Goal: Task Accomplishment & Management: Manage account settings

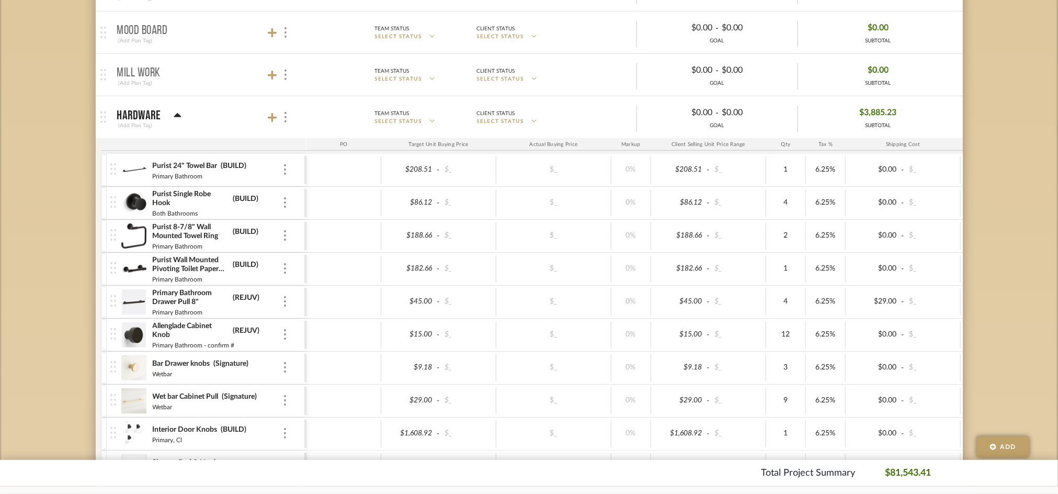
scroll to position [70, 0]
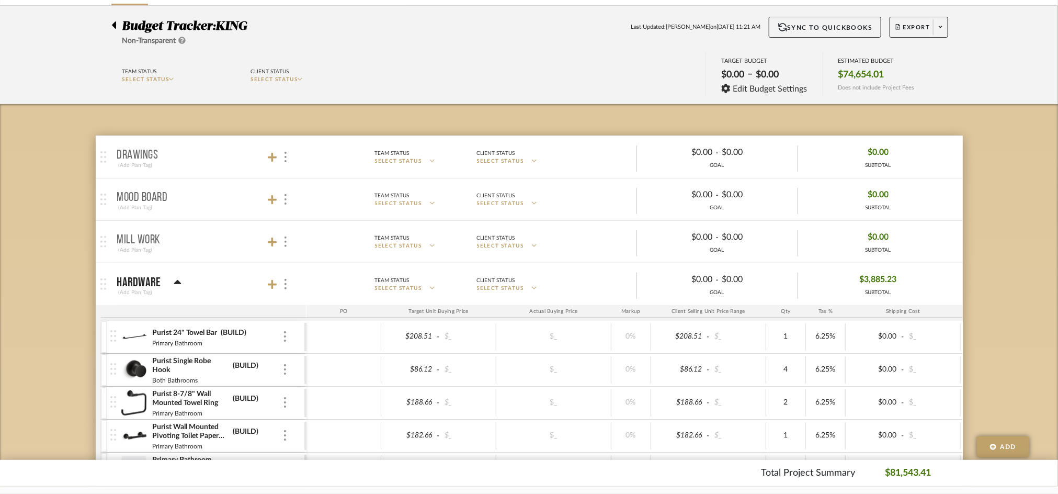
click at [274, 290] on div at bounding box center [279, 284] width 23 height 14
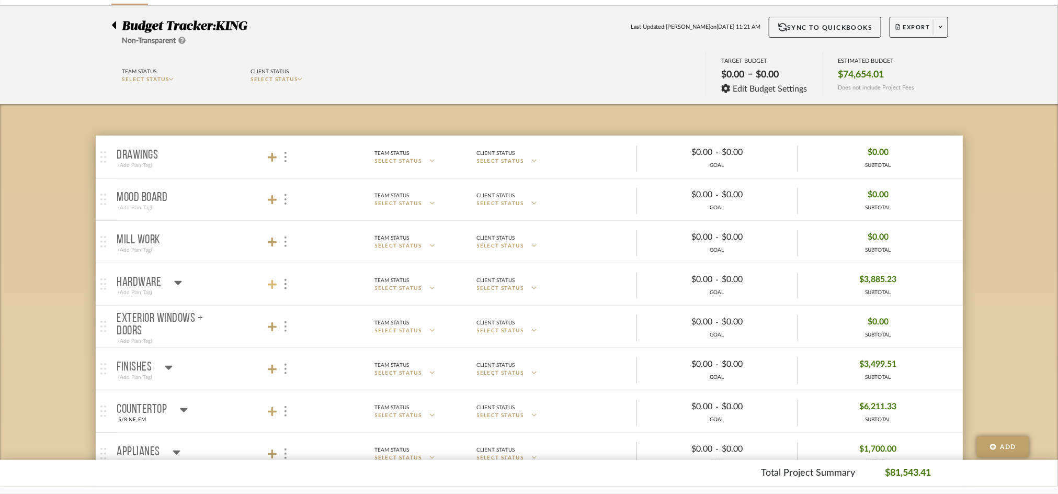
click at [269, 280] on icon at bounding box center [272, 284] width 9 height 10
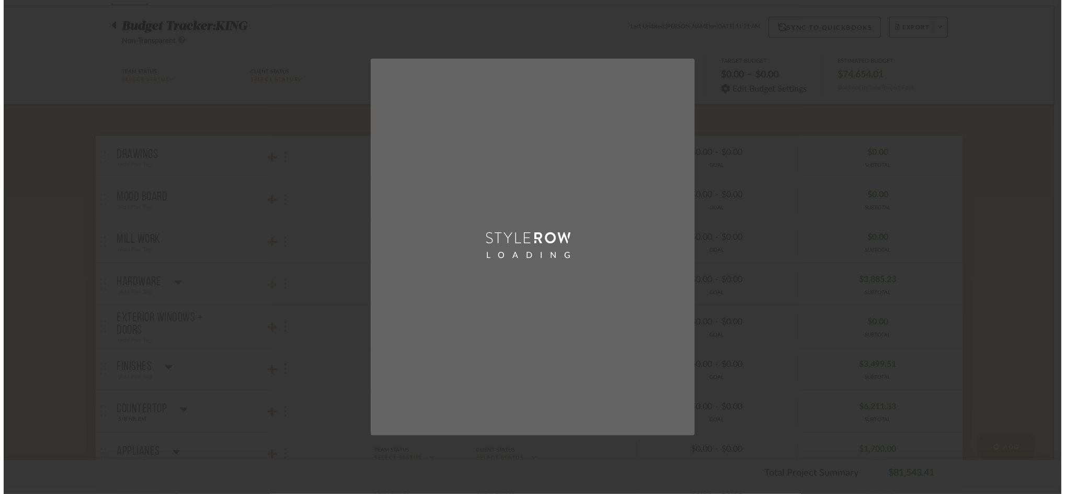
scroll to position [0, 0]
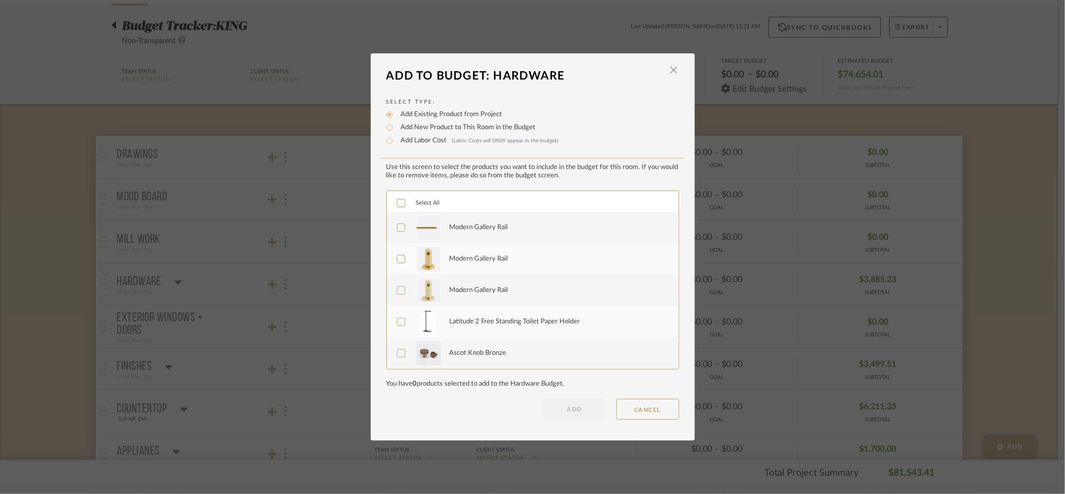
click at [404, 201] on label "Select All" at bounding box center [418, 203] width 43 height 9
click at [576, 411] on button "ADD" at bounding box center [574, 408] width 63 height 21
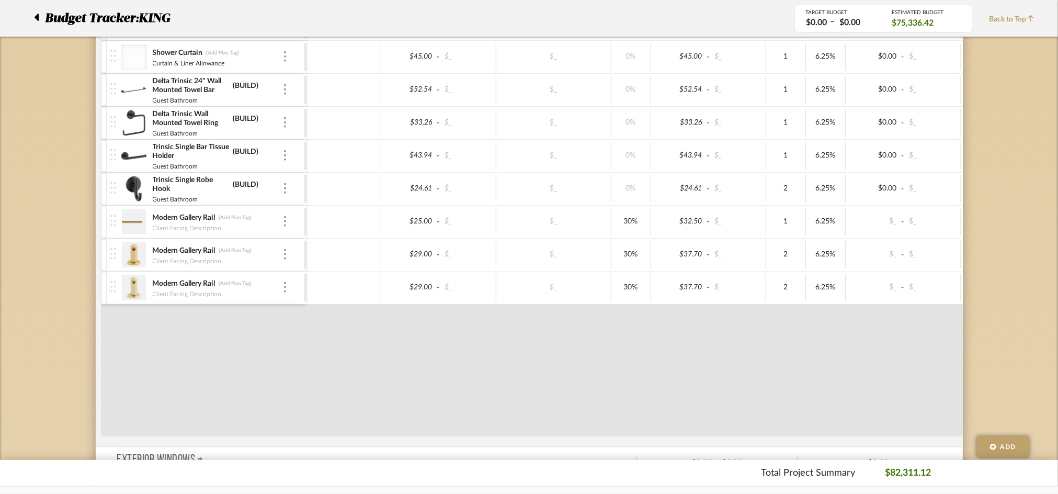
scroll to position [697, 0]
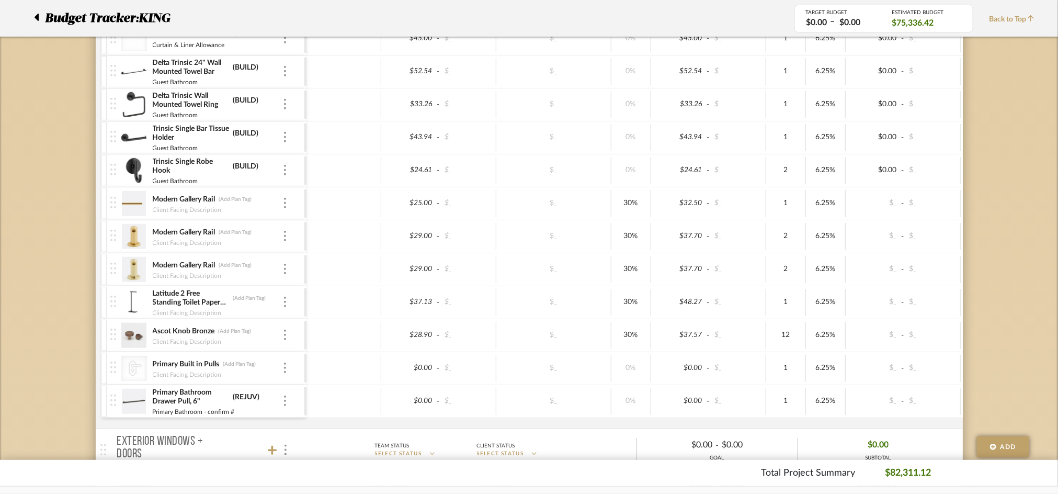
click at [279, 367] on div "Primary Built in Pulls (Add Plan Tag)" at bounding box center [217, 364] width 130 height 10
click at [286, 367] on div at bounding box center [284, 368] width 5 height 12
click at [305, 442] on span "Remove Item" at bounding box center [329, 446] width 77 height 10
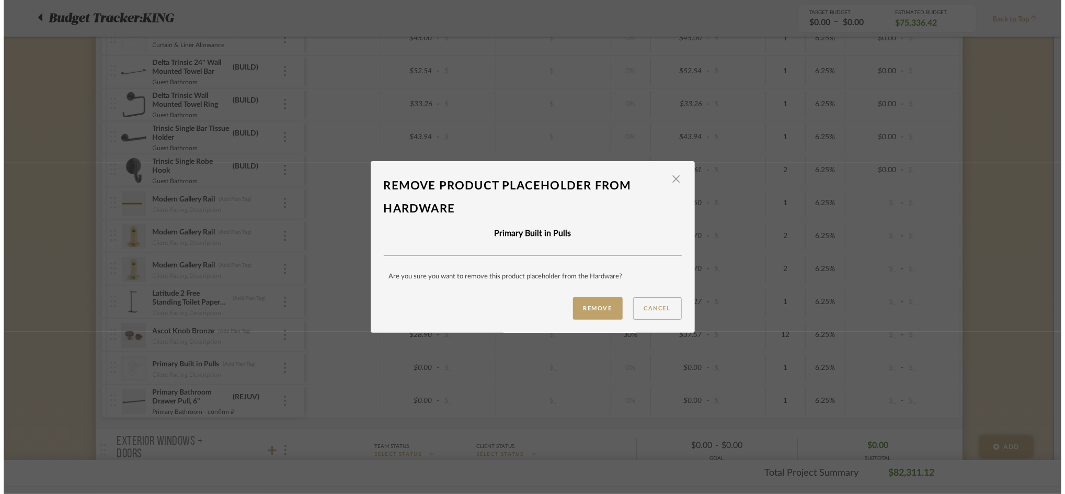
scroll to position [0, 0]
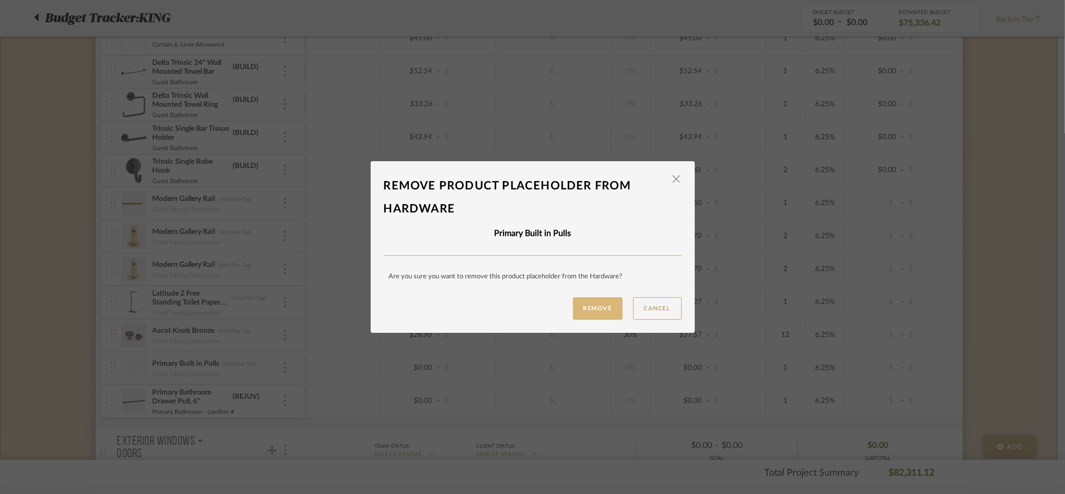
click at [578, 308] on button "Remove" at bounding box center [598, 308] width 50 height 22
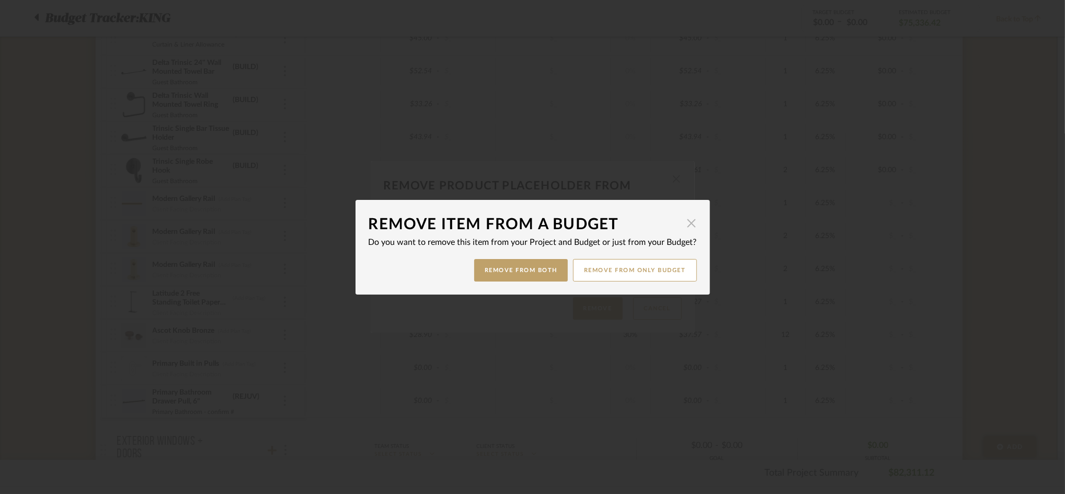
click at [684, 221] on span "button" at bounding box center [691, 223] width 21 height 21
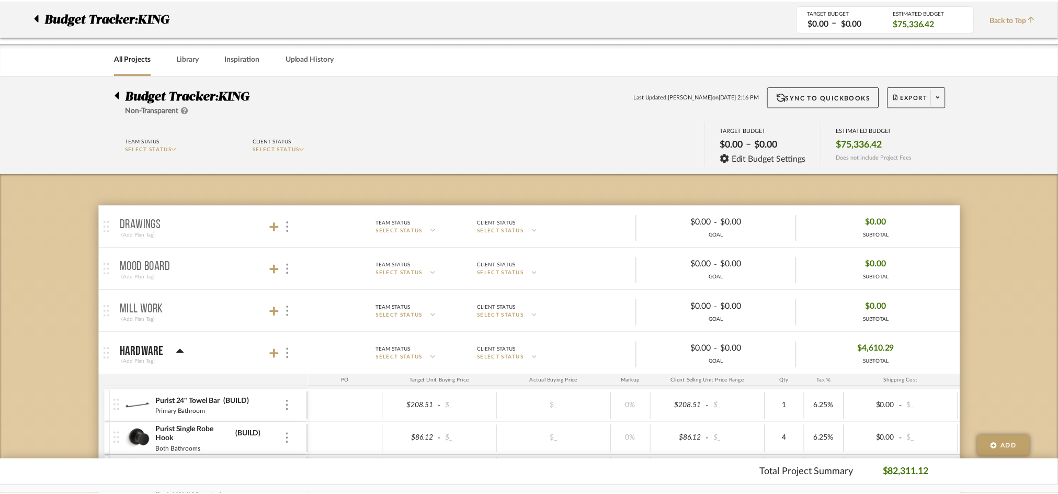
scroll to position [697, 0]
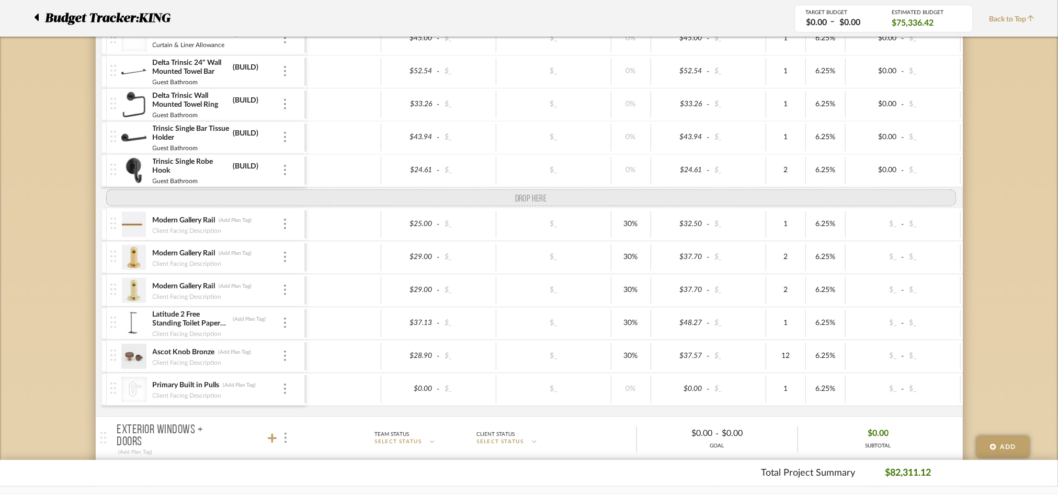
drag, startPoint x: 113, startPoint y: 407, endPoint x: 148, endPoint y: 211, distance: 199.2
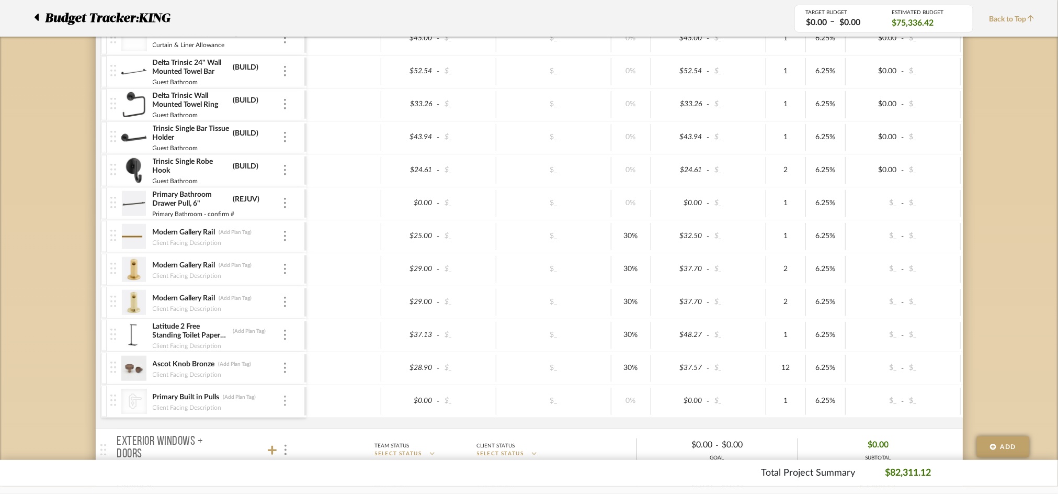
click at [284, 404] on img at bounding box center [285, 400] width 2 height 10
click at [317, 385] on button "Remove Item" at bounding box center [329, 379] width 94 height 25
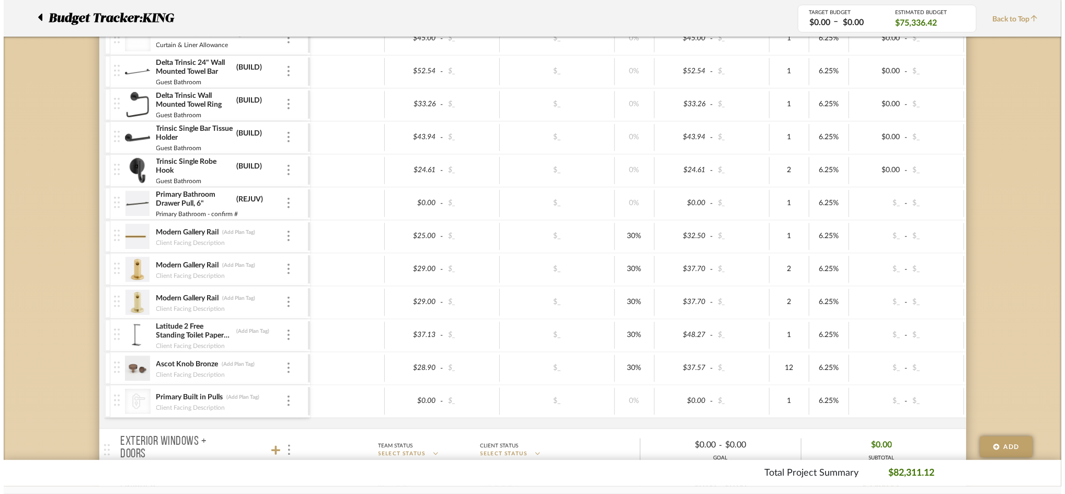
scroll to position [0, 0]
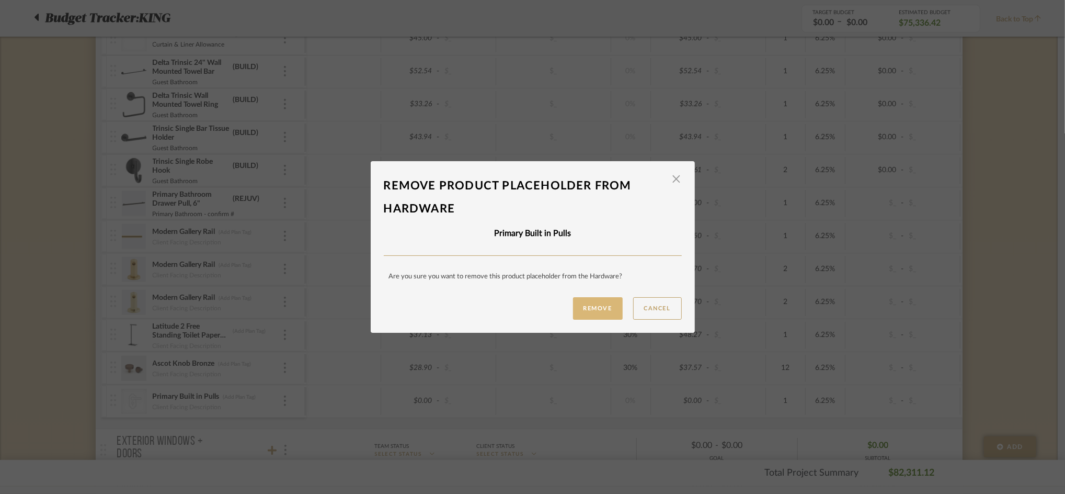
click at [601, 305] on button "Remove" at bounding box center [598, 308] width 50 height 22
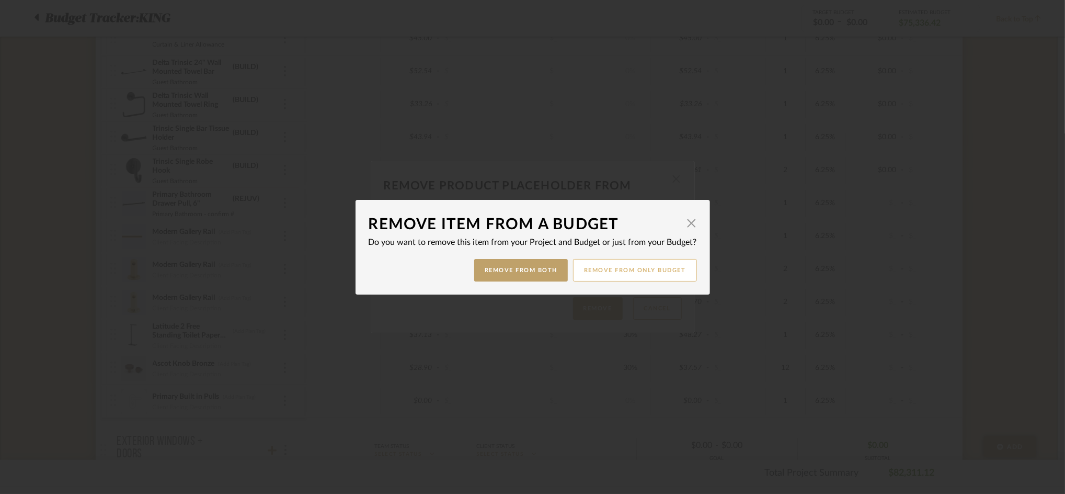
click at [657, 266] on button "Remove from only Budget" at bounding box center [635, 270] width 124 height 22
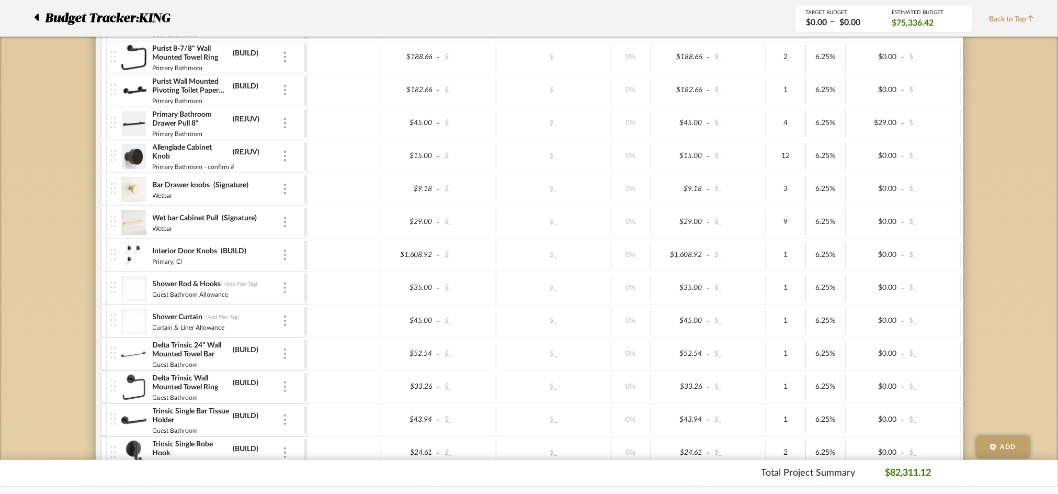
scroll to position [418, 0]
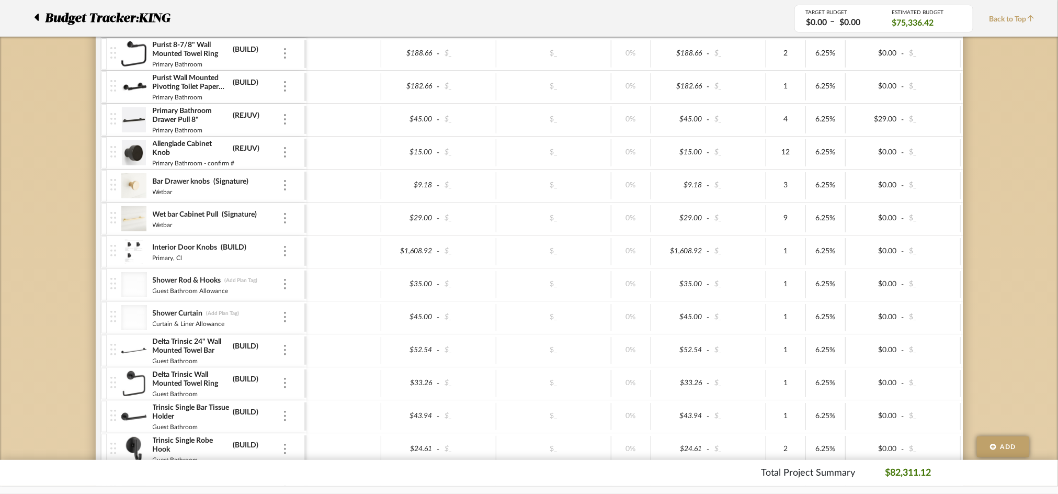
click at [289, 180] on div "Bar Drawer knobs (Signature) Wetbar" at bounding box center [207, 185] width 194 height 32
click at [284, 182] on img at bounding box center [285, 185] width 2 height 10
click at [238, 195] on div at bounding box center [529, 247] width 1058 height 494
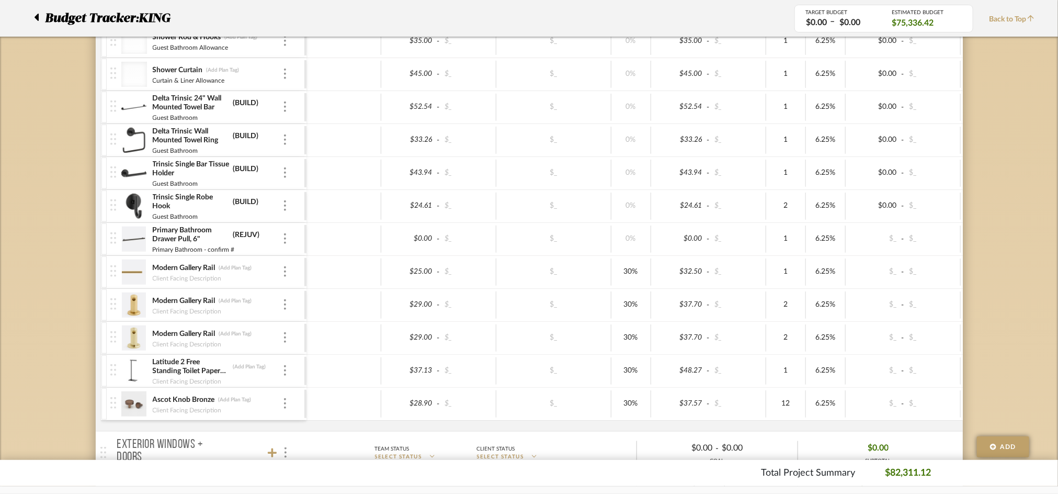
scroll to position [766, 0]
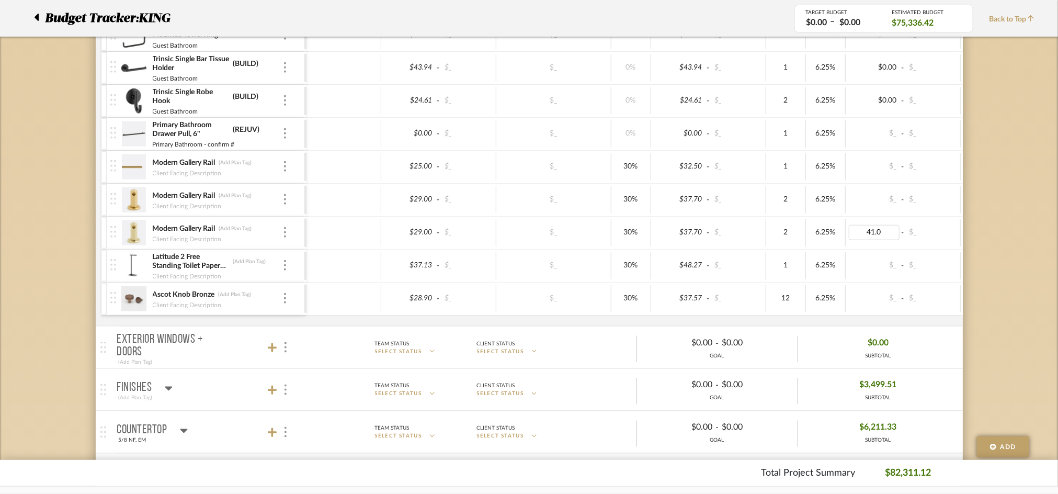
type input "41.04"
click at [872, 235] on input "41.04" at bounding box center [874, 232] width 51 height 15
click at [894, 254] on div "$_ - $_" at bounding box center [902, 265] width 115 height 27
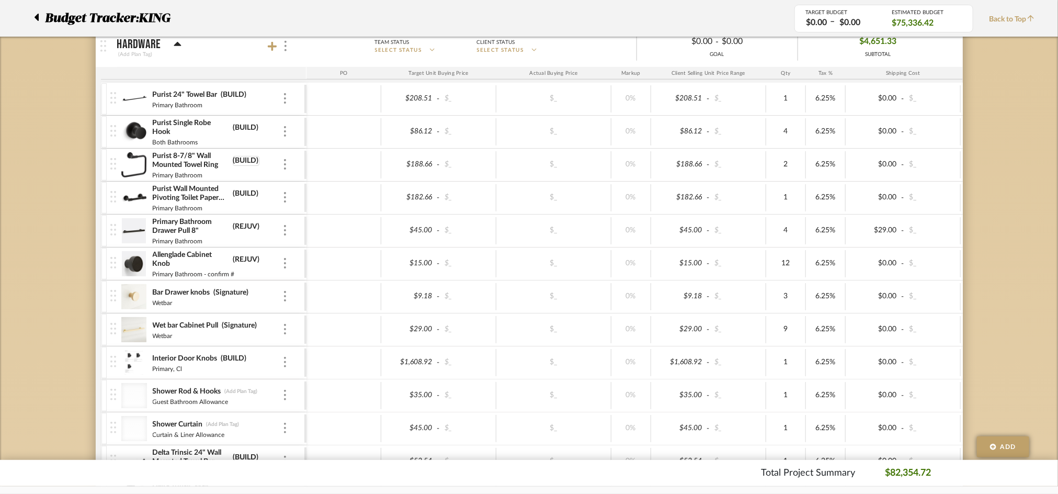
scroll to position [139, 0]
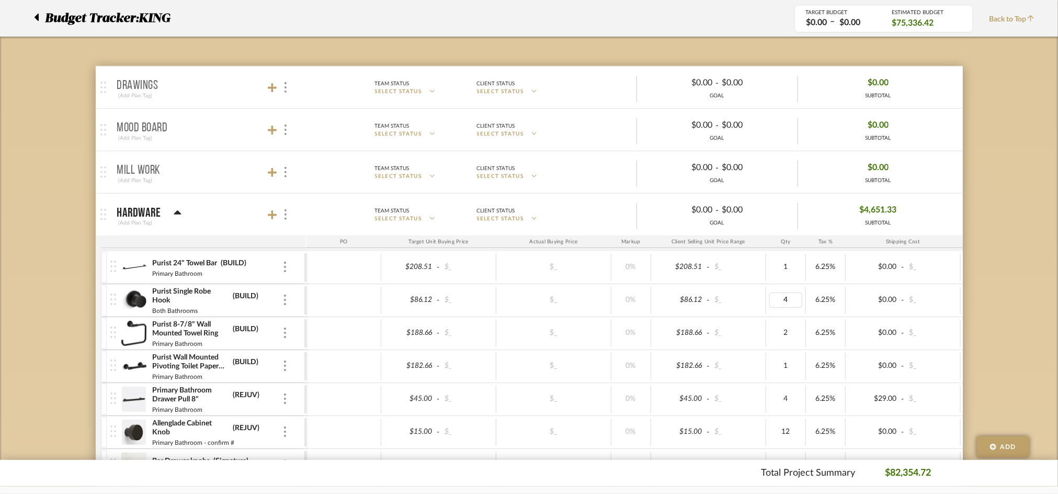
type input "2"
type input "1"
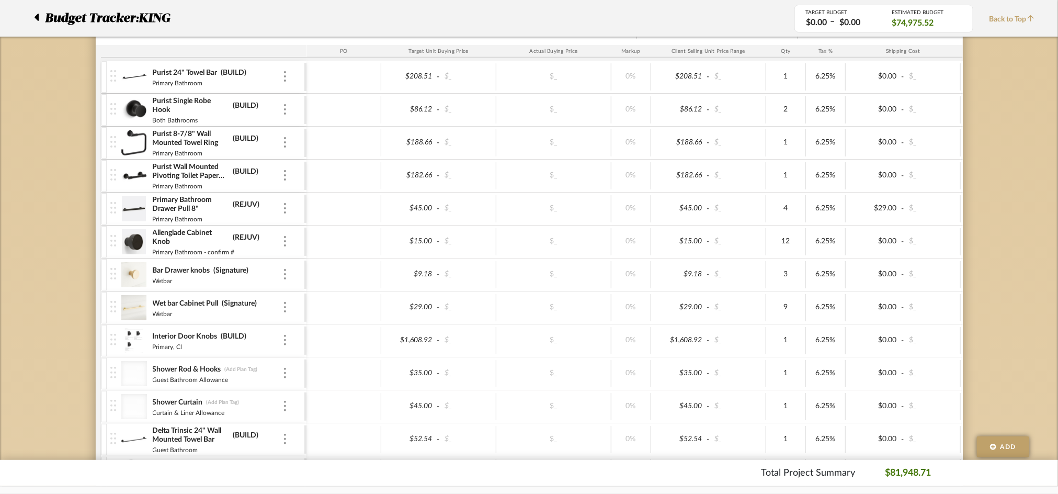
scroll to position [348, 0]
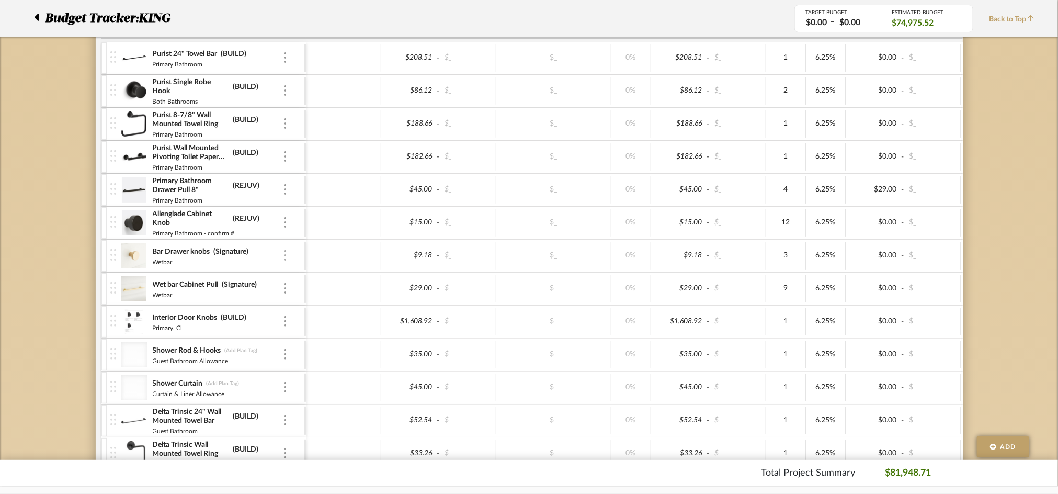
click at [287, 254] on div at bounding box center [284, 256] width 5 height 12
click at [312, 331] on span "Remove Item" at bounding box center [335, 333] width 65 height 9
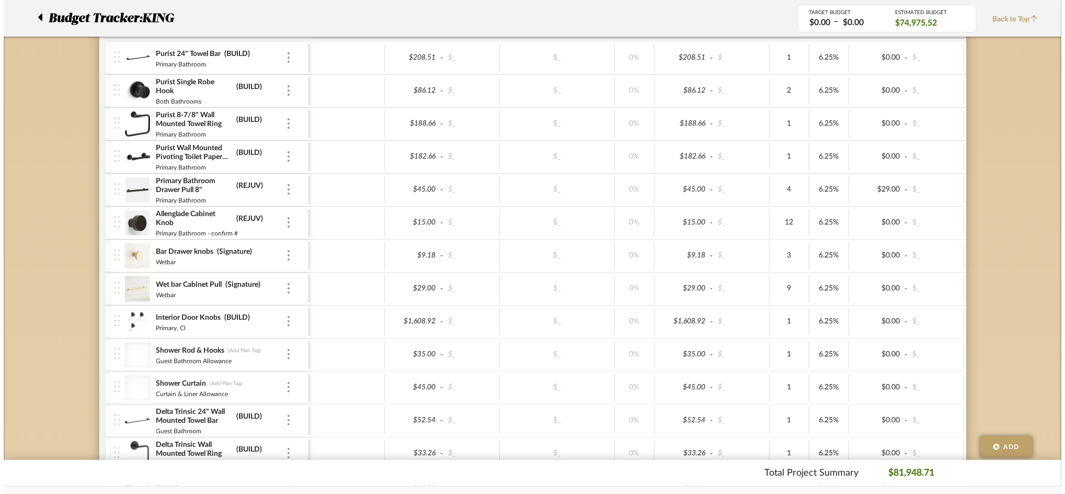
scroll to position [0, 0]
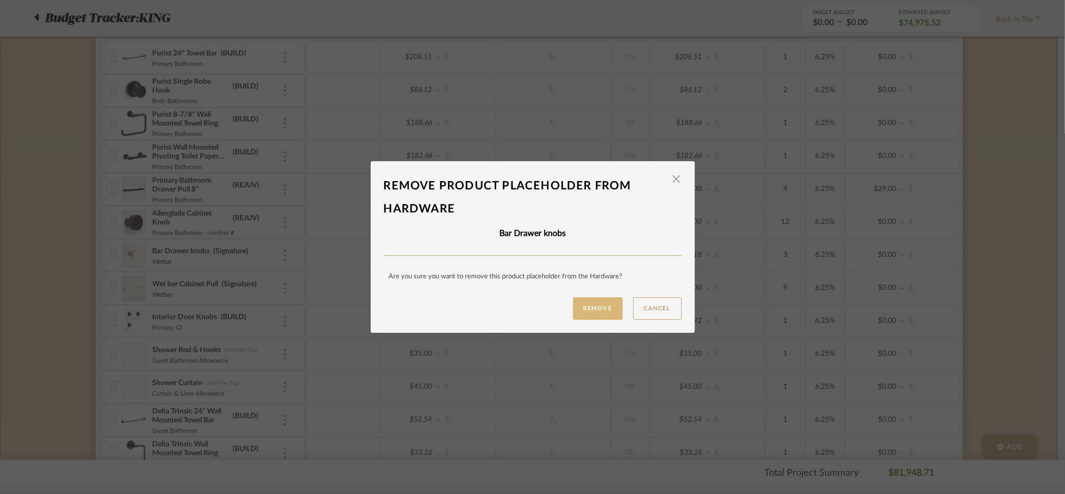
click at [594, 308] on button "Remove" at bounding box center [598, 308] width 50 height 22
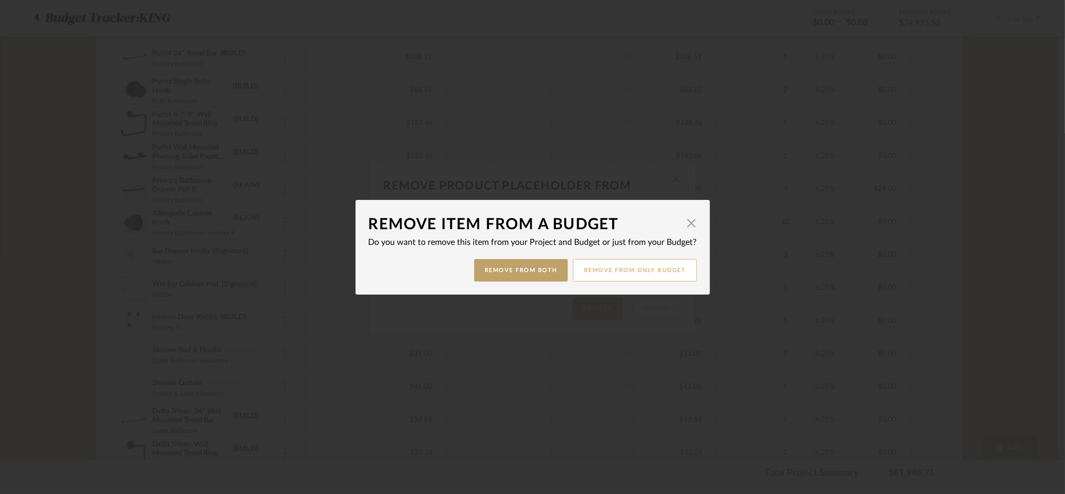
click at [598, 271] on button "Remove from only Budget" at bounding box center [635, 270] width 124 height 22
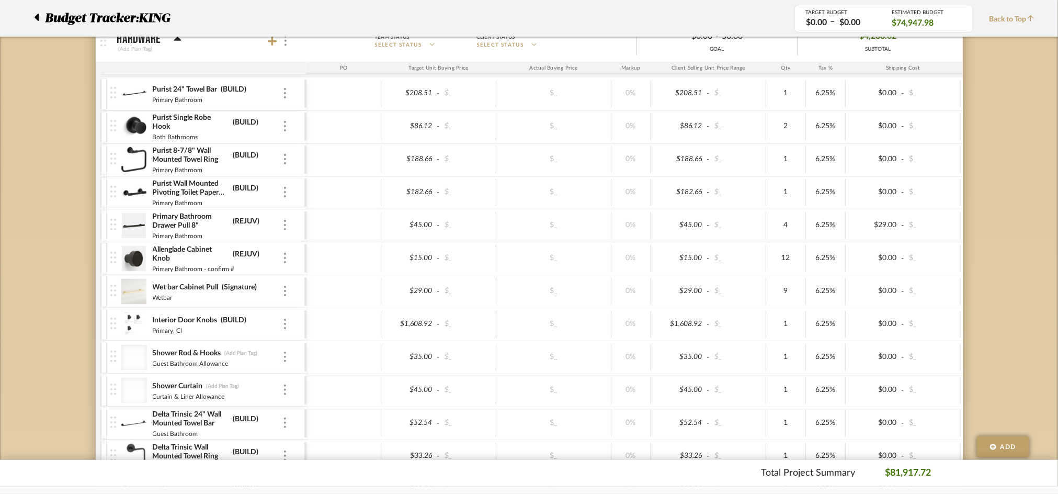
scroll to position [279, 0]
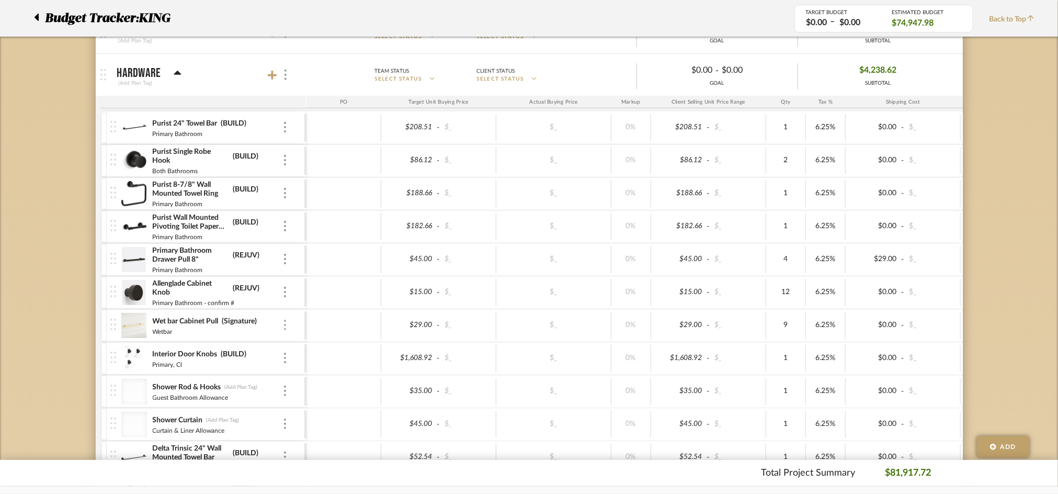
click at [285, 324] on img at bounding box center [285, 324] width 2 height 10
click at [314, 404] on span "Remove Item" at bounding box center [335, 402] width 65 height 9
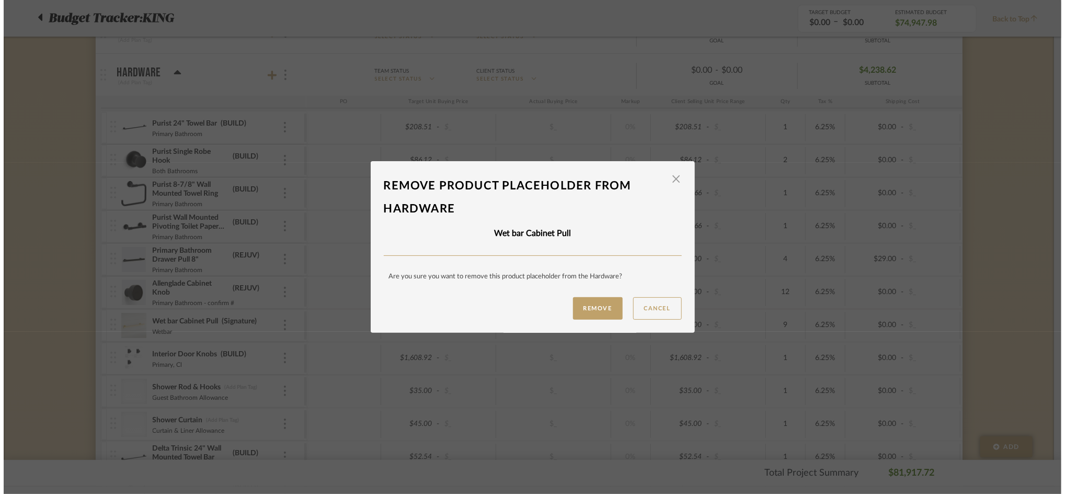
scroll to position [0, 0]
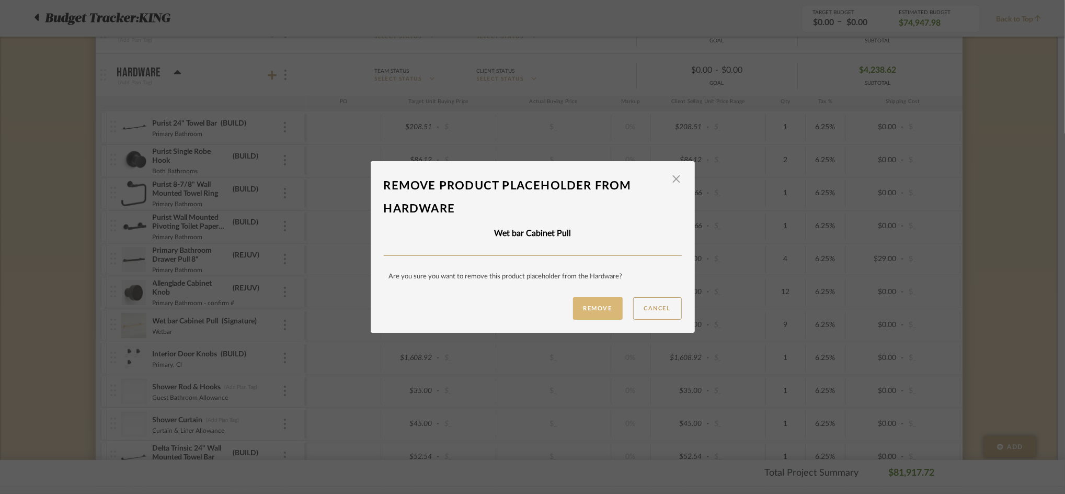
click at [603, 305] on button "Remove" at bounding box center [598, 308] width 50 height 22
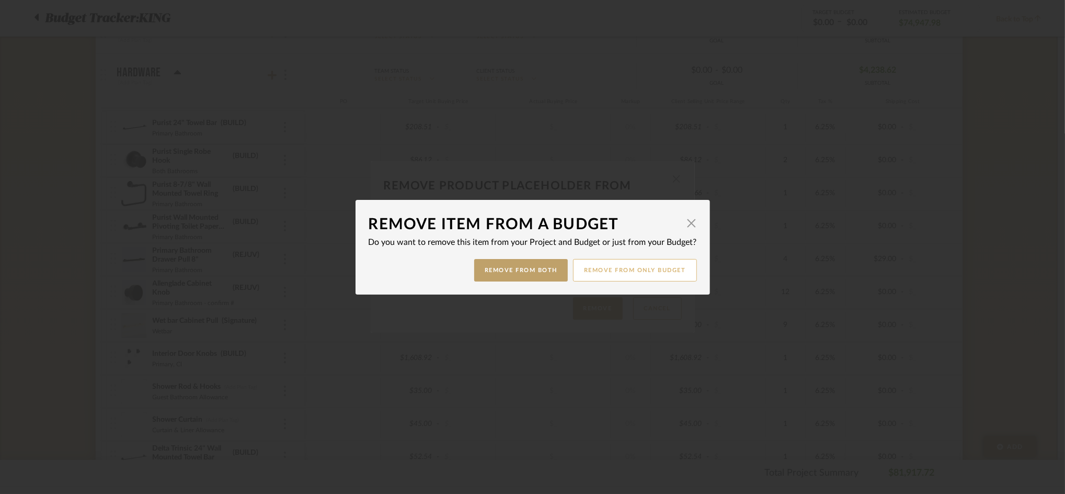
click at [597, 270] on button "Remove from only Budget" at bounding box center [635, 270] width 124 height 22
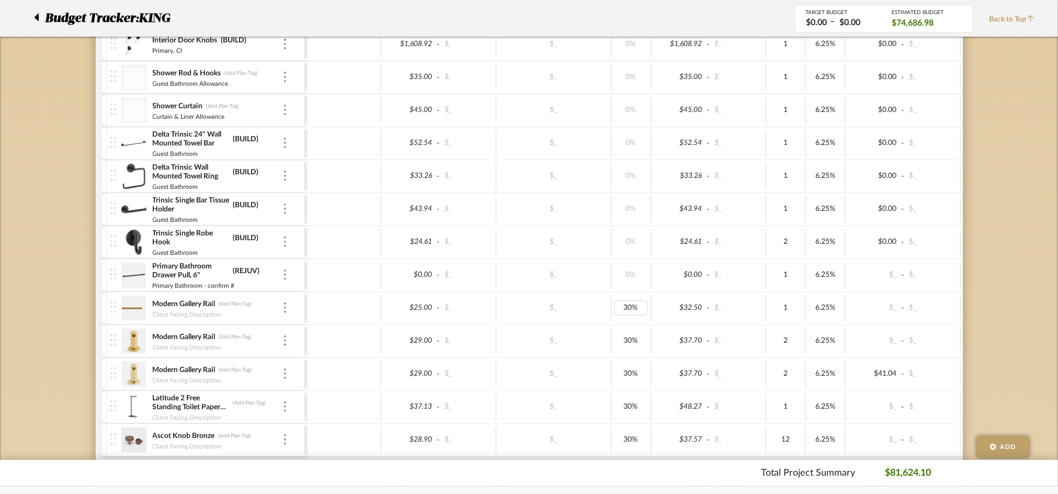
scroll to position [586, 0]
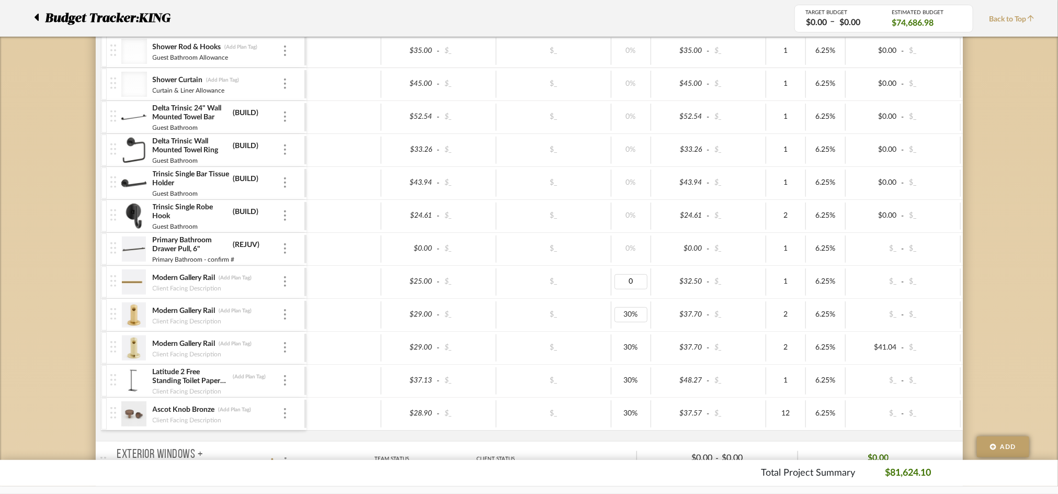
type input "0%"
type input "30"
click at [612, 299] on div "$29.00 - $_ $_ 30% $37.70 - $_ 2 6.25% $_ - $_ 0% Taxable $80.11" at bounding box center [741, 315] width 871 height 32
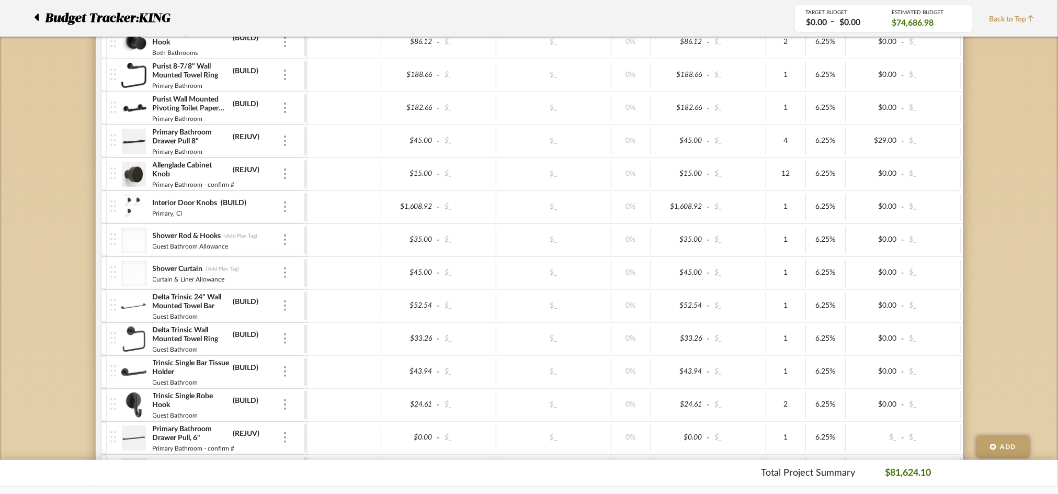
scroll to position [169, 0]
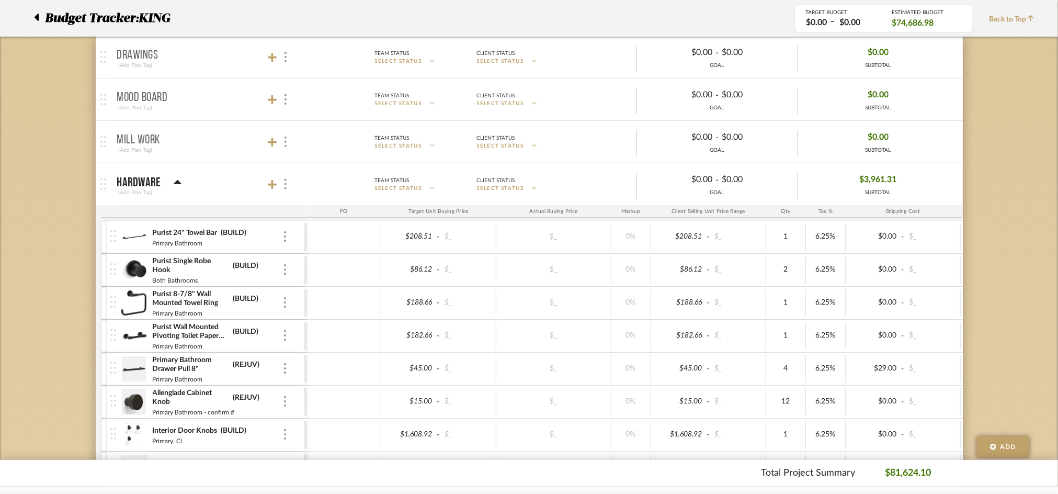
click at [269, 178] on div at bounding box center [279, 184] width 23 height 14
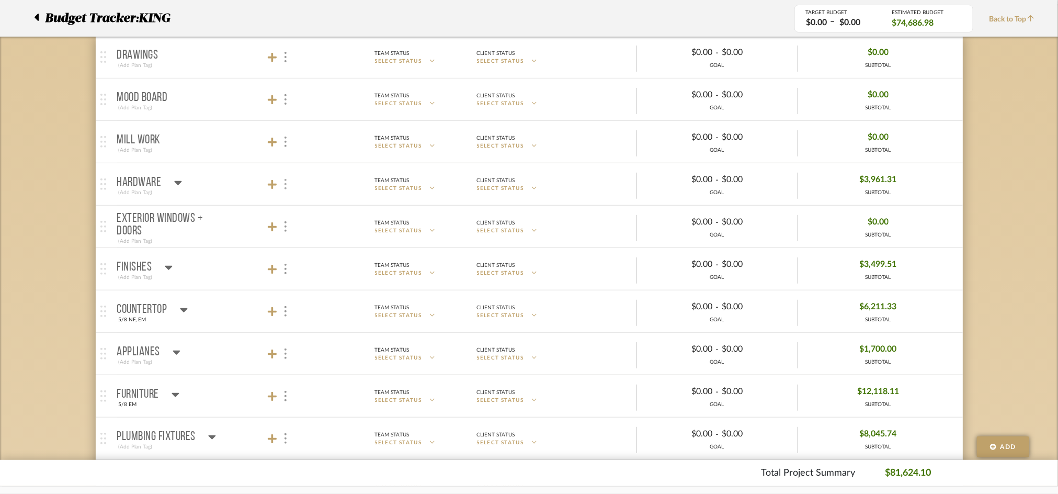
click at [281, 184] on div at bounding box center [285, 184] width 11 height 14
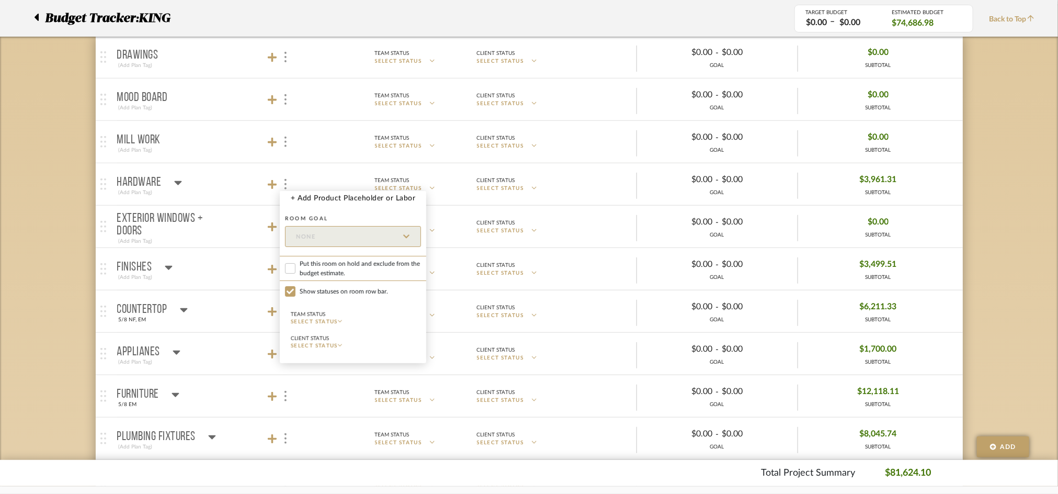
click at [277, 185] on div at bounding box center [529, 247] width 1058 height 494
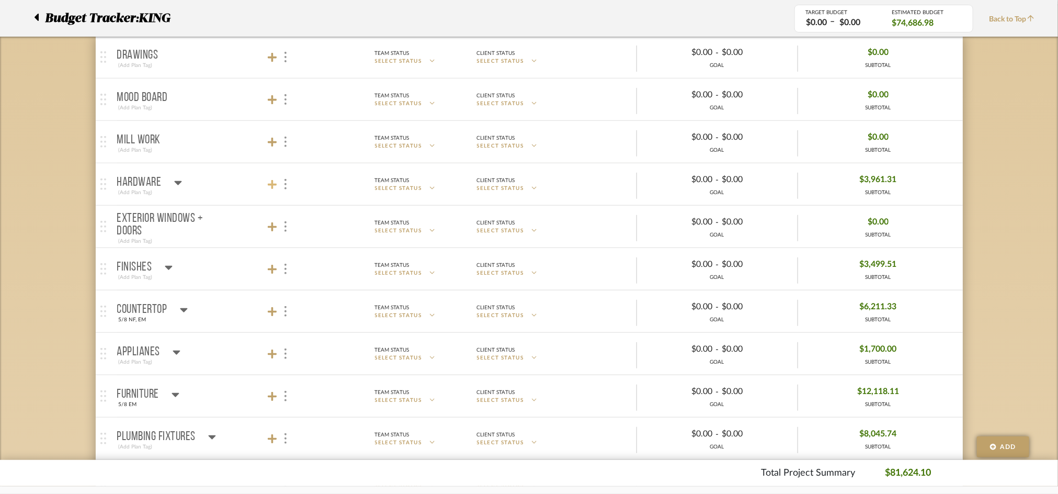
click at [272, 185] on icon at bounding box center [272, 184] width 9 height 9
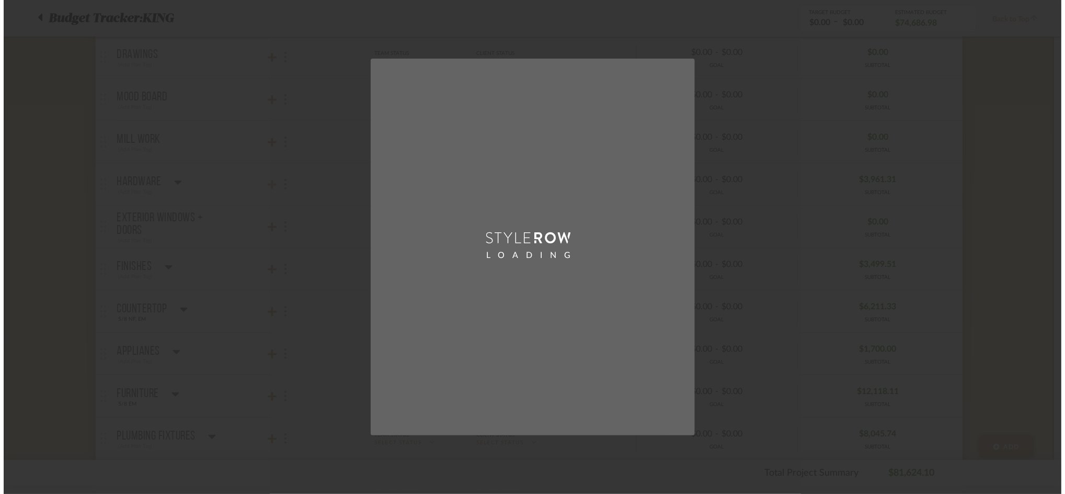
scroll to position [0, 0]
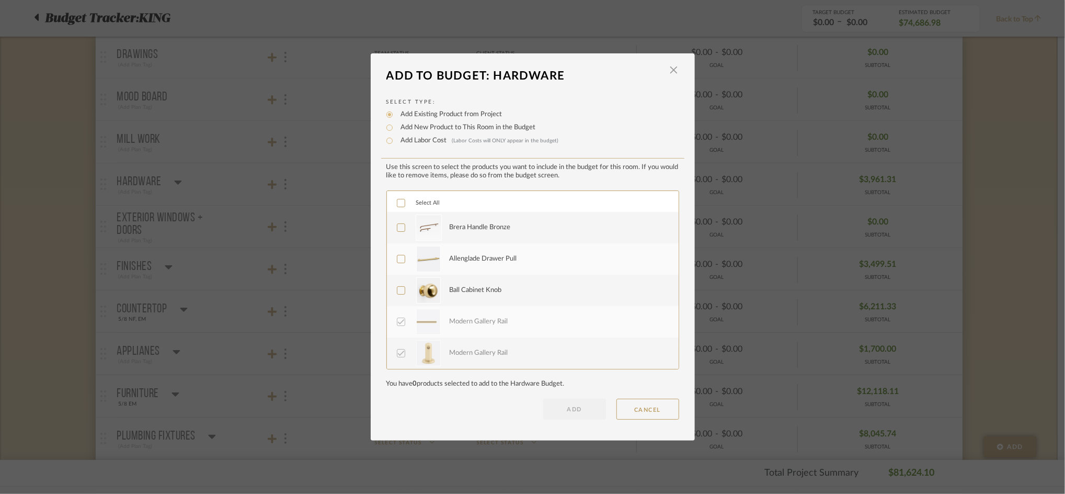
click at [486, 126] on label "Add New Product to This Room in the Budget" at bounding box center [466, 127] width 140 height 10
click at [396, 126] on input "Add New Product to This Room in the Budget" at bounding box center [389, 127] width 13 height 13
radio input "true"
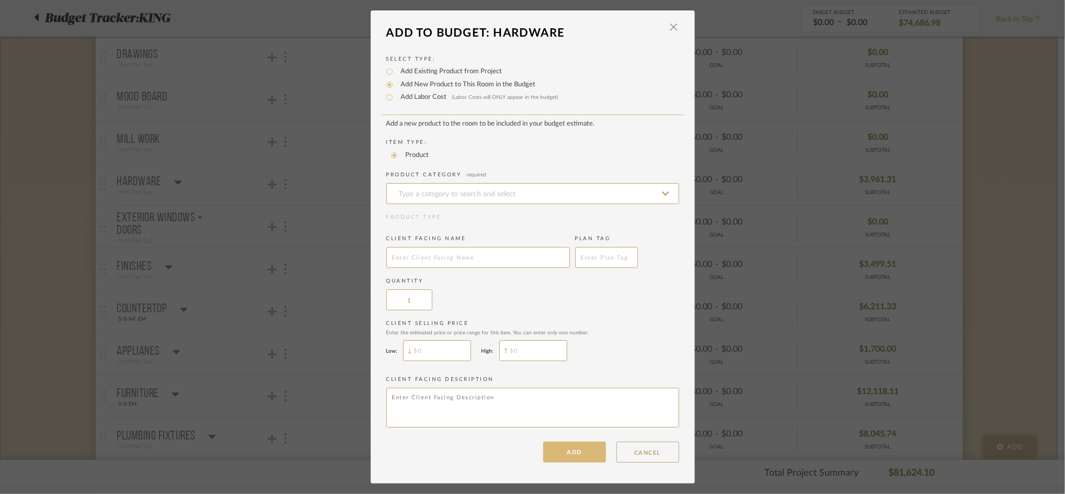
click at [575, 444] on button "ADD" at bounding box center [574, 451] width 63 height 21
click at [644, 453] on button "CANCEL" at bounding box center [647, 451] width 63 height 21
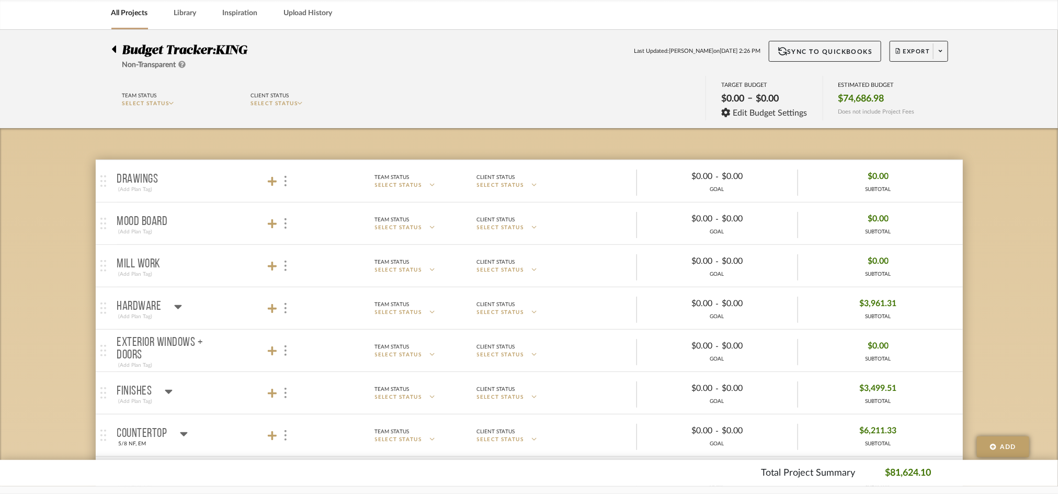
scroll to position [70, 0]
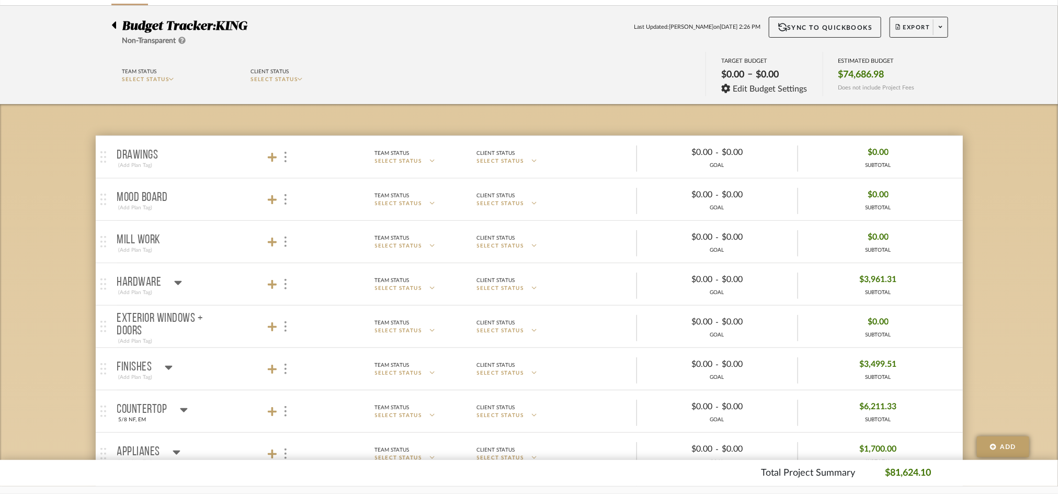
click at [224, 296] on mat-panel-title "Hardware (Add Plan Tag)" at bounding box center [209, 284] width 184 height 26
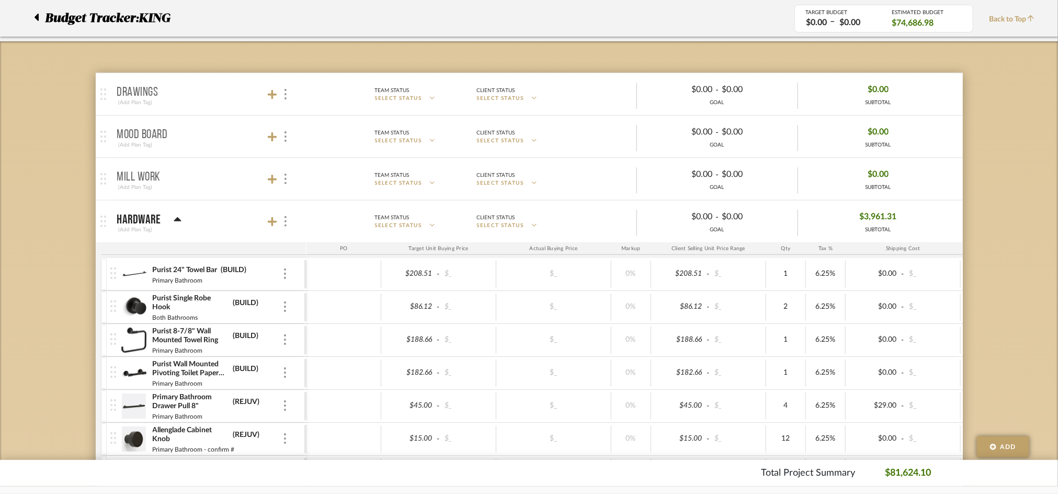
scroll to position [0, 0]
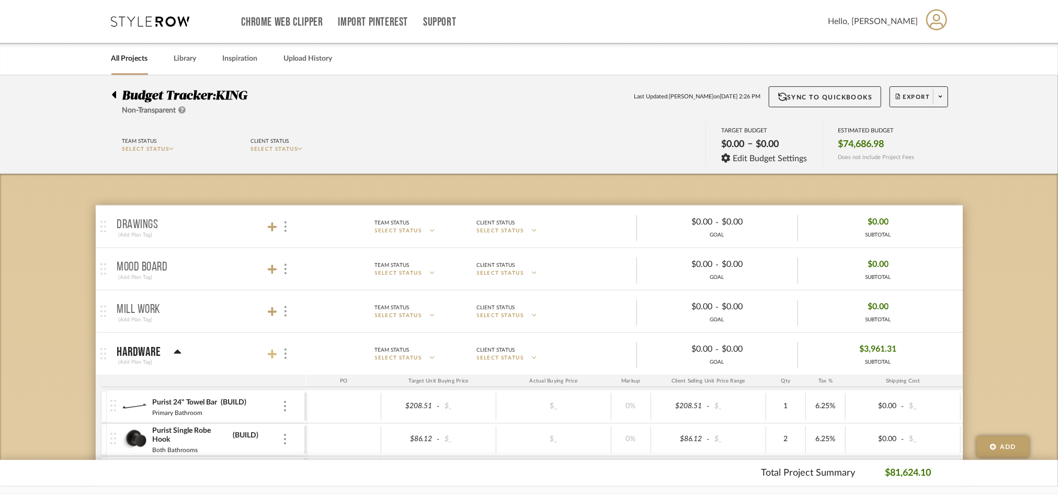
click at [273, 351] on icon at bounding box center [272, 354] width 9 height 10
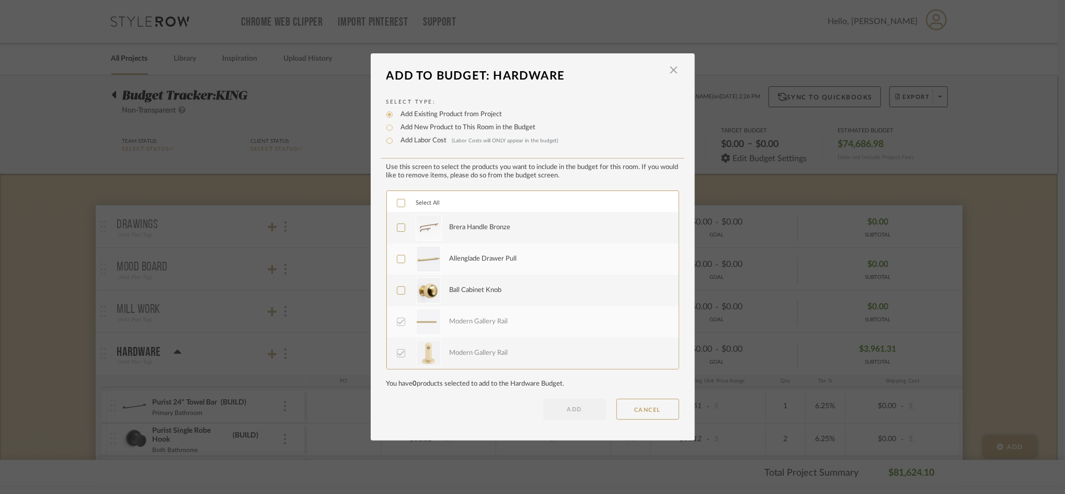
click at [506, 236] on div "Brera Handle Bronze" at bounding box center [558, 227] width 217 height 26
click at [498, 257] on div "Allenglade Drawer Pull" at bounding box center [483, 259] width 67 height 10
click at [486, 295] on div "Ball Cabinet Knob" at bounding box center [558, 290] width 217 height 26
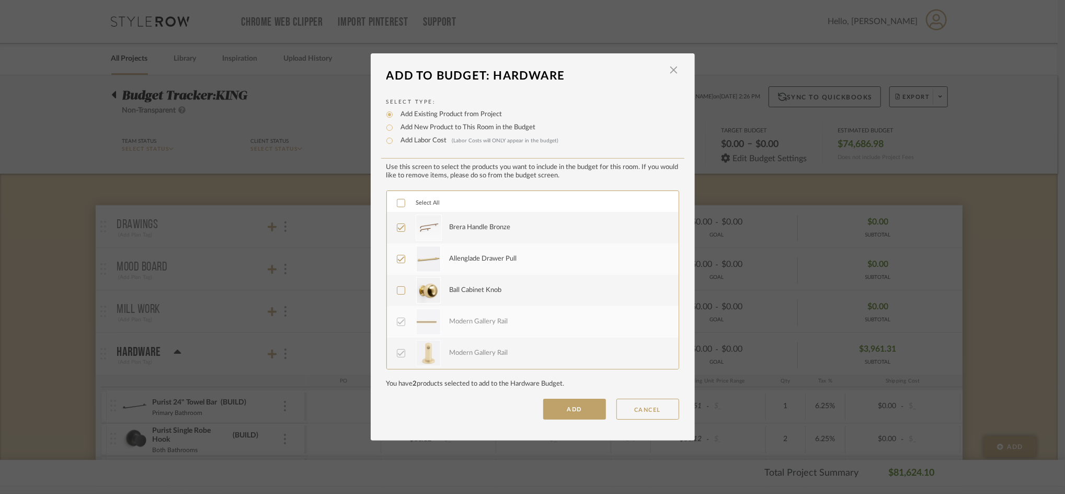
click at [570, 404] on button "ADD" at bounding box center [574, 408] width 63 height 21
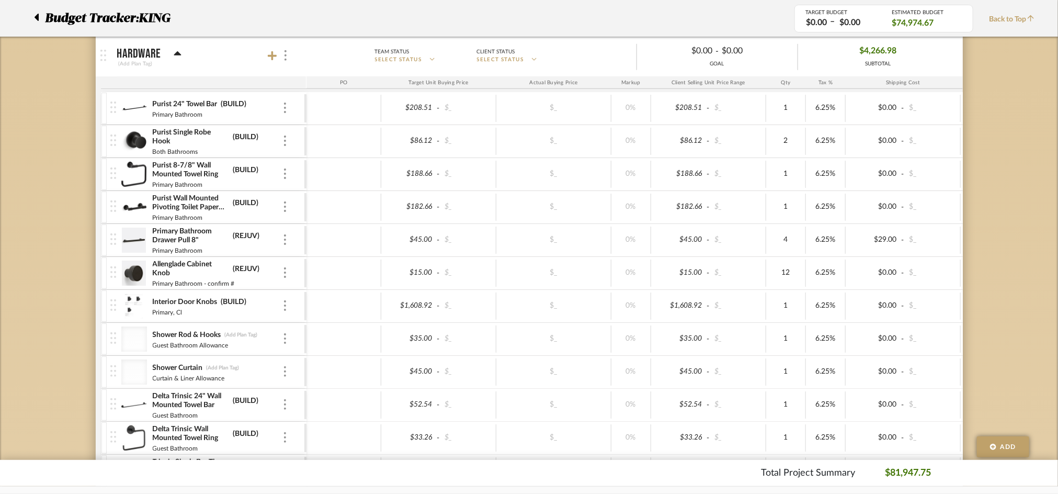
scroll to position [279, 0]
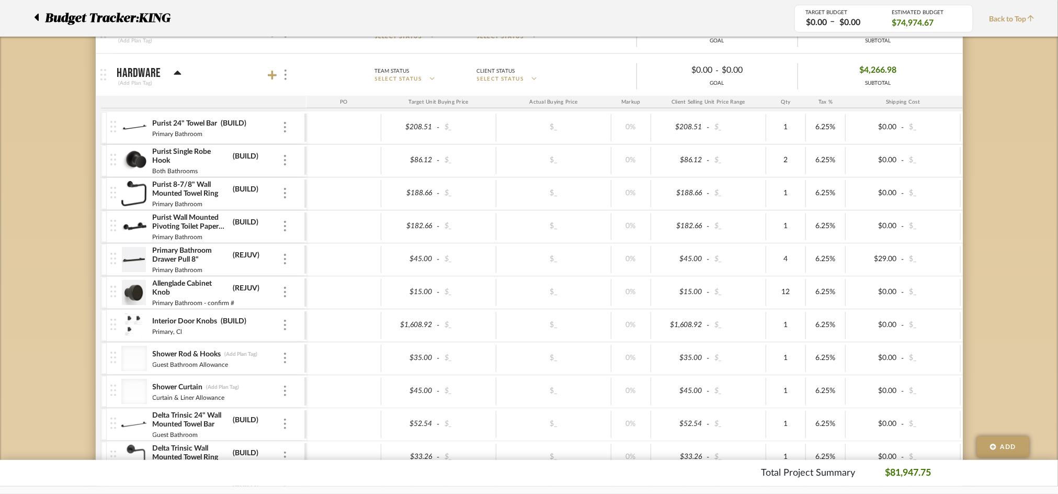
click at [134, 328] on img at bounding box center [134, 325] width 26 height 25
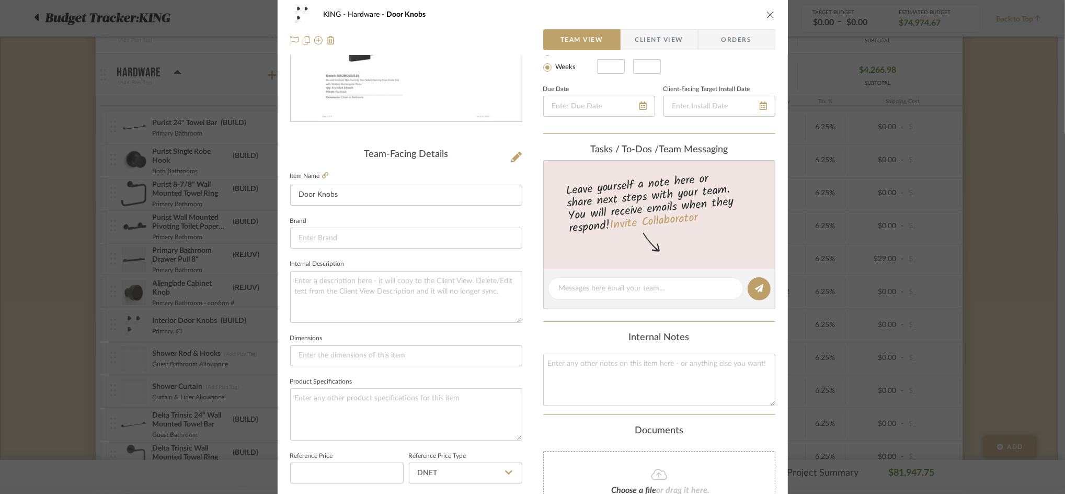
scroll to position [0, 0]
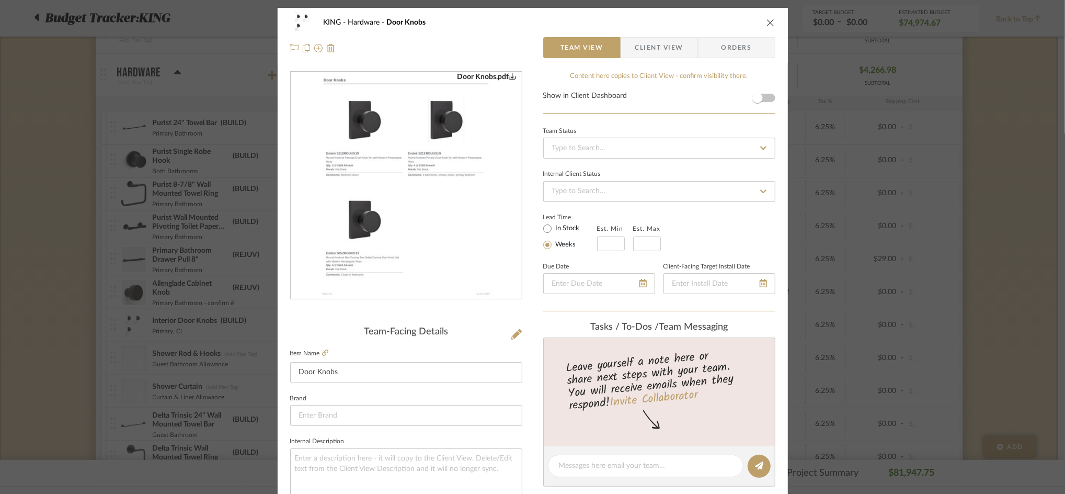
click at [768, 19] on icon "close" at bounding box center [770, 22] width 8 height 8
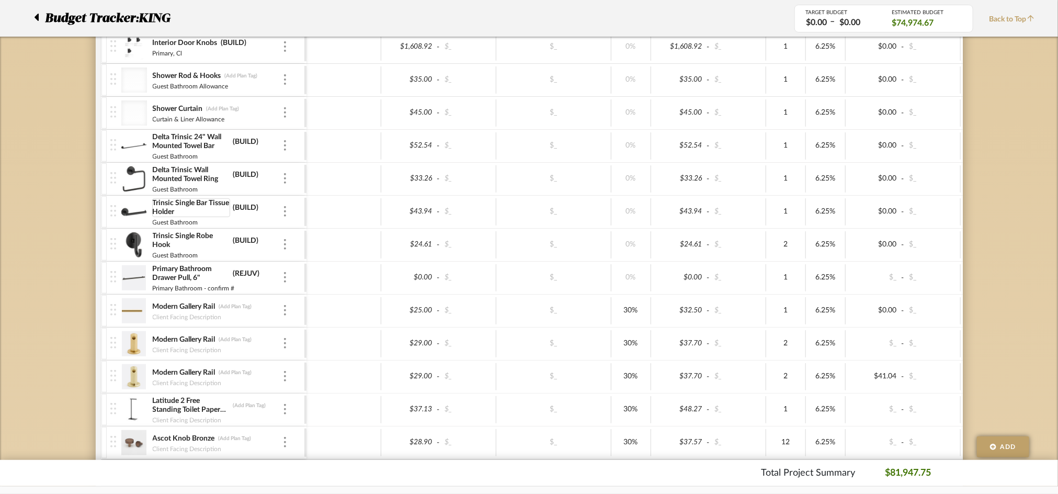
scroll to position [557, 0]
click at [285, 210] on img at bounding box center [285, 210] width 2 height 10
click at [336, 284] on button "Remove Item" at bounding box center [329, 289] width 94 height 25
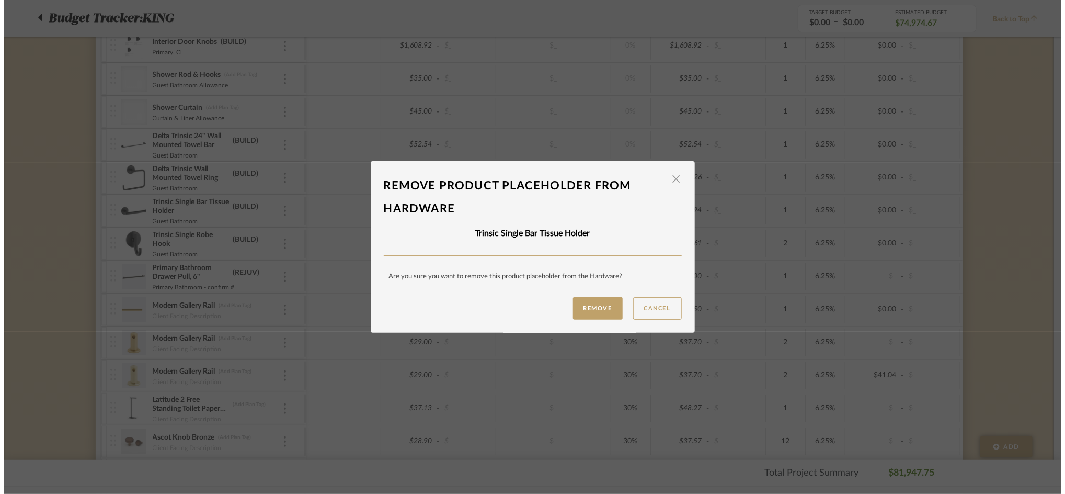
scroll to position [0, 0]
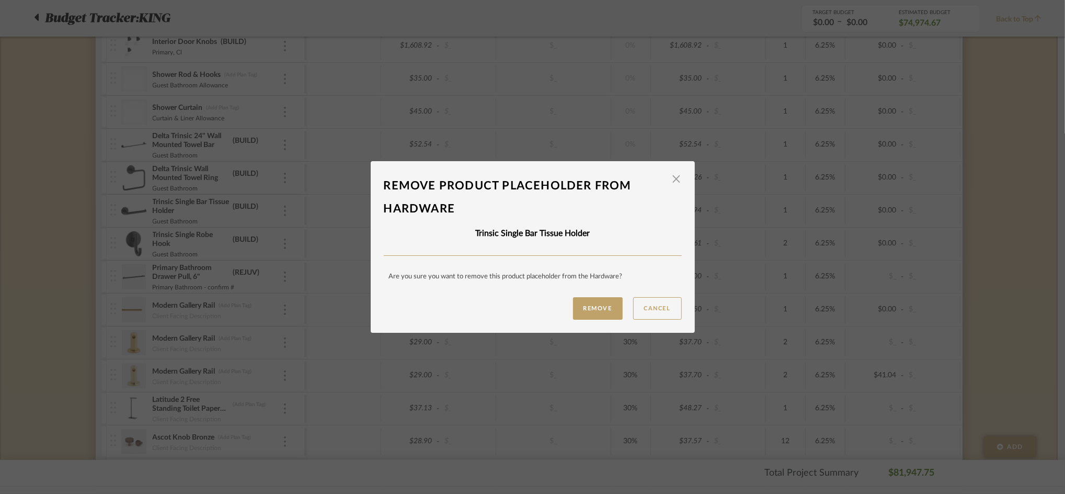
click at [566, 307] on div "Remove Cancel" at bounding box center [533, 308] width 298 height 22
click at [588, 310] on button "Remove" at bounding box center [598, 308] width 50 height 22
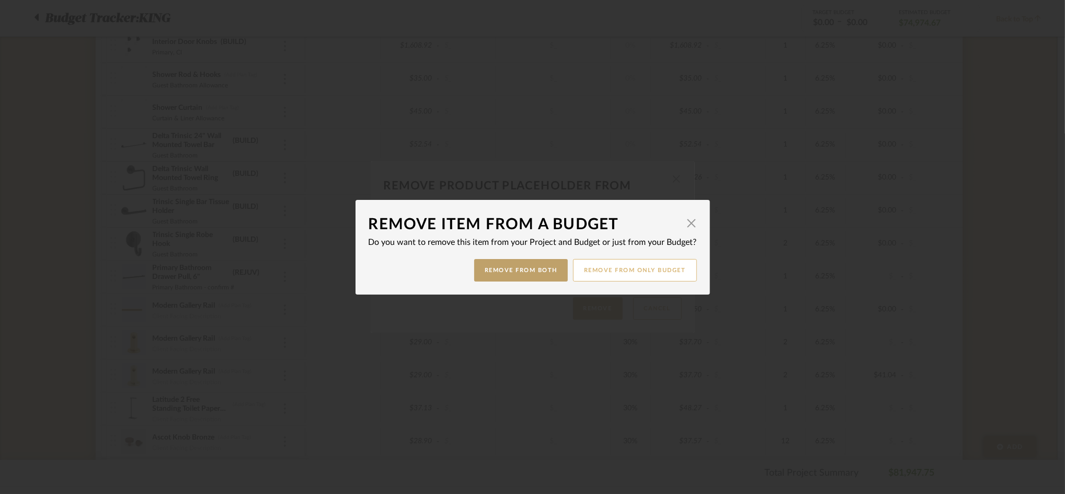
click at [615, 274] on button "Remove from only Budget" at bounding box center [635, 270] width 124 height 22
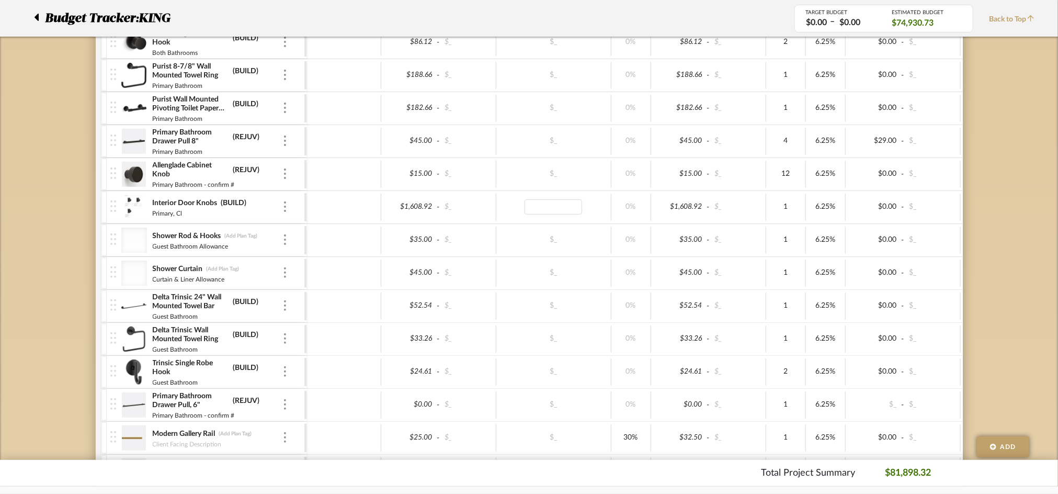
scroll to position [418, 0]
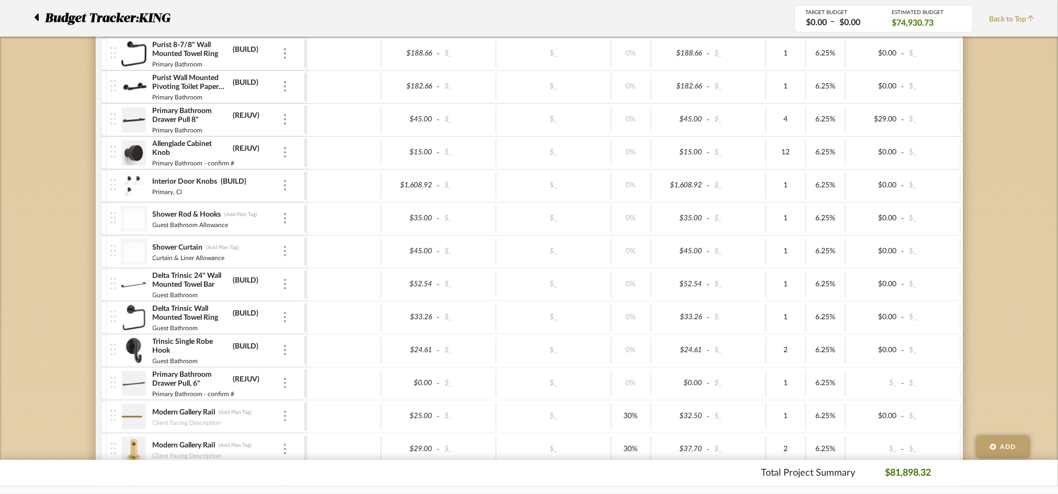
click at [143, 181] on img at bounding box center [134, 185] width 26 height 25
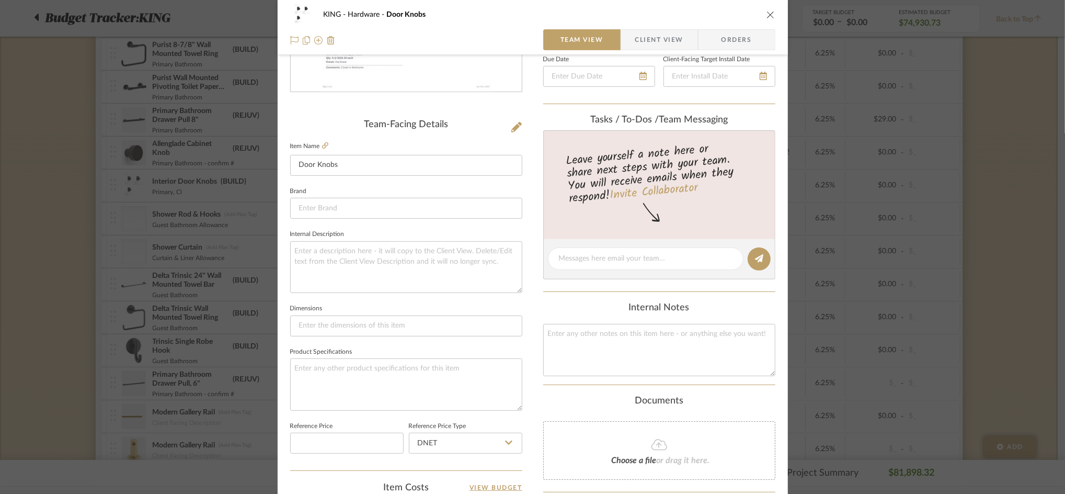
scroll to position [0, 0]
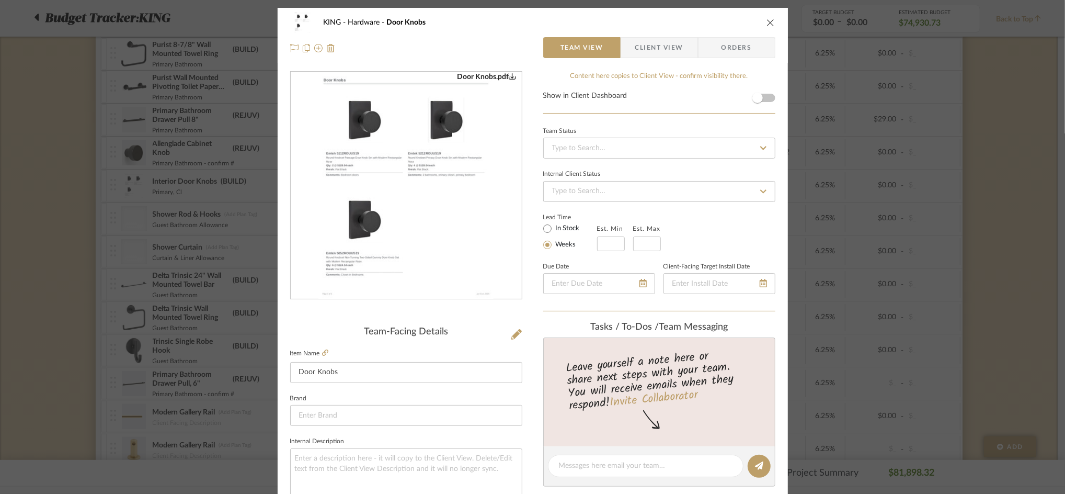
click at [407, 163] on img "0" at bounding box center [406, 185] width 176 height 227
click at [804, 201] on mat-dialog-content "KING Hardware Door Knobs Team View Client View Orders Door Knobs.pdf Team-Facin…" at bounding box center [532, 491] width 569 height 966
click at [766, 21] on icon "close" at bounding box center [770, 22] width 8 height 8
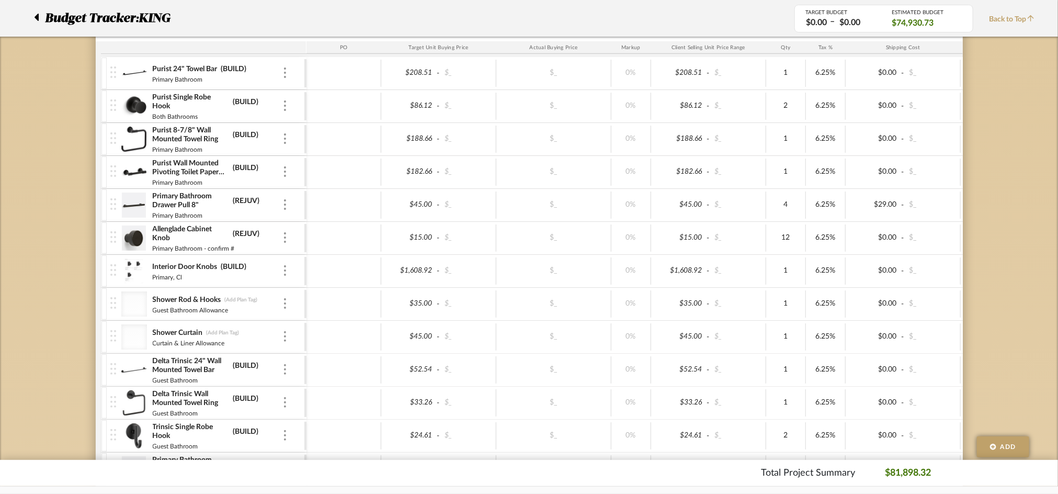
scroll to position [348, 0]
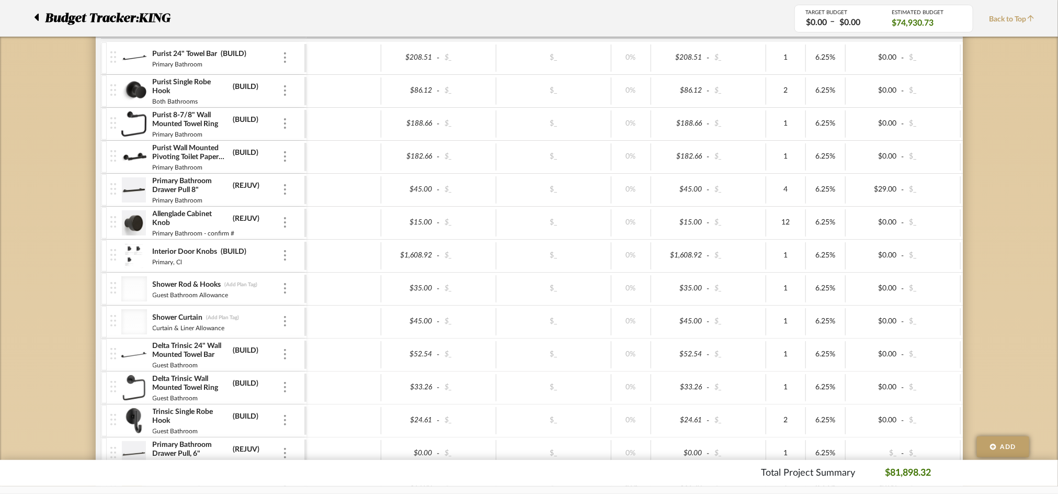
click at [767, 127] on div "1" at bounding box center [786, 123] width 40 height 27
type input "2"
click at [636, 141] on div "$182.66 - $_ $_ 0% $182.66 - $_ 1 6.25% $0.00 - $_ 0% Taxable $194.08" at bounding box center [741, 157] width 871 height 32
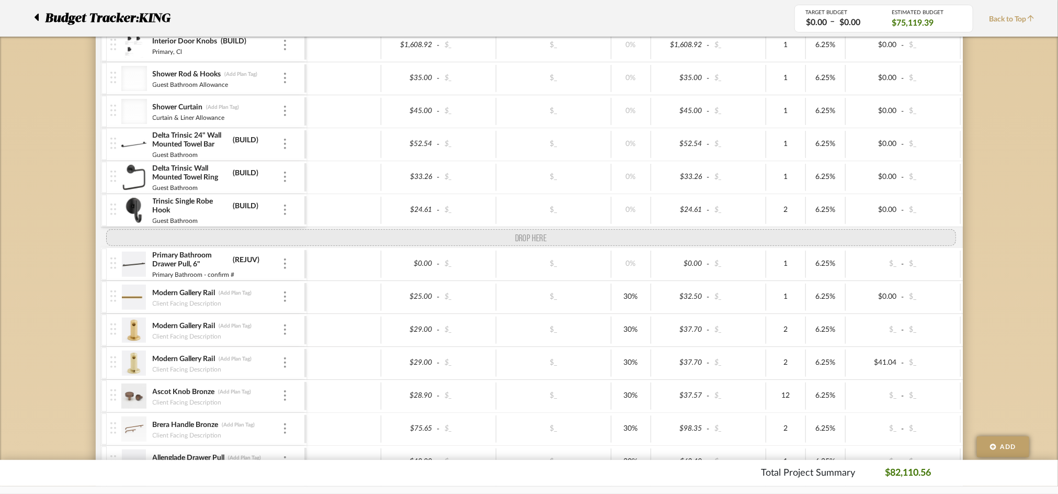
scroll to position [557, 0]
drag, startPoint x: 109, startPoint y: 238, endPoint x: 123, endPoint y: 241, distance: 14.4
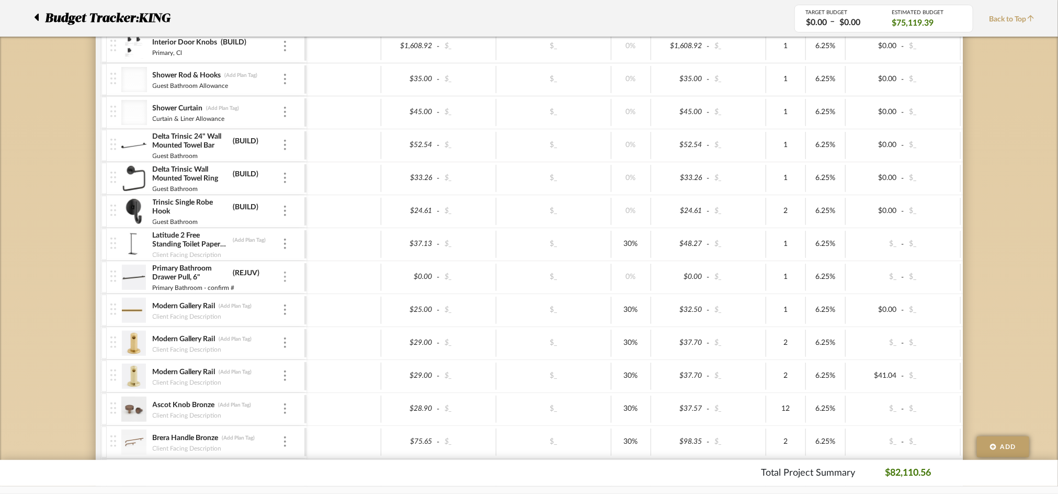
click at [284, 275] on img at bounding box center [285, 276] width 2 height 10
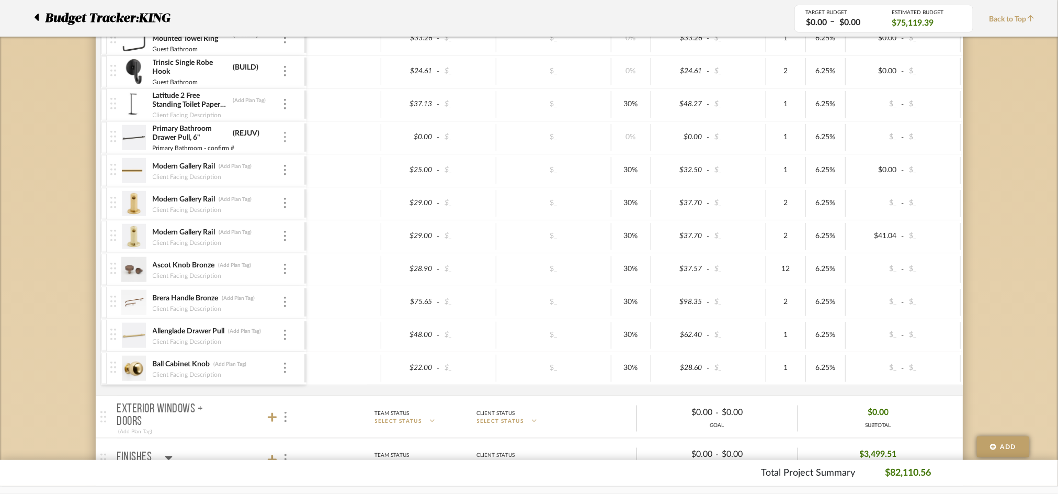
click at [282, 137] on div at bounding box center [284, 138] width 5 height 12
click at [296, 205] on button "Remove Item" at bounding box center [329, 215] width 94 height 25
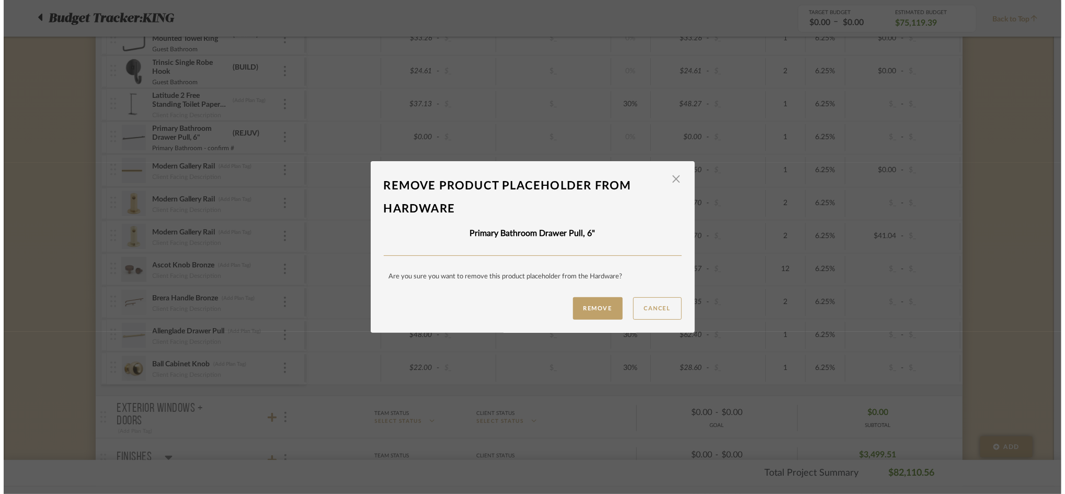
scroll to position [0, 0]
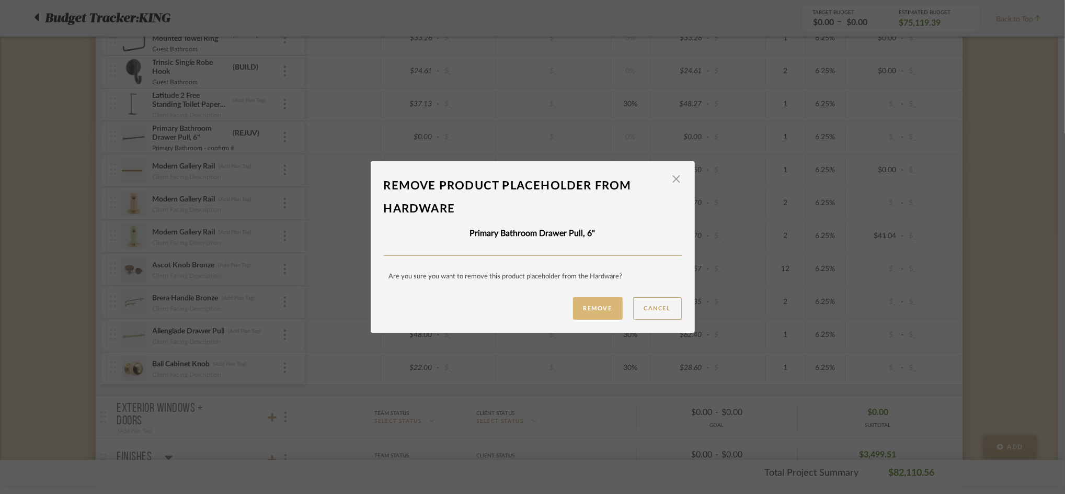
click at [593, 305] on button "Remove" at bounding box center [598, 308] width 50 height 22
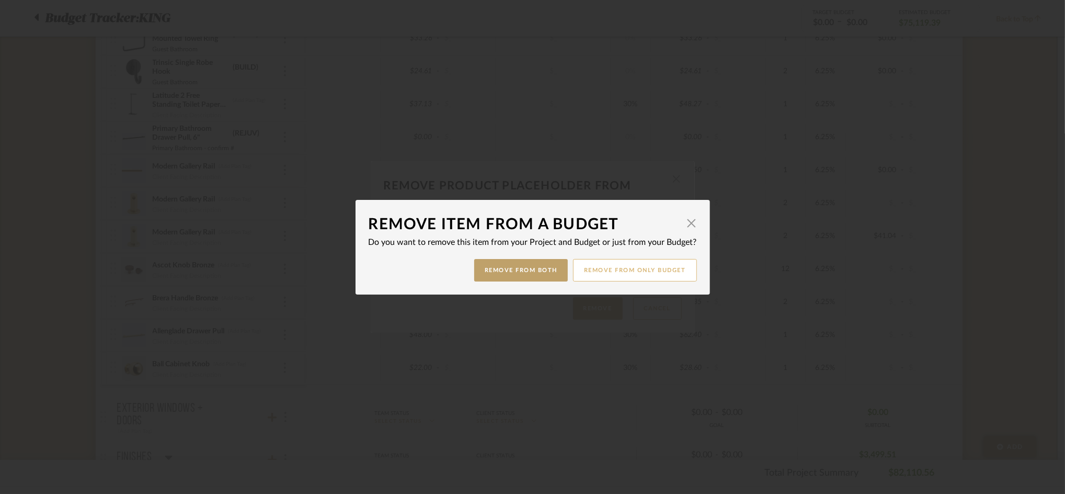
click at [597, 273] on button "Remove from only Budget" at bounding box center [635, 270] width 124 height 22
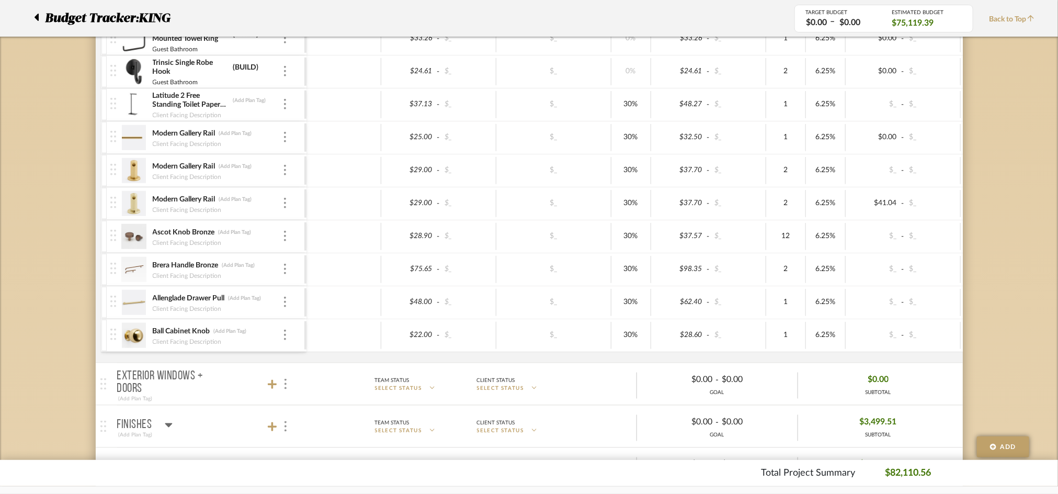
scroll to position [627, 0]
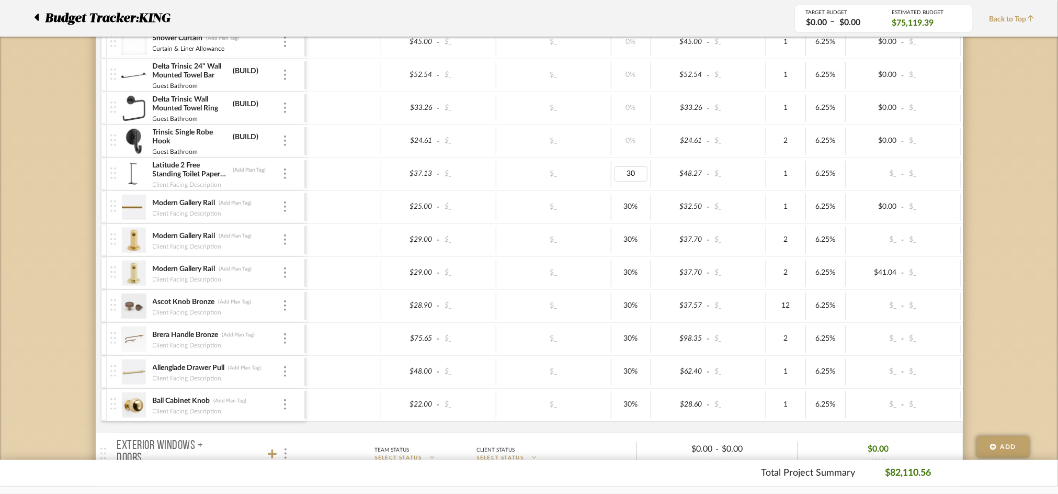
type input "0"
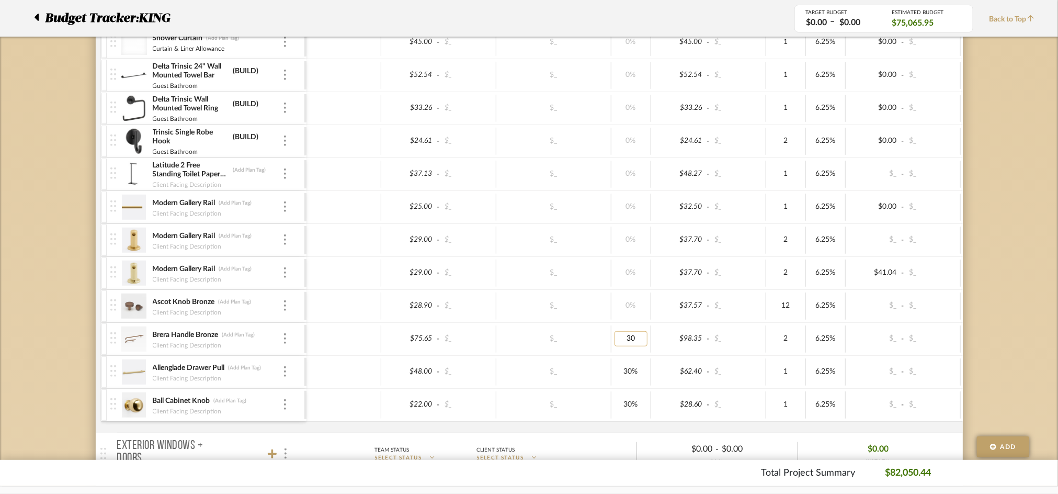
type input "0"
click at [594, 392] on div "$_" at bounding box center [553, 404] width 115 height 27
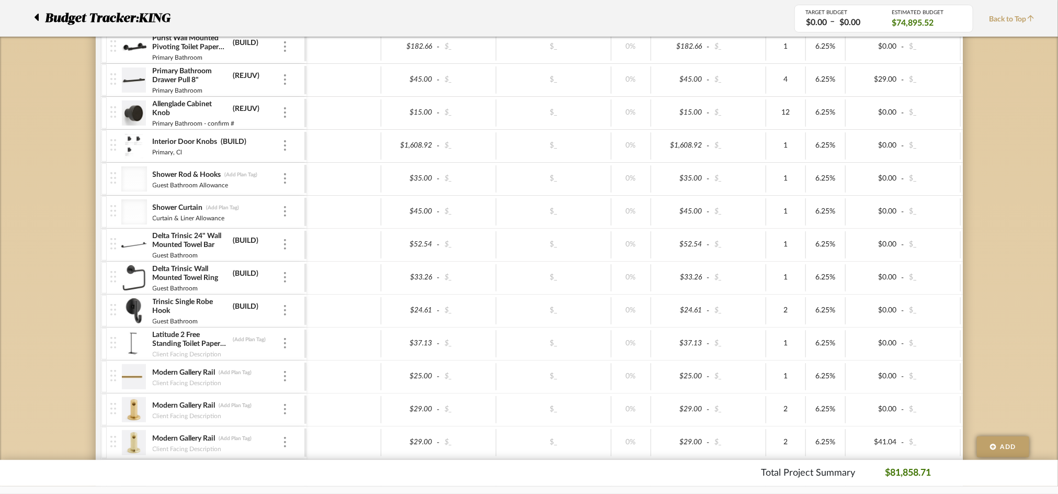
scroll to position [139, 0]
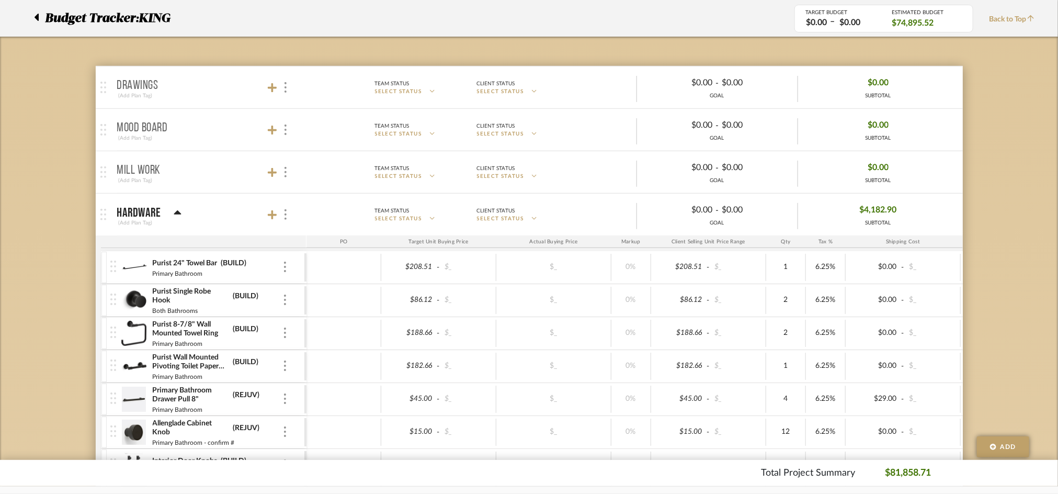
click at [231, 221] on mat-panel-title "Hardware (Add Plan Tag)" at bounding box center [209, 215] width 184 height 26
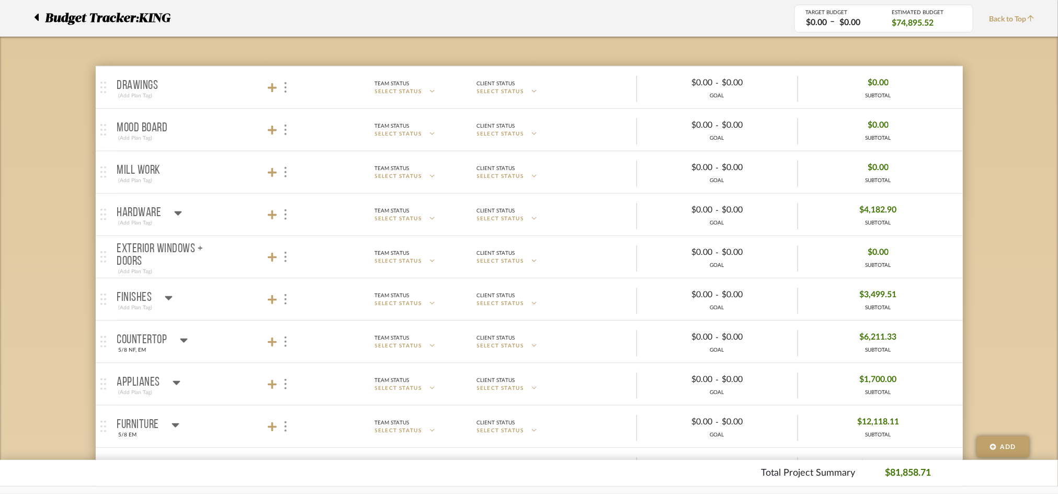
click at [231, 221] on mat-panel-title "Hardware (Add Plan Tag)" at bounding box center [209, 215] width 184 height 26
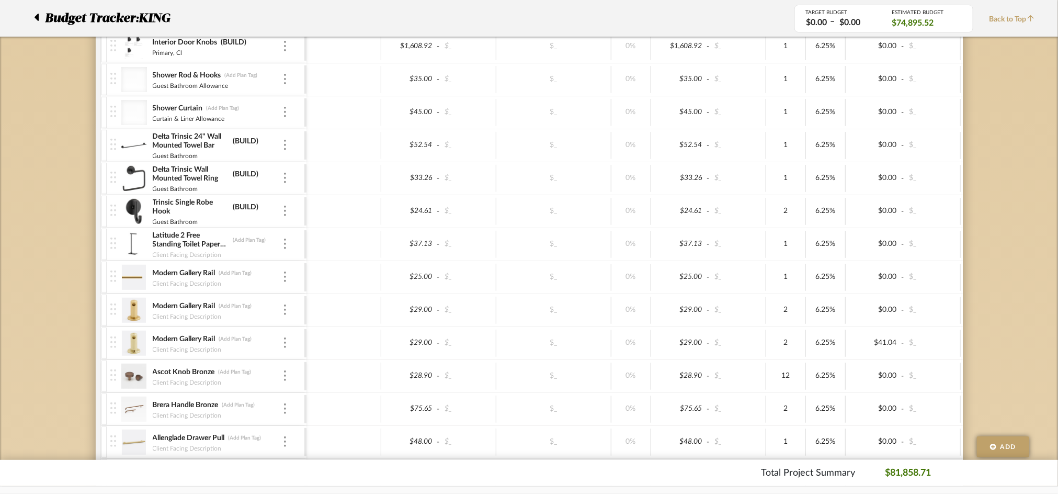
scroll to position [627, 0]
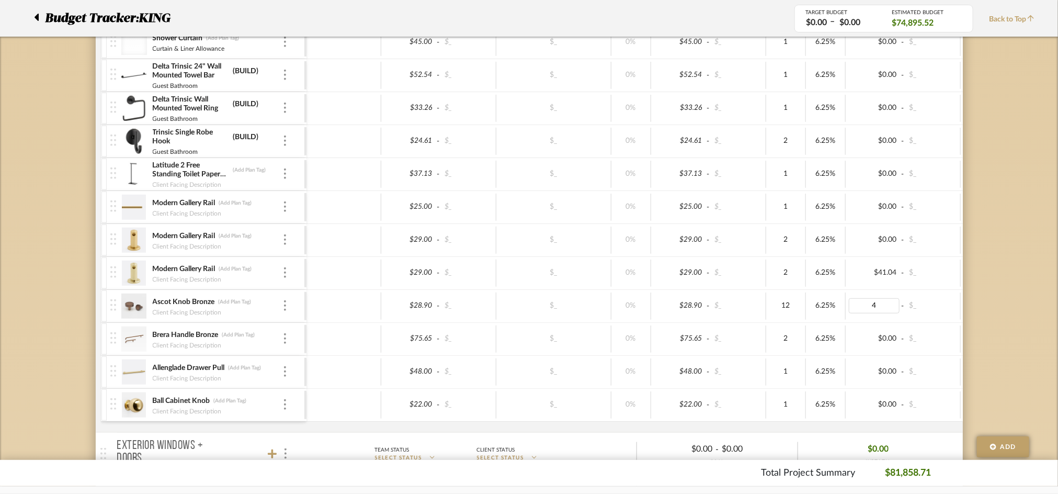
type input "49"
click at [848, 319] on div "$49.00 - $_" at bounding box center [902, 305] width 115 height 27
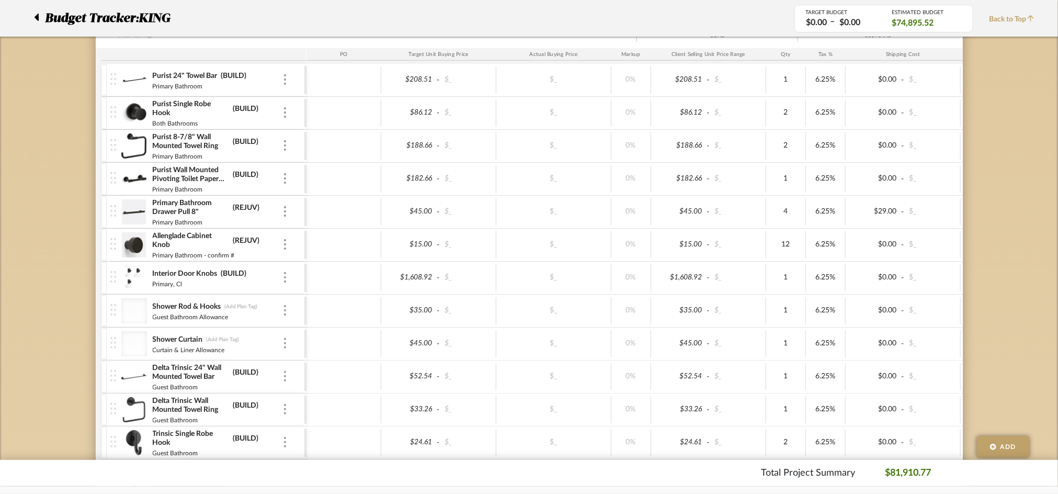
scroll to position [348, 0]
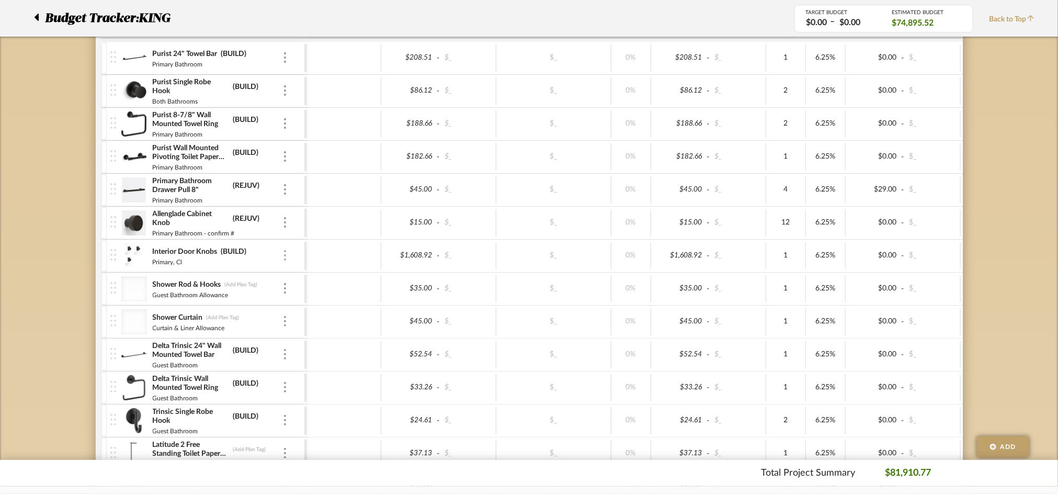
click at [285, 256] on img at bounding box center [285, 255] width 2 height 10
click at [300, 324] on button "Remove Item" at bounding box center [329, 332] width 94 height 25
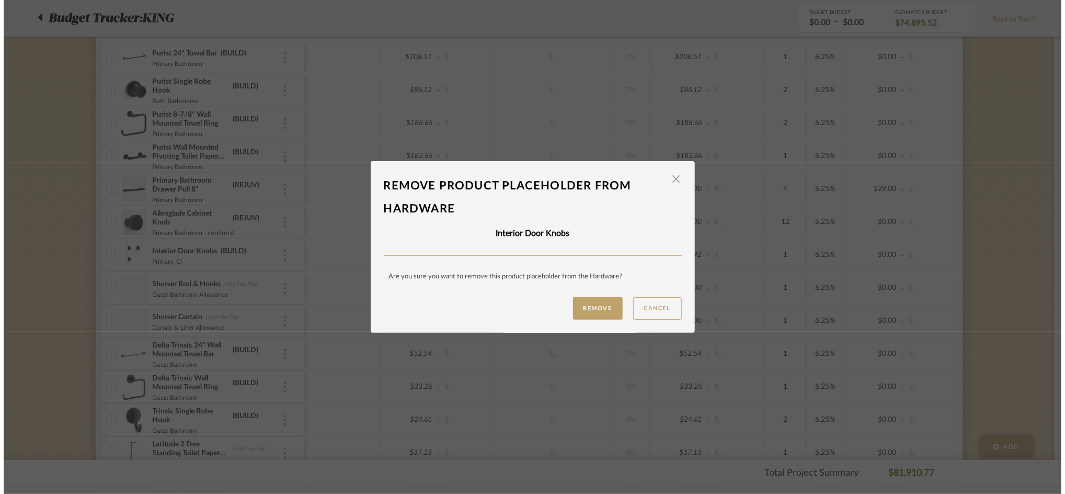
scroll to position [0, 0]
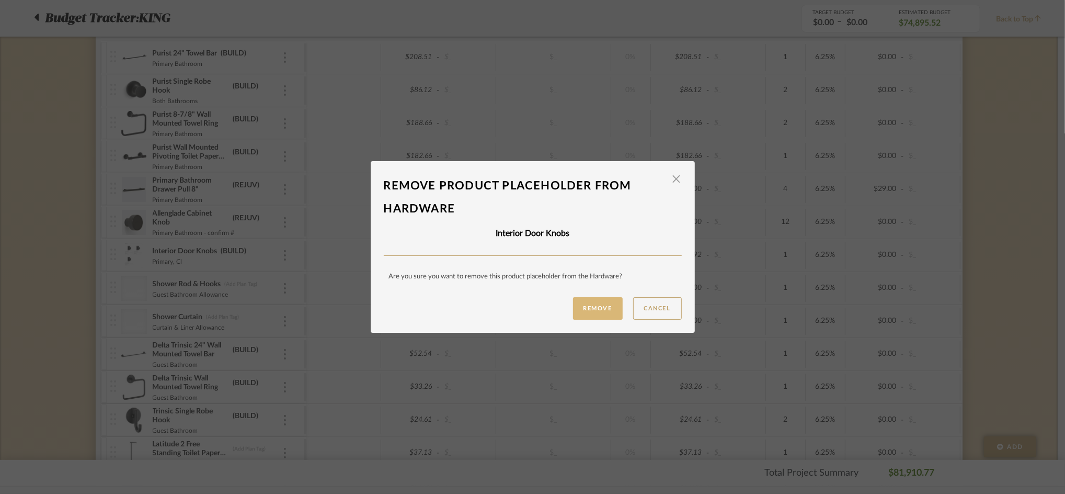
click at [589, 307] on button "Remove" at bounding box center [598, 308] width 50 height 22
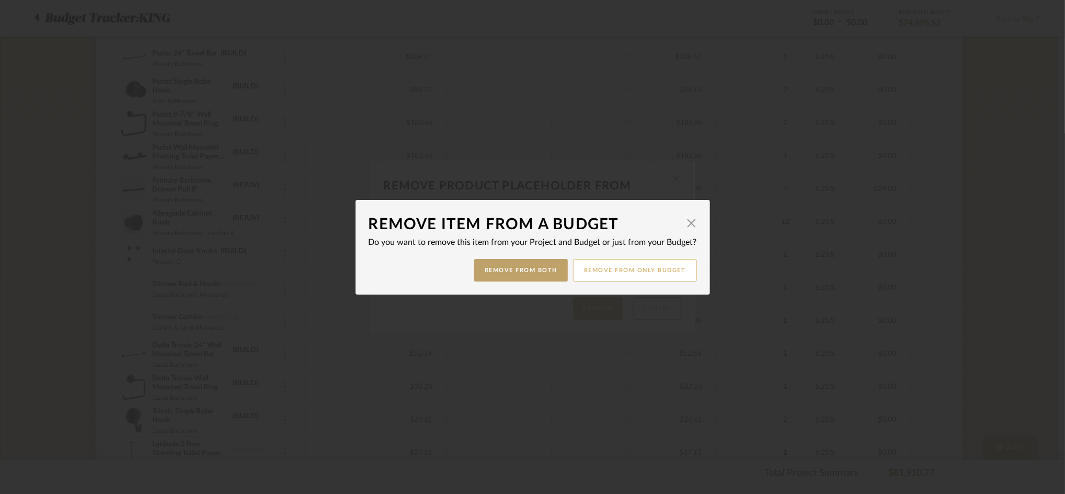
click at [628, 268] on button "Remove from only Budget" at bounding box center [635, 270] width 124 height 22
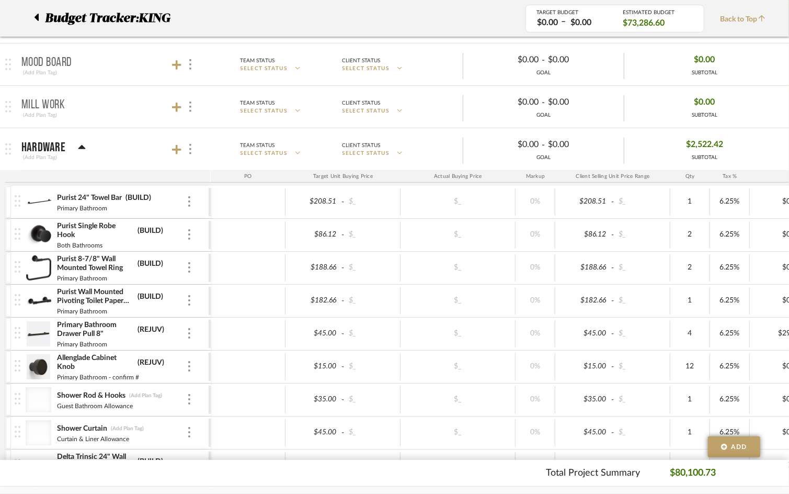
scroll to position [139, 0]
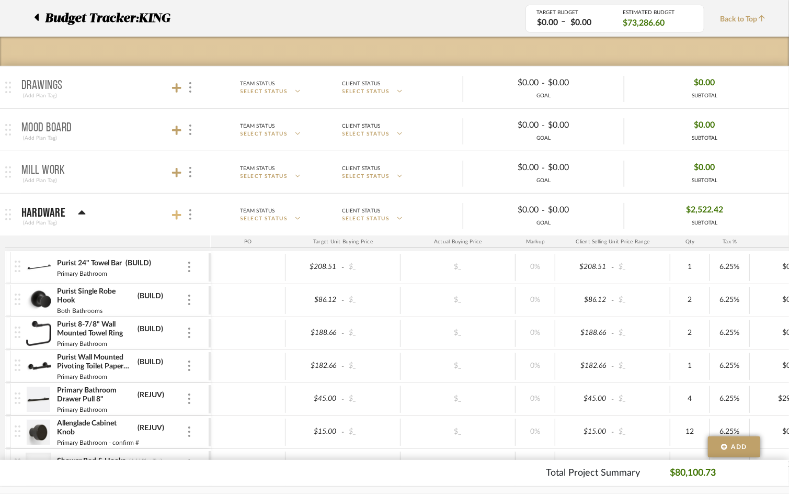
click at [176, 216] on icon at bounding box center [176, 214] width 9 height 9
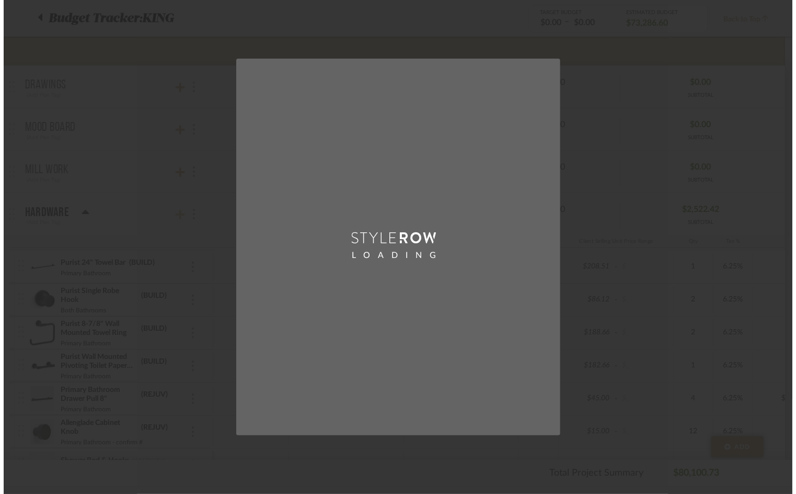
scroll to position [0, 0]
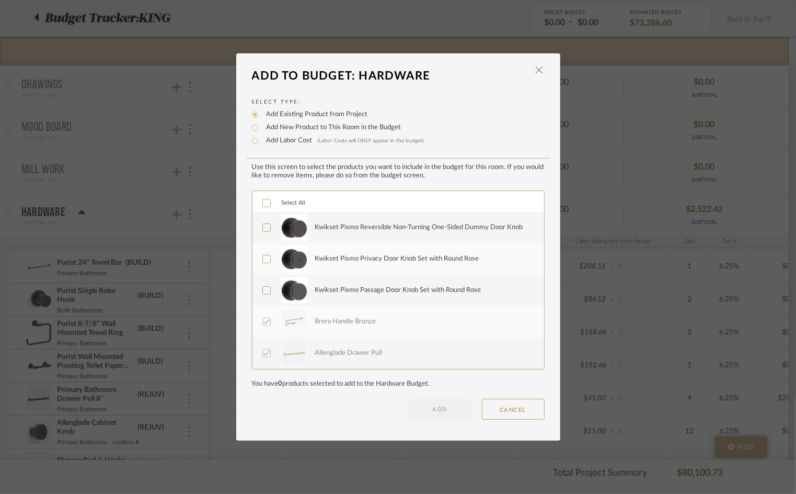
click at [264, 225] on icon at bounding box center [266, 227] width 7 height 5
click at [266, 259] on div at bounding box center [266, 259] width 8 height 8
click at [265, 279] on label "Kwikset Pismo Passage Door Knob Set with Round Rose" at bounding box center [397, 290] width 270 height 26
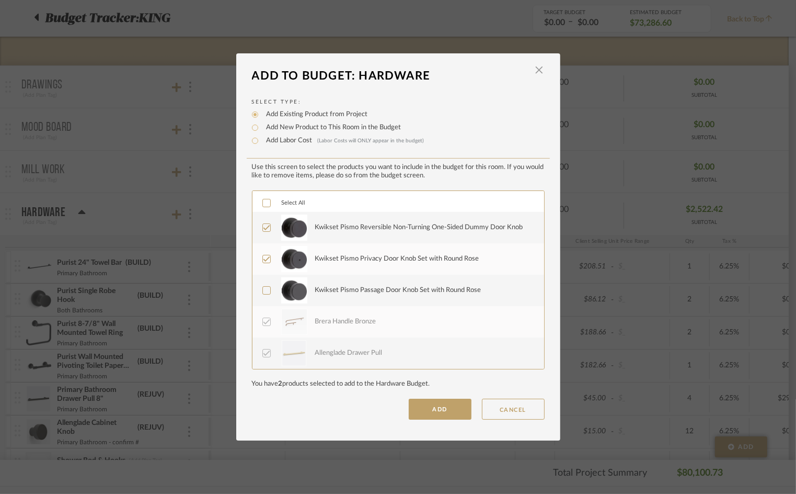
click at [425, 408] on button "ADD" at bounding box center [440, 408] width 63 height 21
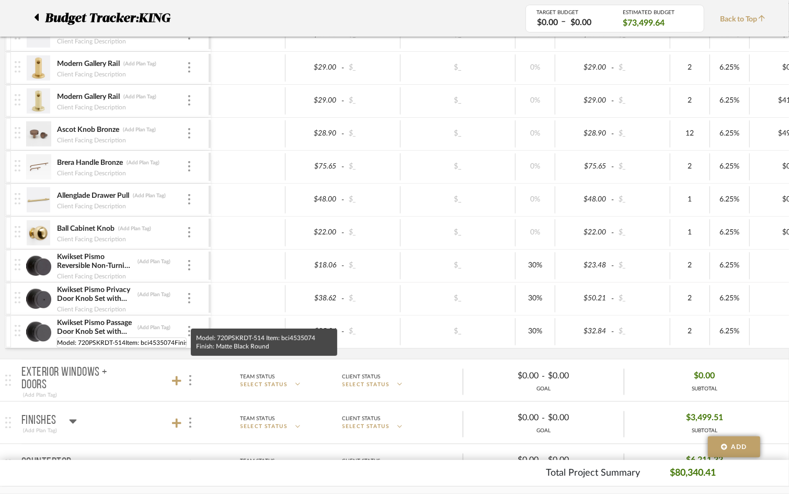
scroll to position [0, 59]
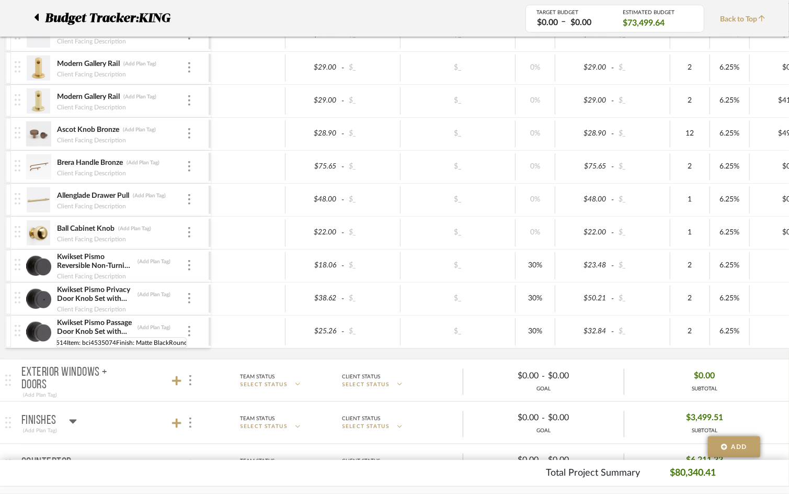
click at [150, 343] on input "Model: 720PSKRDT-514Item: bci4535074Finish: Matte BlackRound" at bounding box center [121, 342] width 130 height 10
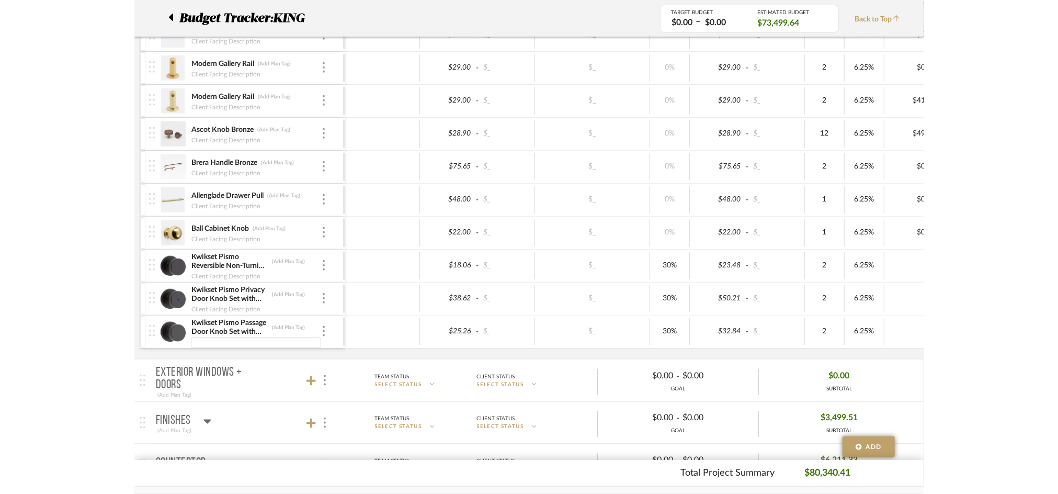
scroll to position [0, 0]
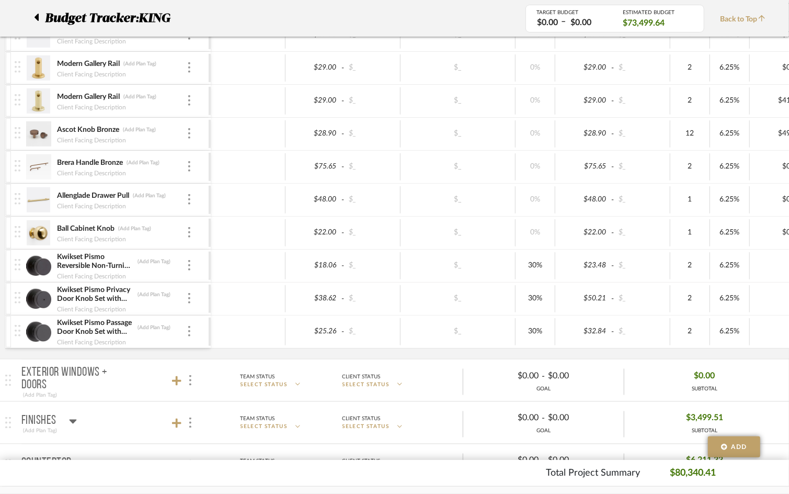
click at [157, 364] on mat-panel-title "Exterior Windows + Doors (Add Plan Tag)" at bounding box center [113, 380] width 184 height 38
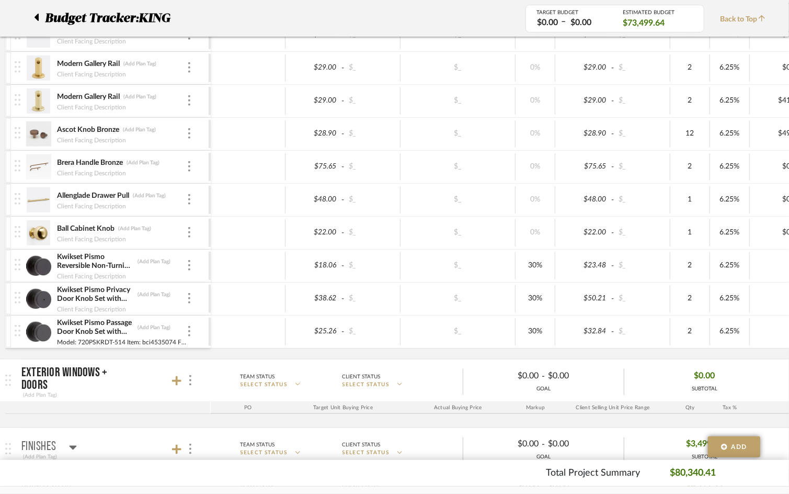
click at [251, 329] on div at bounding box center [248, 331] width 75 height 27
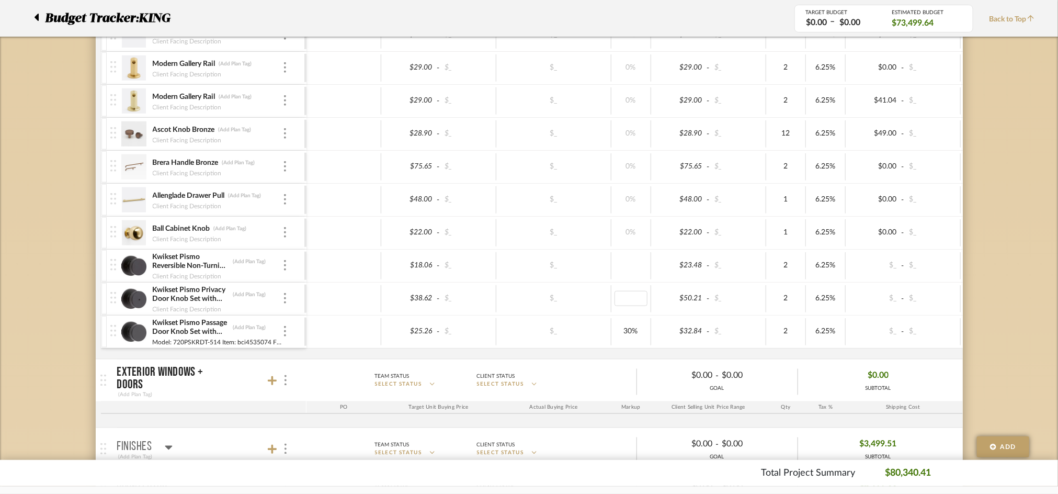
click at [626, 341] on div "30%" at bounding box center [631, 331] width 40 height 27
click at [605, 346] on div "$25.26 - $_ $_ $32.84 - $_ 2 6.25% $_ - $_ 0% Taxable $69.78" at bounding box center [741, 331] width 871 height 32
click at [135, 264] on img at bounding box center [134, 265] width 26 height 25
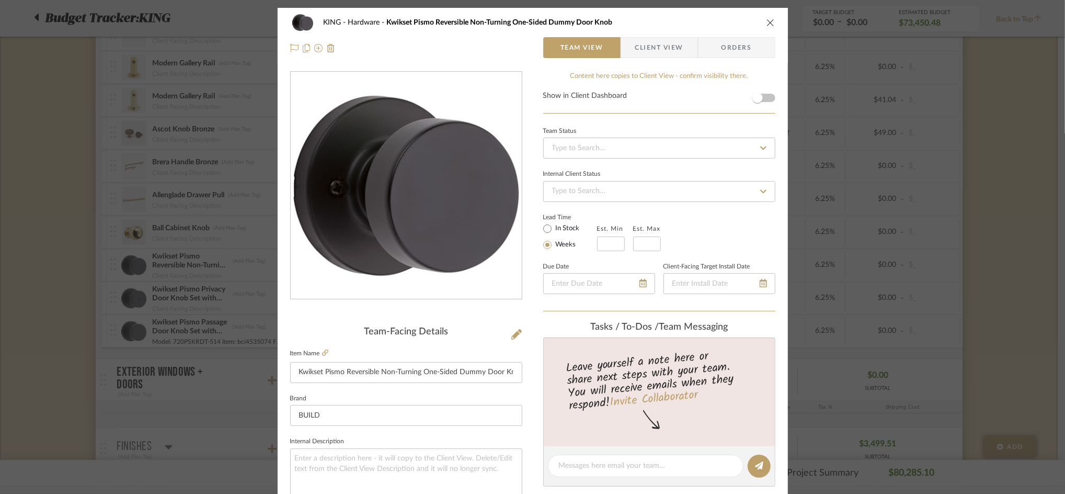
click at [135, 264] on div "KING Hardware Kwikset Pismo Reversible Non-Turning One-Sided Dummy Door Knob Te…" at bounding box center [532, 247] width 1065 height 494
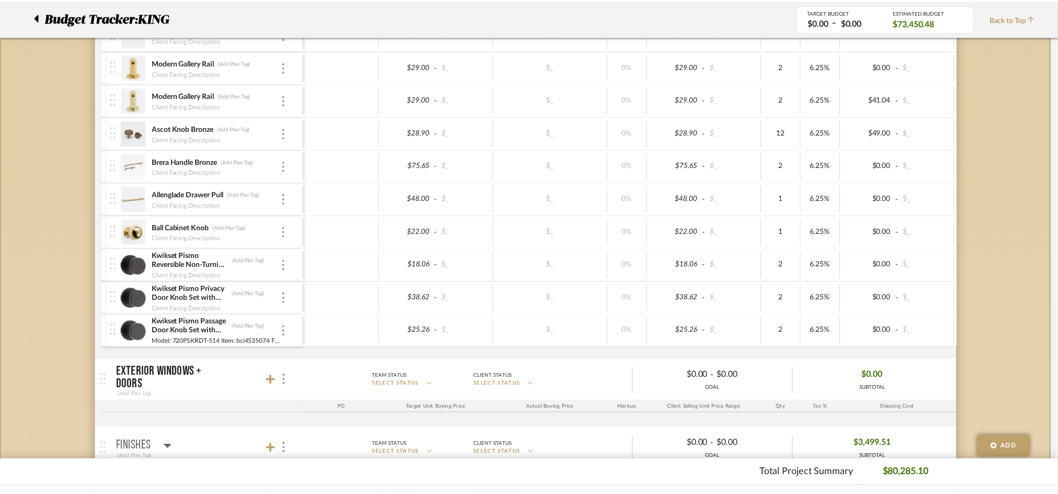
scroll to position [766, 0]
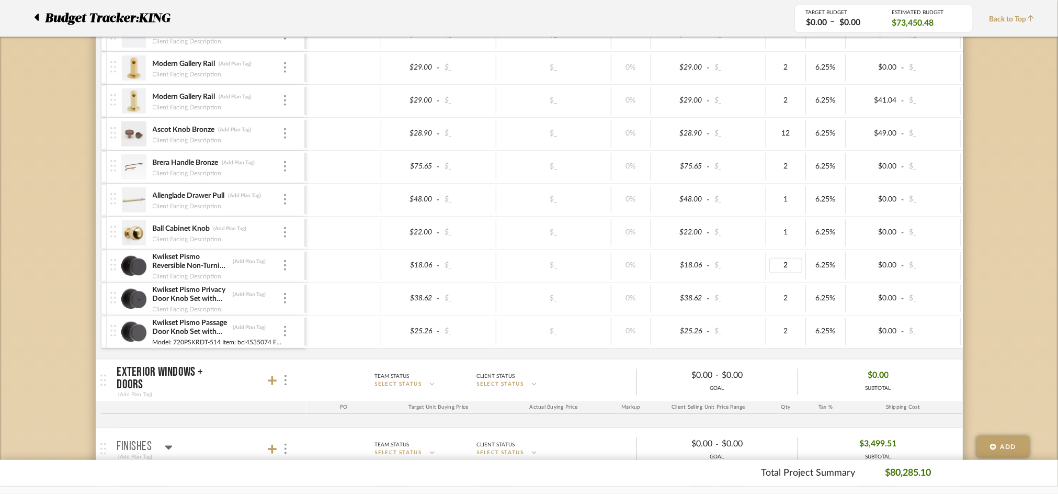
type input "4"
click at [766, 282] on div "$38.62 - $_ $_ 0% $38.62 - $_ 2 6.25% $0.00 - $_ 0% Taxable $82.07" at bounding box center [741, 298] width 871 height 32
type input "5"
type input "3"
type input "5.99"
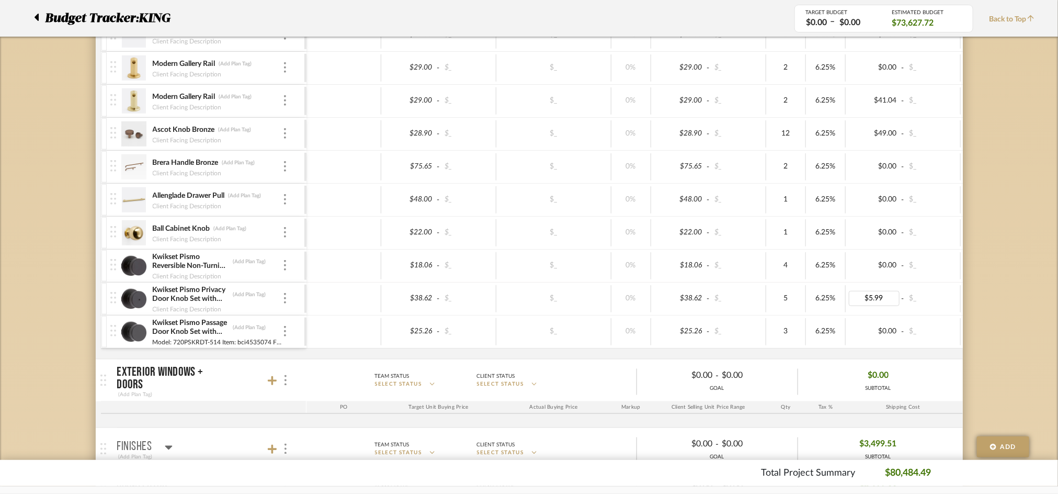
click at [932, 310] on div "$5.99 - $_" at bounding box center [902, 298] width 115 height 27
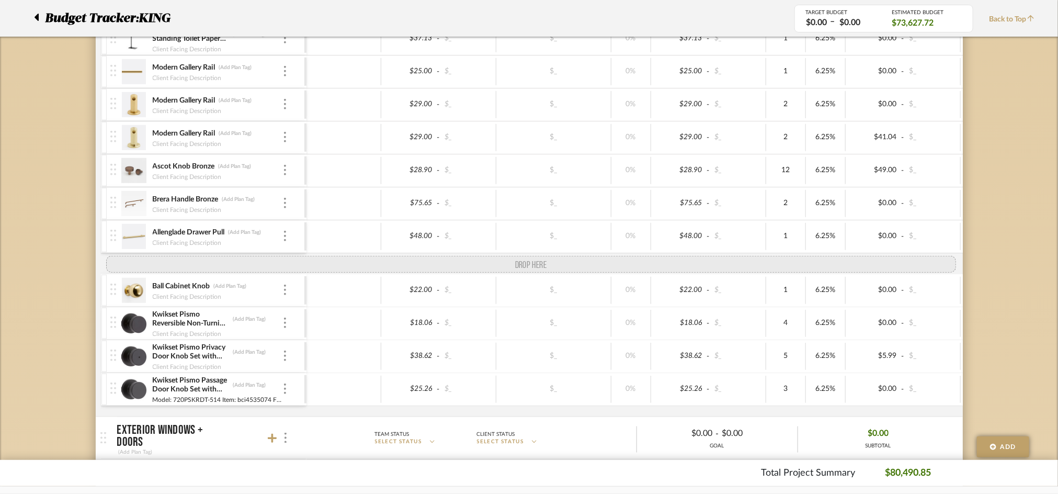
scroll to position [837, 0]
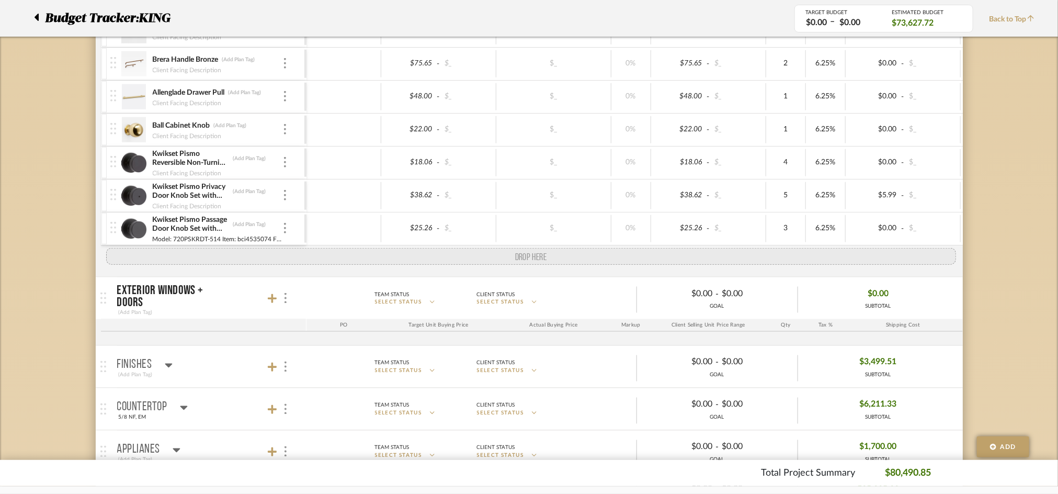
drag, startPoint x: 114, startPoint y: 120, endPoint x: 97, endPoint y: 256, distance: 136.4
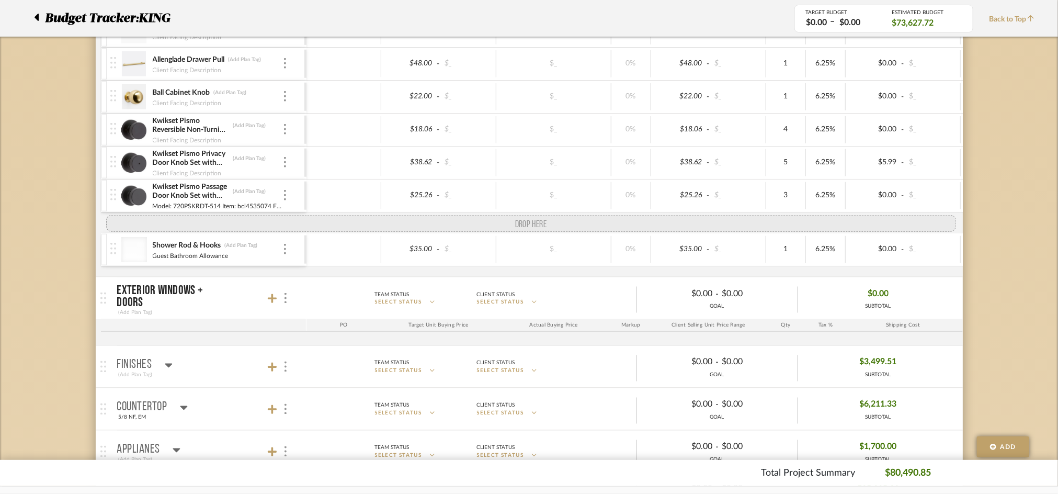
drag, startPoint x: 113, startPoint y: 184, endPoint x: 113, endPoint y: 229, distance: 45.0
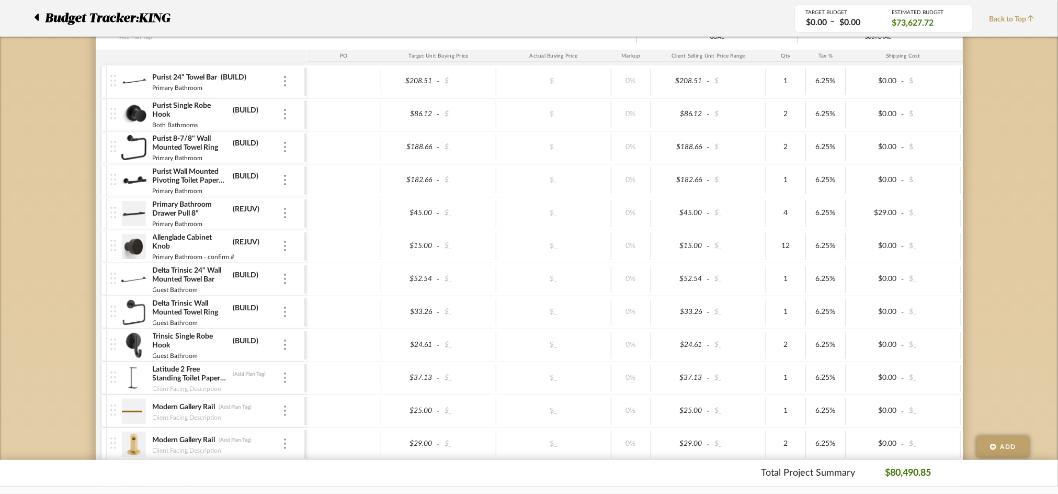
scroll to position [139, 0]
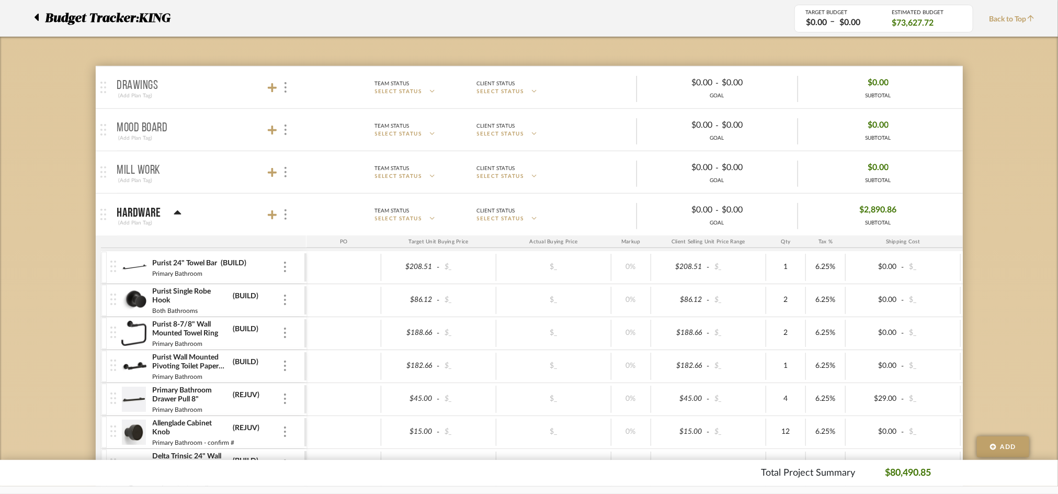
click at [202, 211] on mat-panel-title "Hardware (Add Plan Tag)" at bounding box center [209, 215] width 184 height 26
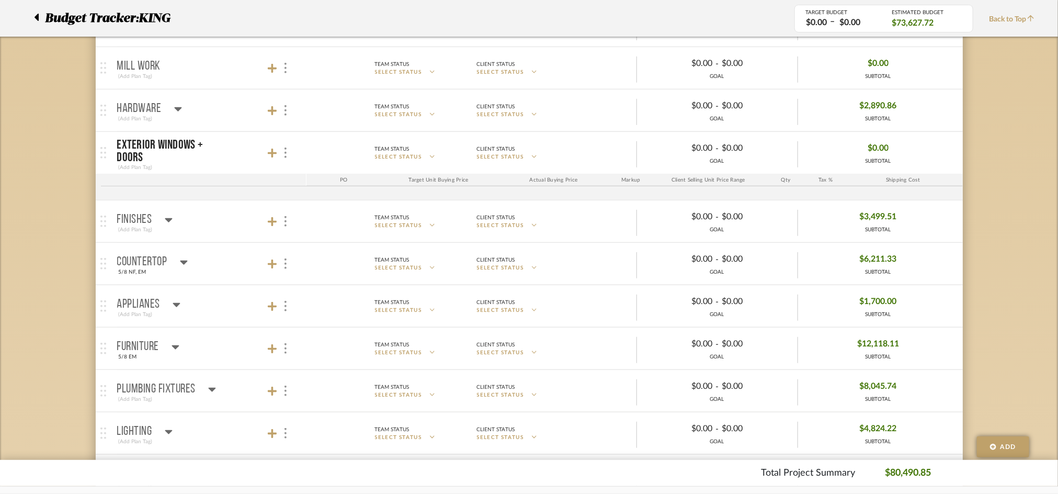
scroll to position [279, 0]
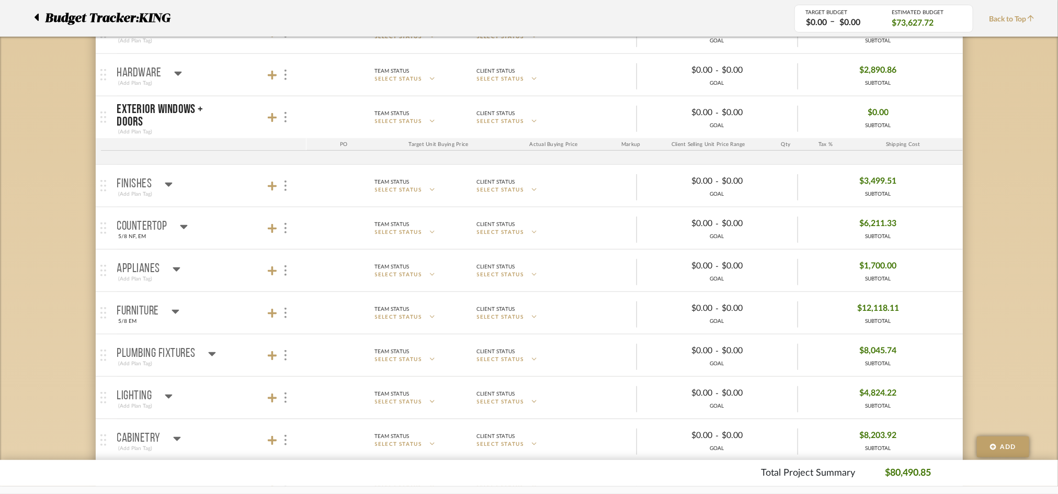
click at [218, 233] on mat-panel-title "Countertop 5/8 NF, EM" at bounding box center [209, 228] width 184 height 26
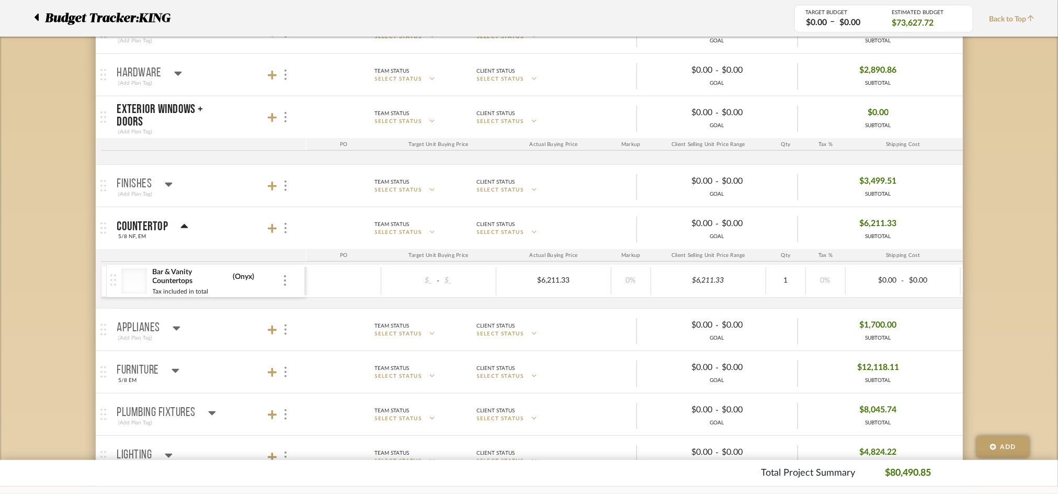
click at [218, 233] on mat-panel-title "Countertop 5/8 NF, EM" at bounding box center [209, 228] width 184 height 26
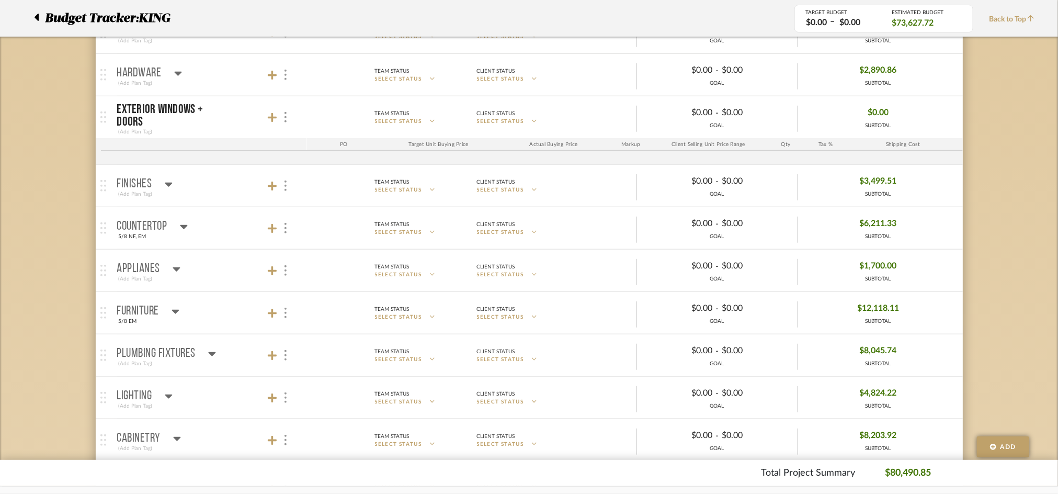
click at [226, 267] on mat-panel-title "Applianes (Add Plan Tag)" at bounding box center [209, 271] width 184 height 26
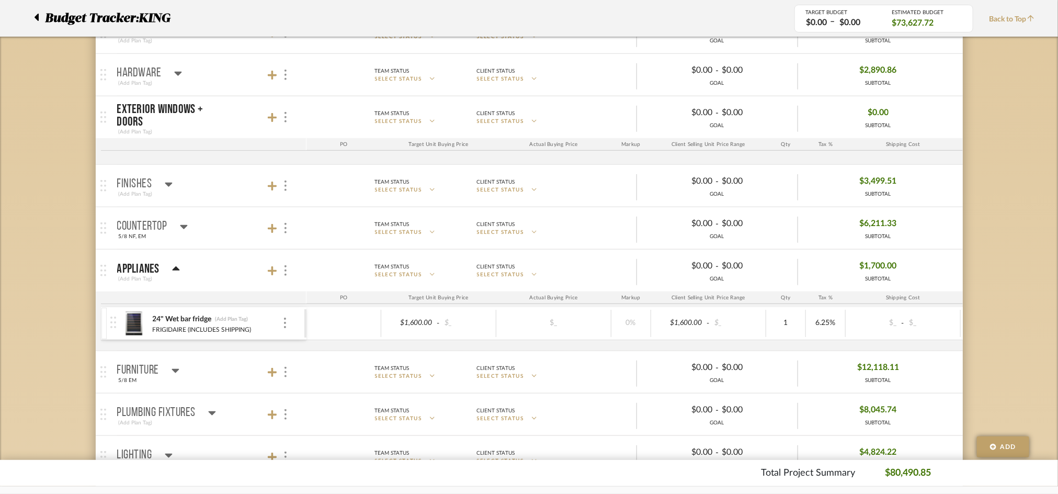
click at [226, 267] on mat-panel-title "Applianes (Add Plan Tag)" at bounding box center [209, 271] width 184 height 26
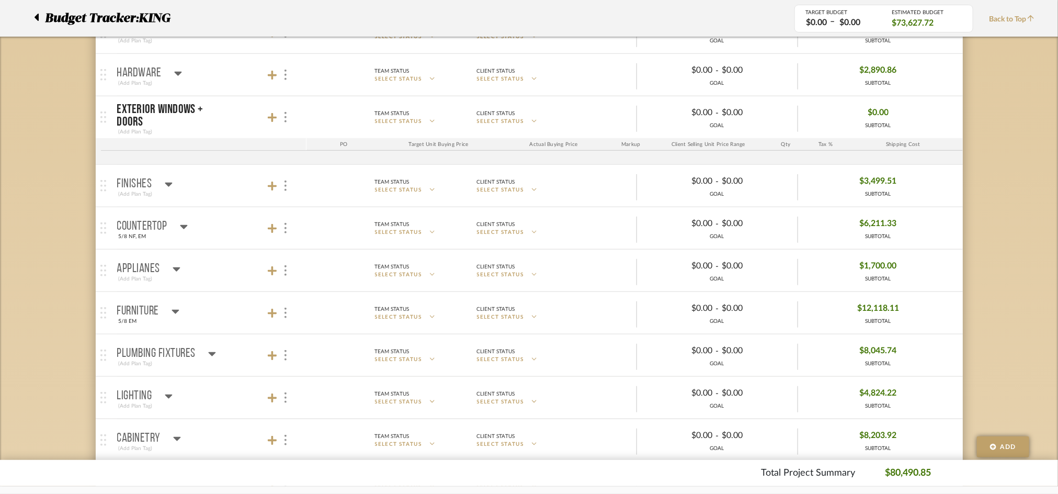
click at [214, 314] on mat-panel-title "Furniture 5/8 EM" at bounding box center [209, 313] width 184 height 26
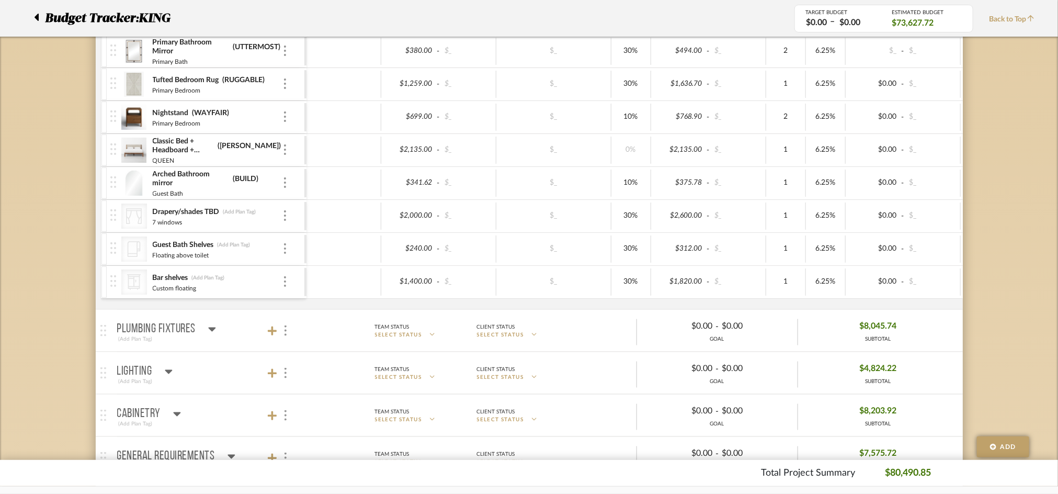
scroll to position [557, 0]
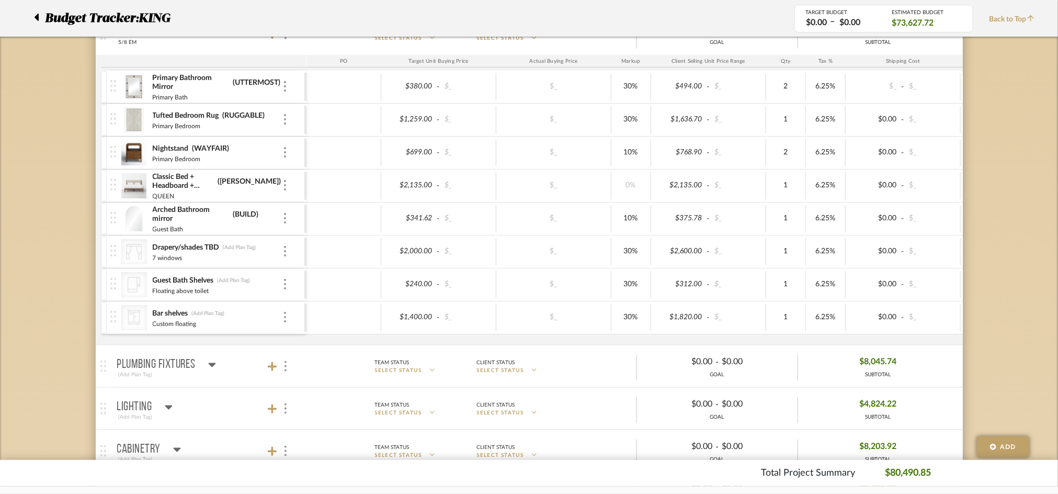
click at [244, 323] on div "Custom floating" at bounding box center [217, 322] width 130 height 8
click at [134, 318] on icon at bounding box center [134, 318] width 14 height 16
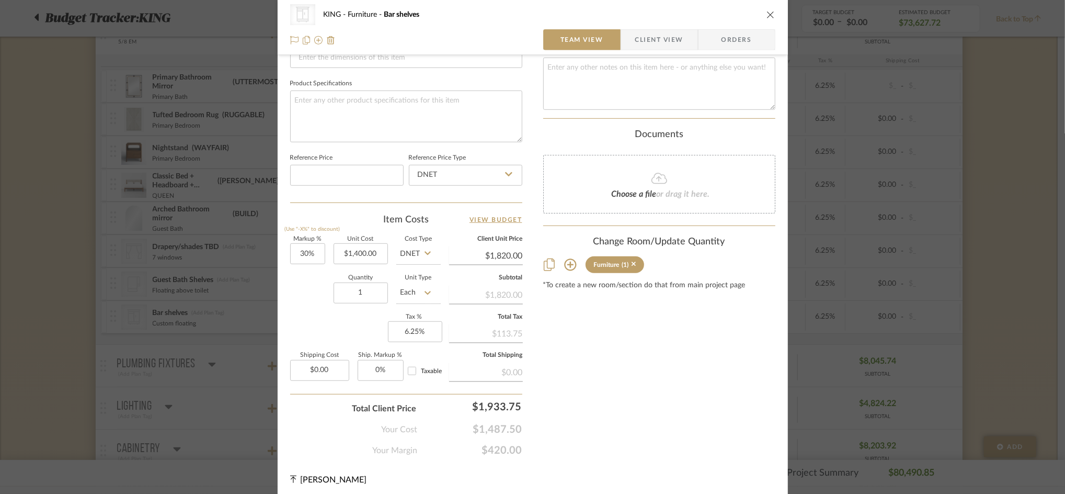
scroll to position [0, 0]
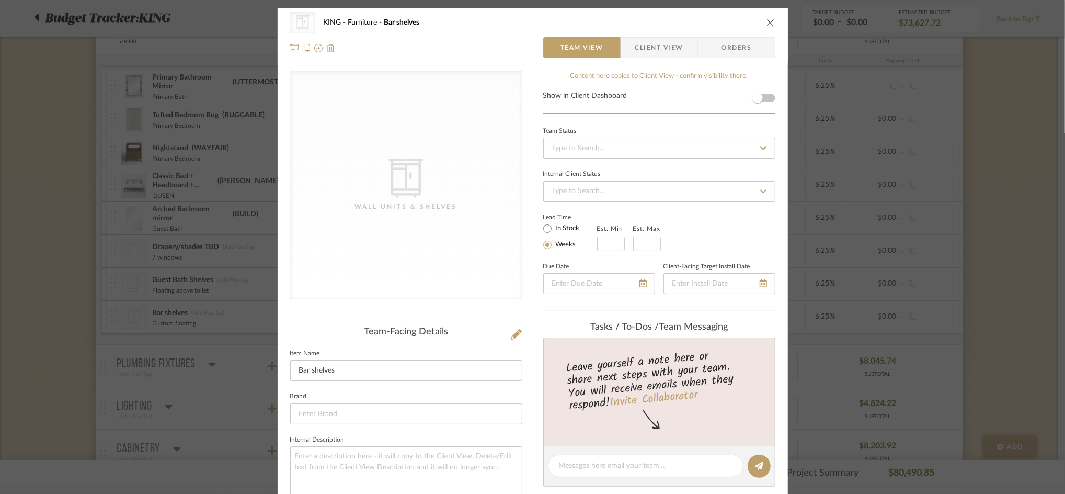
click at [766, 19] on icon "close" at bounding box center [770, 22] width 8 height 8
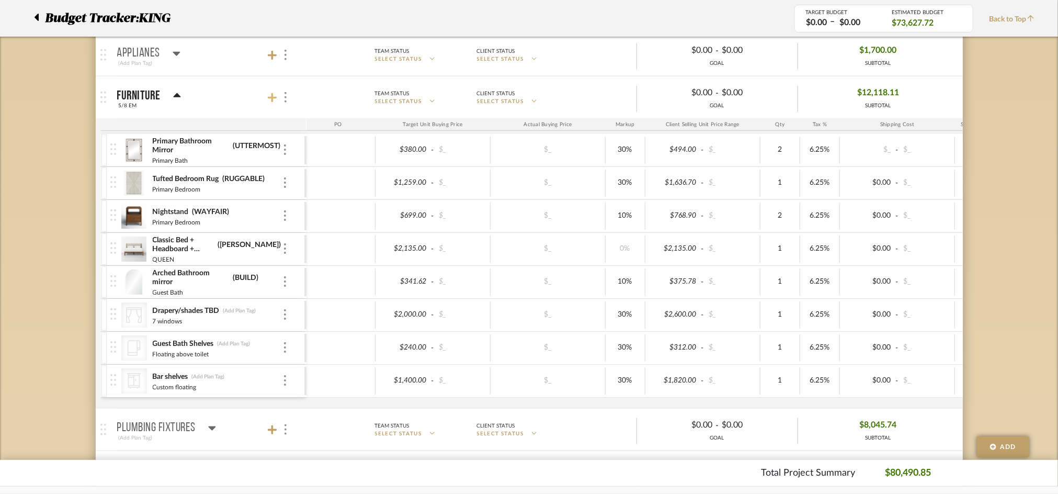
click at [271, 93] on icon at bounding box center [272, 98] width 9 height 10
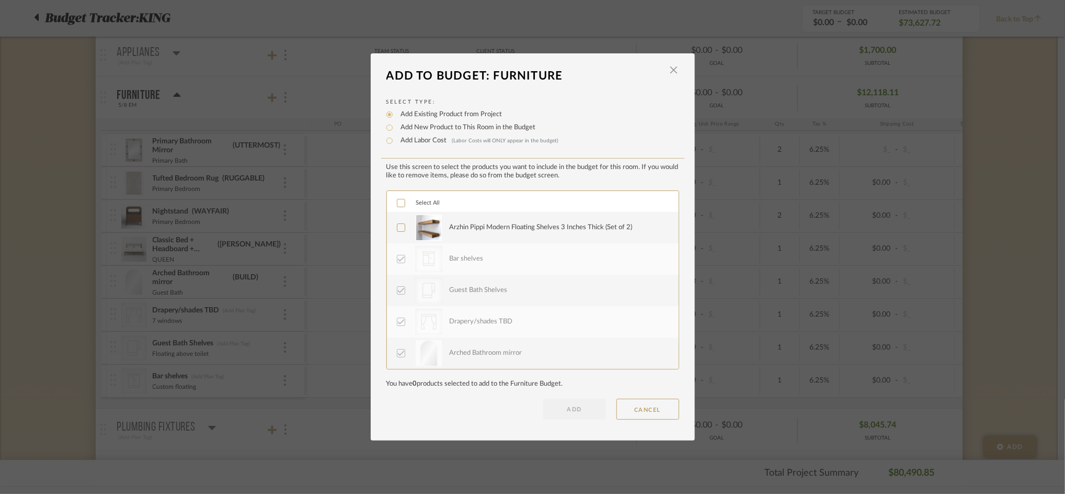
click at [397, 231] on label "Arzhin Pippi Modern Floating Shelves 3 Inches Thick (Set of 2)" at bounding box center [532, 227] width 270 height 26
click at [559, 400] on button "ADD" at bounding box center [574, 408] width 63 height 21
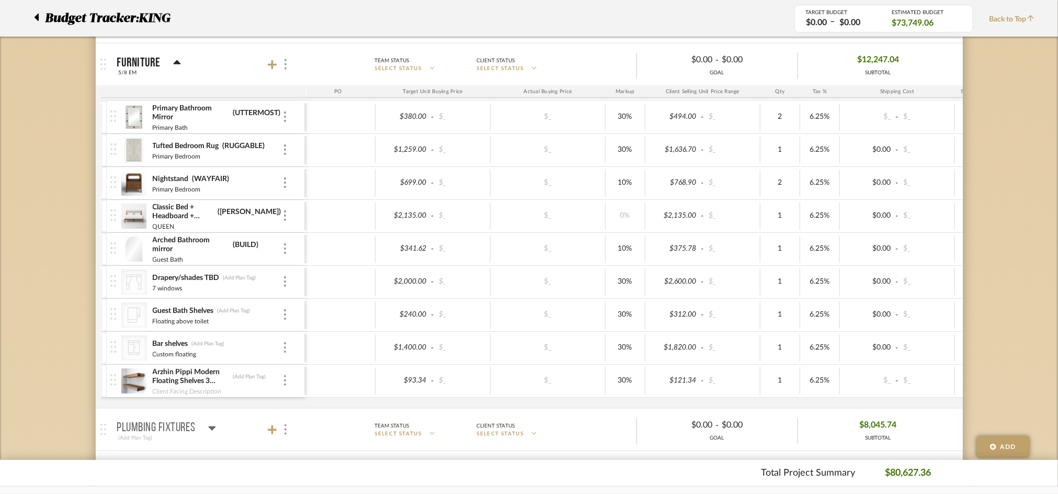
scroll to position [528, 0]
click at [285, 315] on img at bounding box center [285, 313] width 2 height 10
click at [305, 402] on button "Remove Item" at bounding box center [329, 392] width 94 height 25
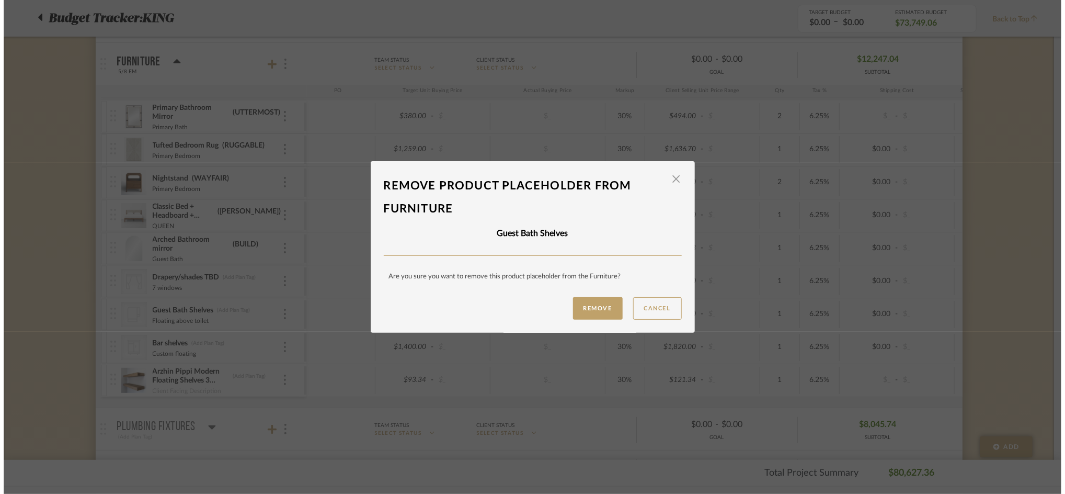
scroll to position [0, 0]
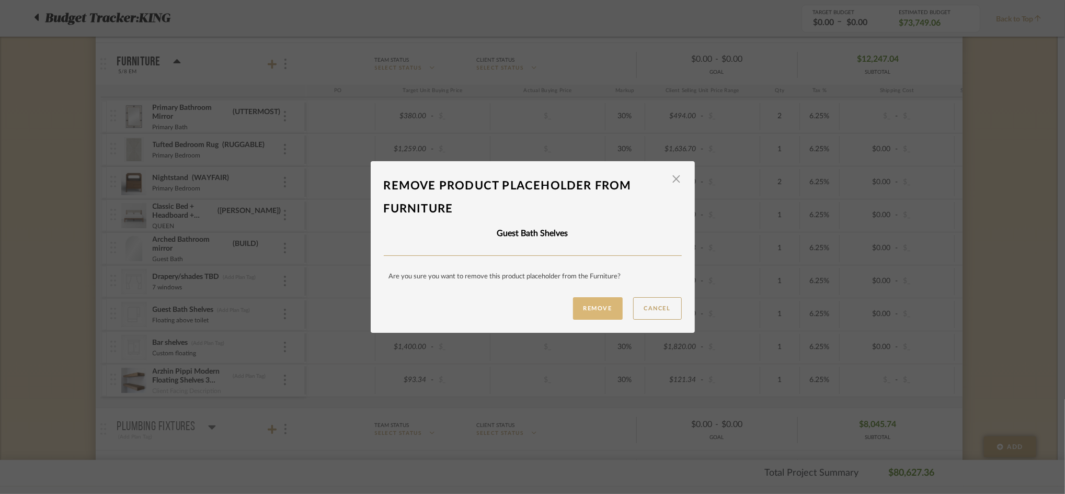
click at [590, 307] on button "Remove" at bounding box center [598, 308] width 50 height 22
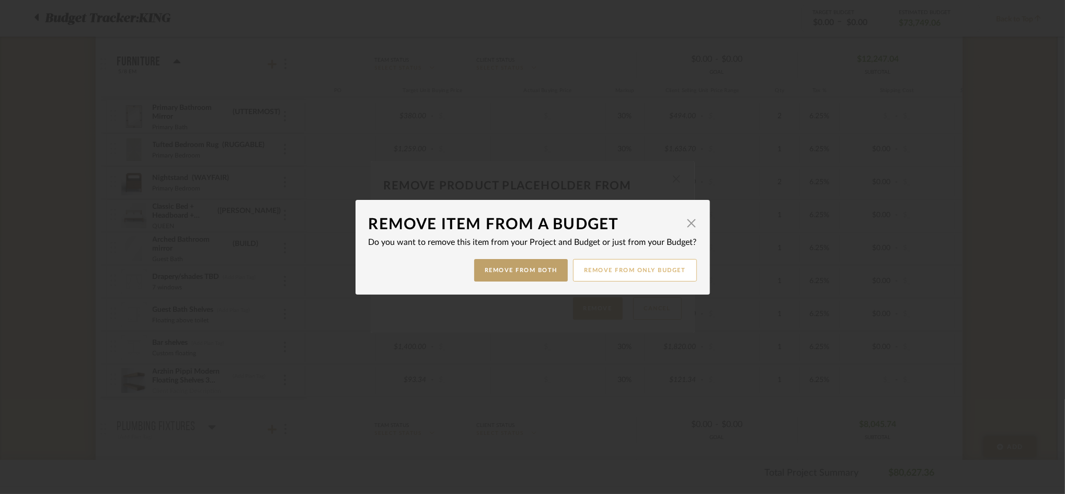
click at [614, 270] on button "Remove from only Budget" at bounding box center [635, 270] width 124 height 22
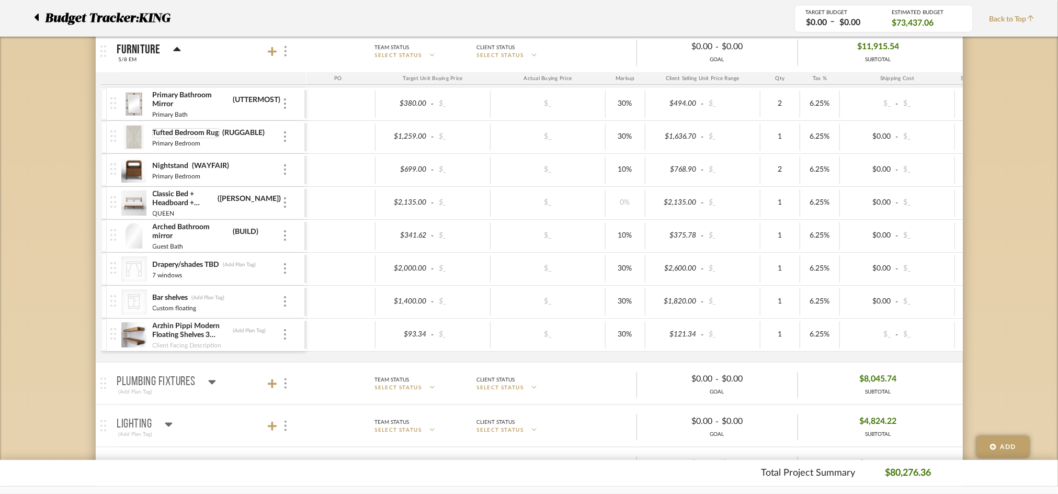
scroll to position [488, 0]
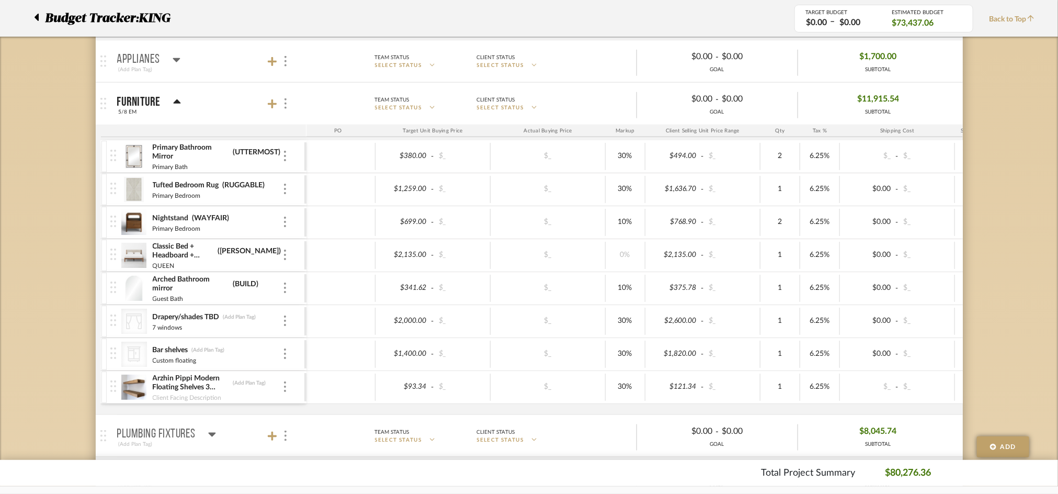
click at [196, 110] on mat-panel-title "Furniture 5/8 EM" at bounding box center [209, 104] width 184 height 26
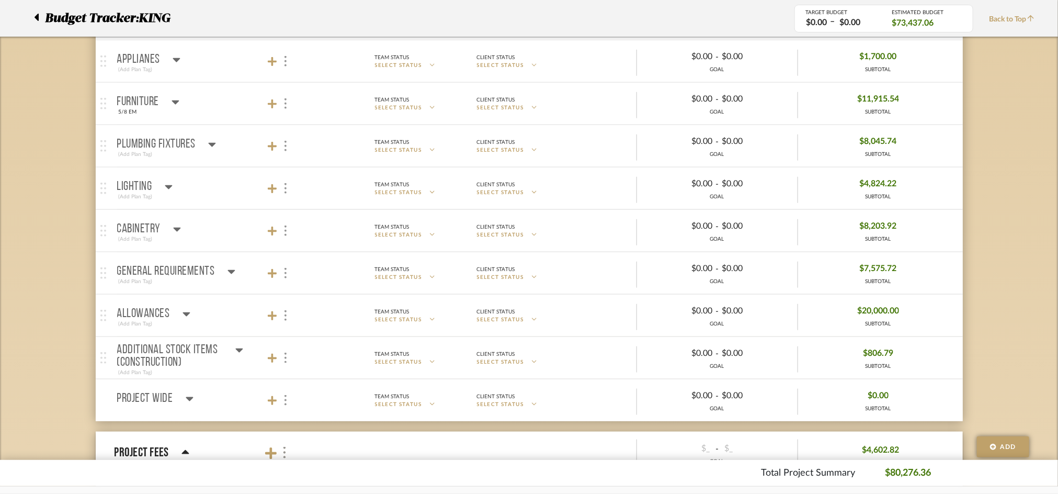
click at [196, 110] on mat-panel-title "Furniture 5/8 EM" at bounding box center [209, 104] width 184 height 26
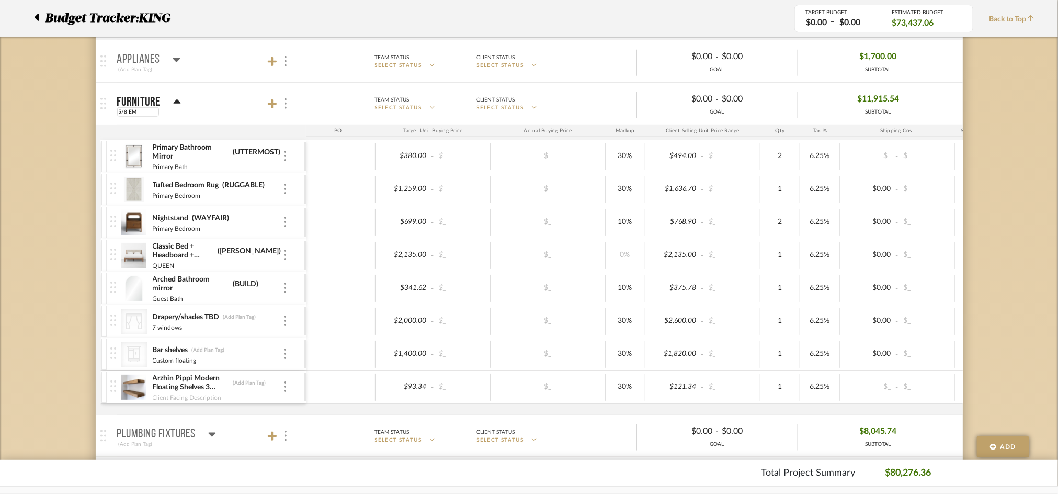
drag, startPoint x: 134, startPoint y: 109, endPoint x: 116, endPoint y: 109, distance: 18.3
click at [117, 109] on mat-panel-title "Furniture 5/8 EM" at bounding box center [209, 104] width 184 height 26
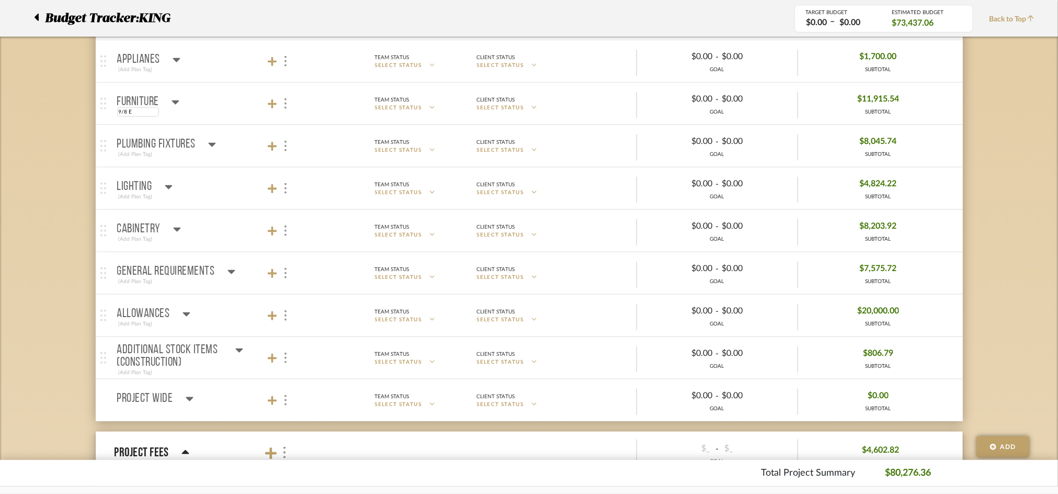
type input "9/8 EM"
click at [203, 111] on mat-panel-title "Furniture 9/8 EM" at bounding box center [209, 104] width 184 height 26
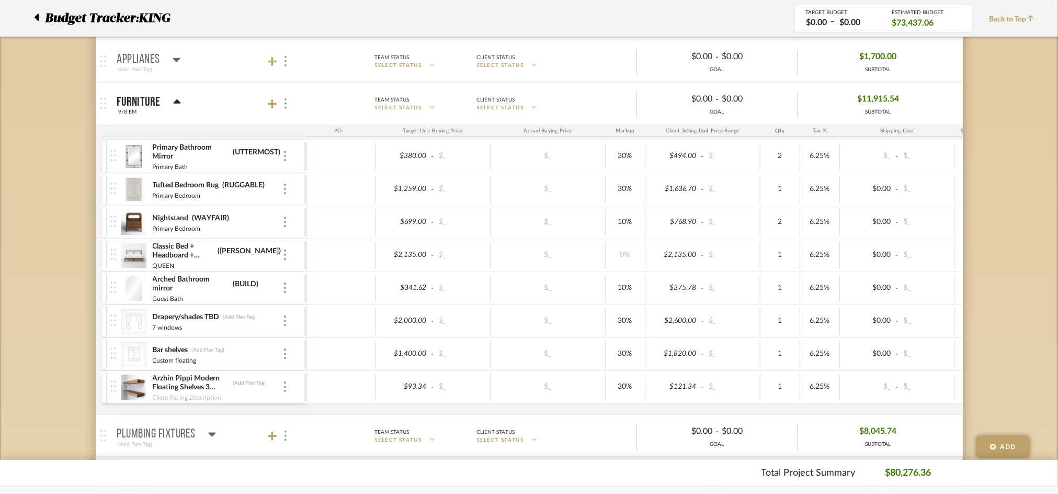
click at [203, 111] on mat-panel-title "Furniture 9/8 EM" at bounding box center [209, 104] width 184 height 26
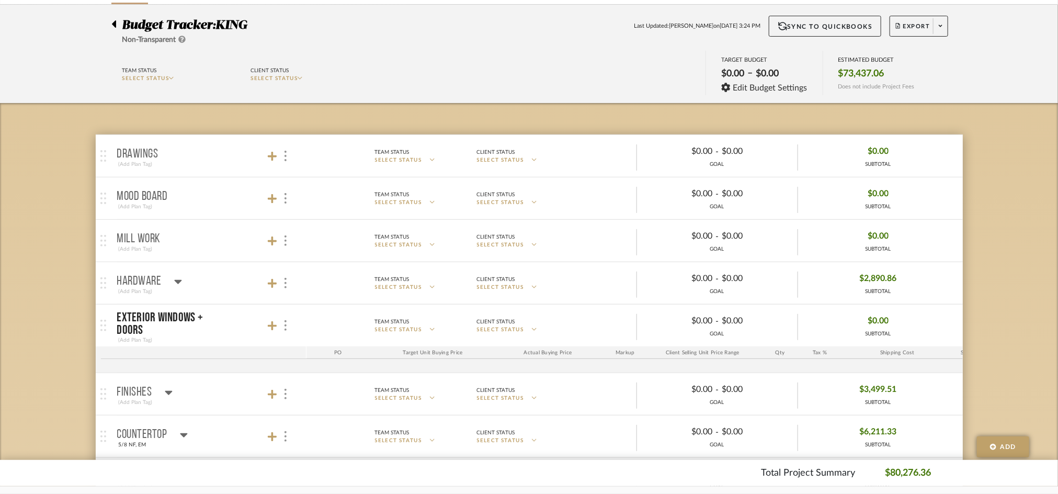
scroll to position [70, 0]
click at [125, 298] on mat-expansion-panel-header "Hardware (Add Plan Tag) Team Status SELECT STATUS Client Status SELECT STATUS $…" at bounding box center [529, 284] width 867 height 42
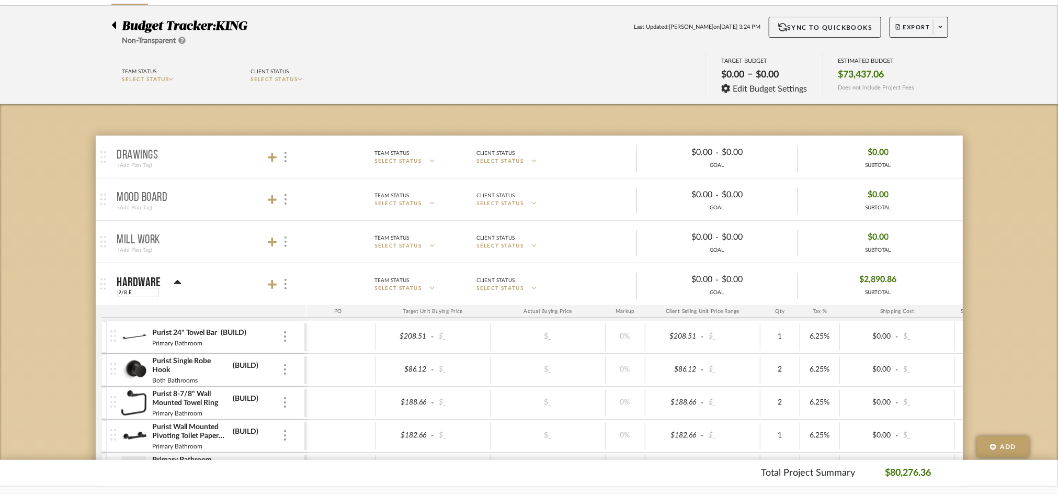
type input "9/8 EM"
click at [214, 284] on mat-panel-title "Hardware 9/8 EM" at bounding box center [209, 284] width 184 height 26
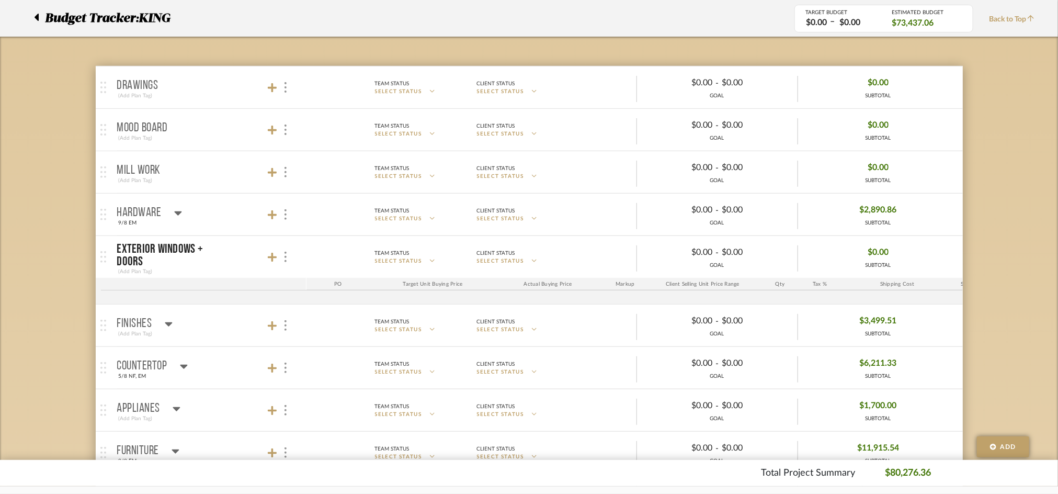
click at [219, 252] on p "Exterior Windows + Doors" at bounding box center [170, 255] width 106 height 25
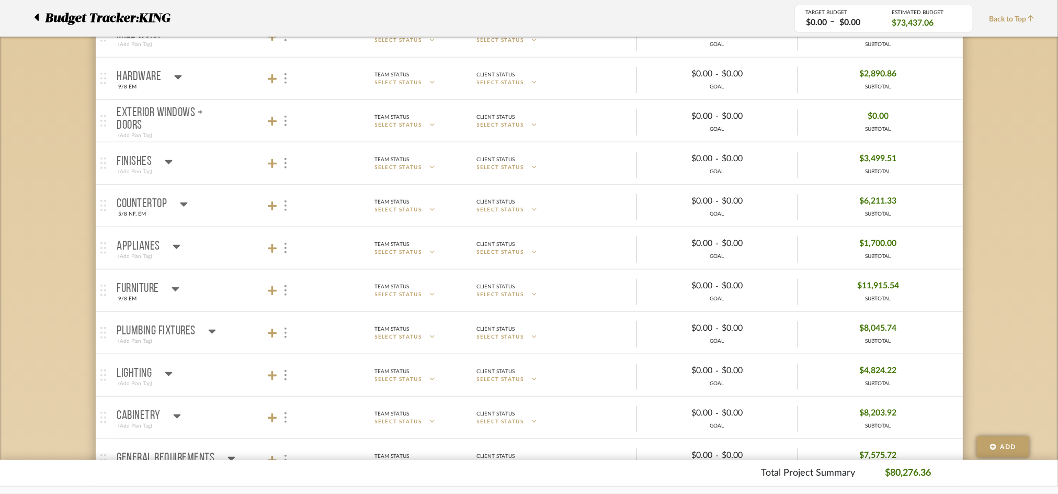
scroll to position [279, 0]
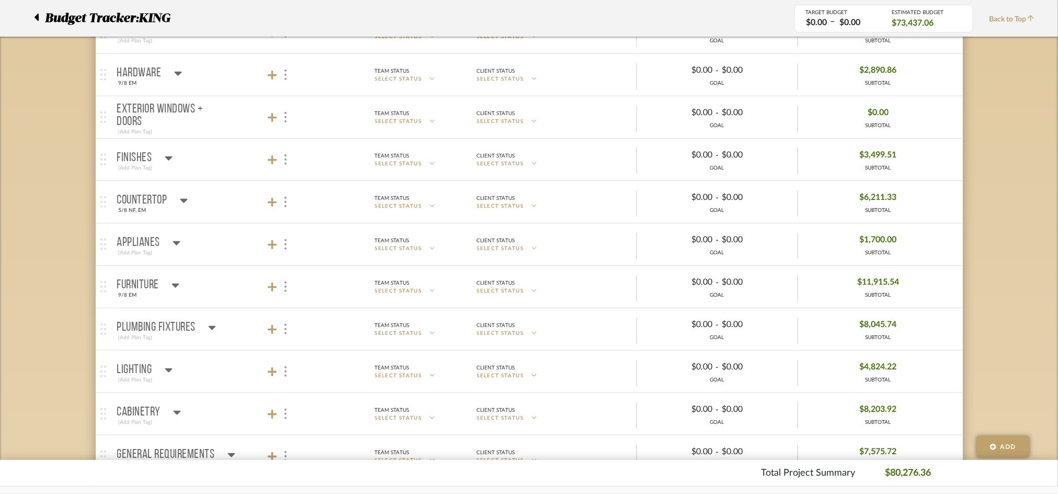
click at [213, 161] on mat-panel-title "Finishes (Add Plan Tag)" at bounding box center [209, 160] width 184 height 26
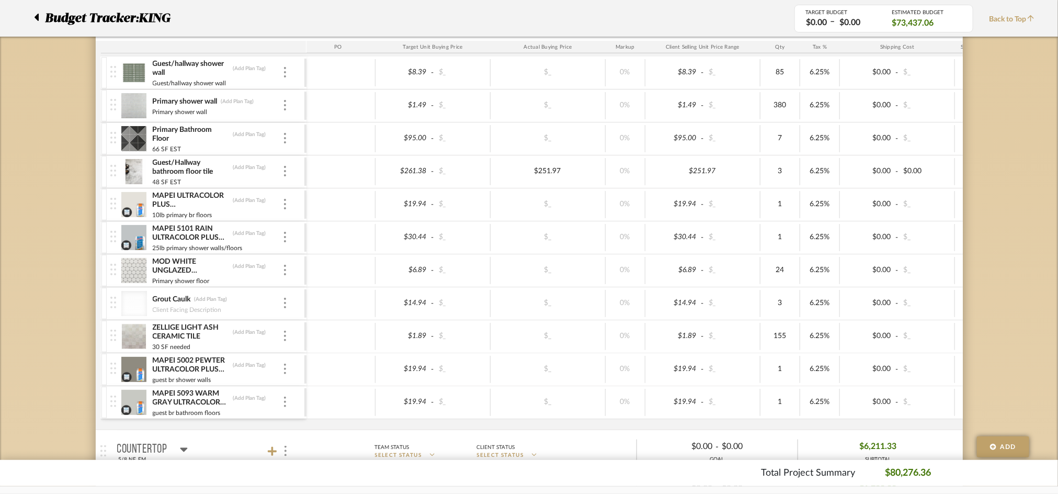
scroll to position [348, 0]
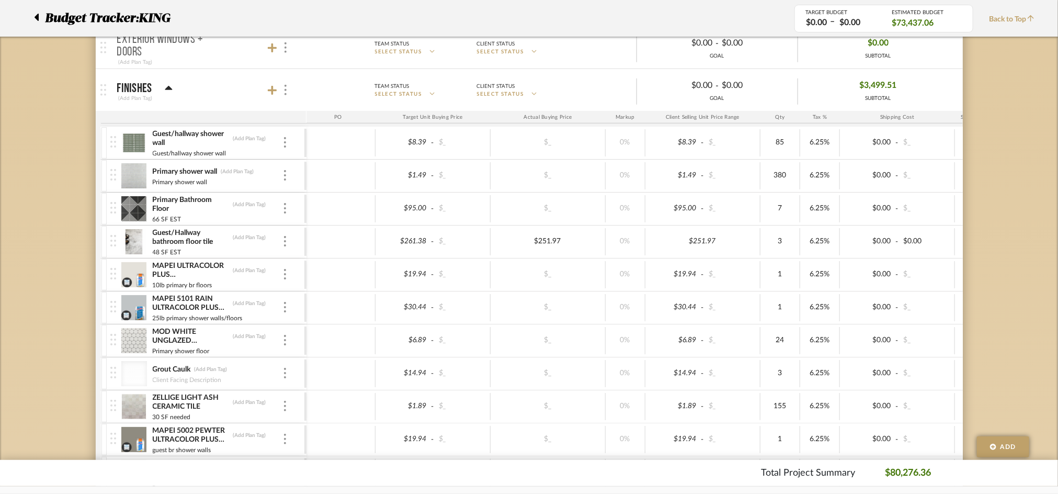
click at [214, 81] on mat-panel-title "Finishes (Add Plan Tag)" at bounding box center [209, 90] width 184 height 26
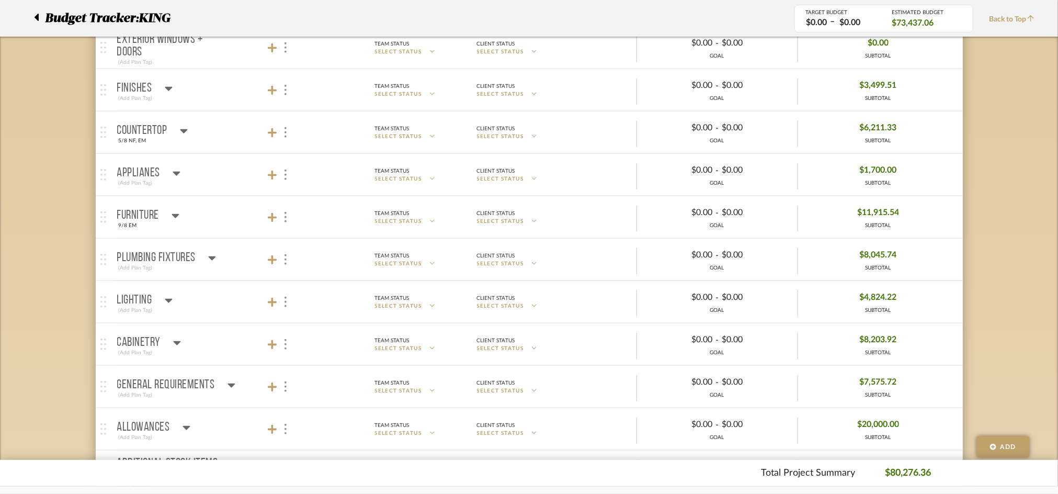
click at [216, 104] on mat-expansion-panel-header "Finishes (Add Plan Tag) Team Status SELECT STATUS Client Status SELECT STATUS $…" at bounding box center [529, 90] width 867 height 42
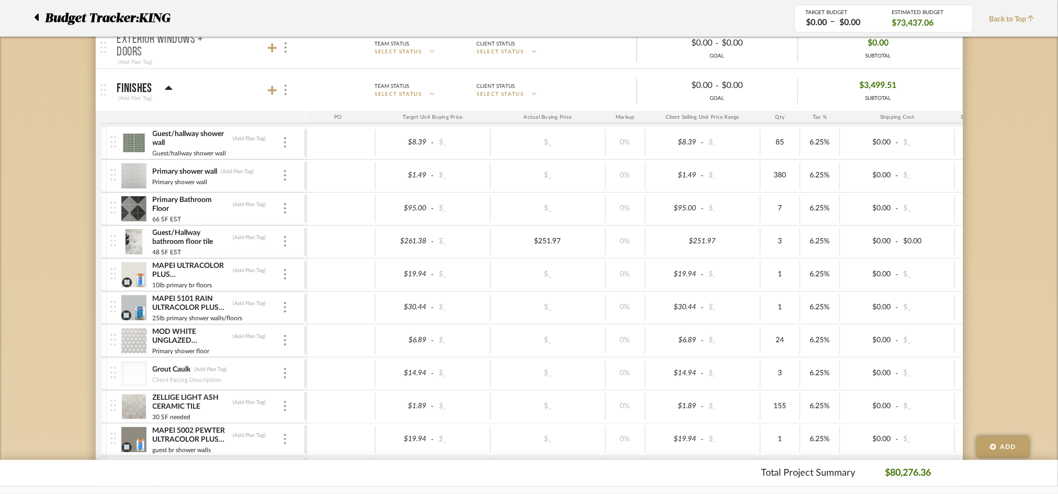
click at [205, 84] on mat-panel-title "Finishes (Add Plan Tag)" at bounding box center [209, 90] width 184 height 26
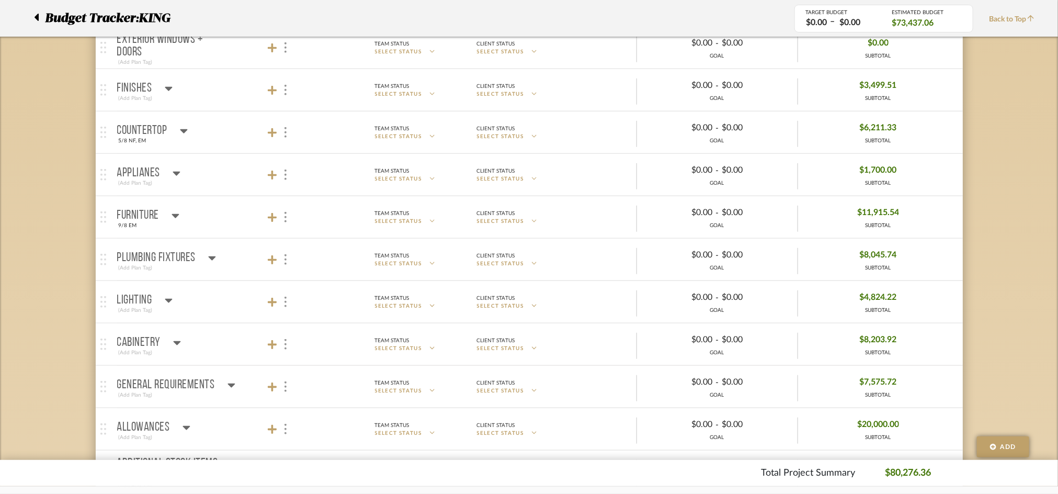
click at [214, 124] on mat-panel-title "Countertop 5/8 NF, EM" at bounding box center [209, 133] width 184 height 26
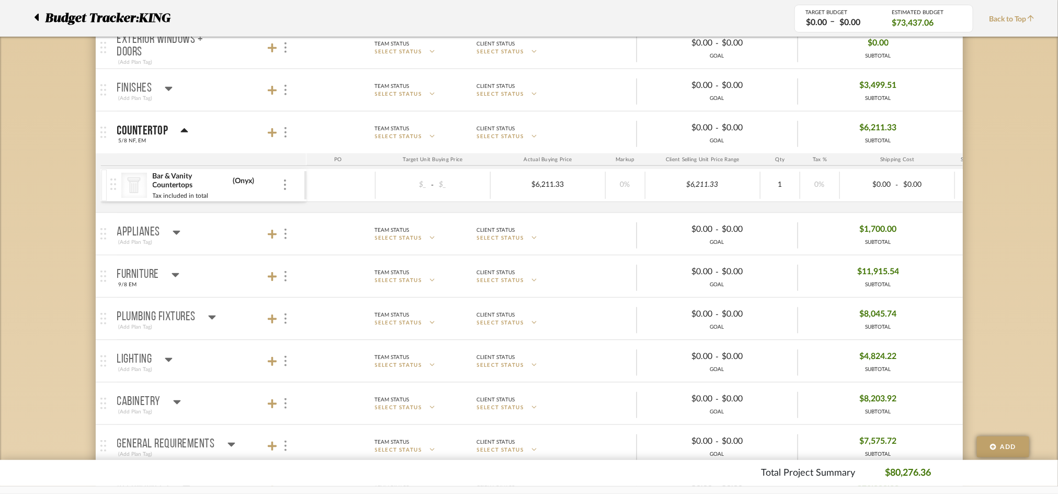
click at [214, 124] on mat-panel-title "Countertop 5/8 NF, EM" at bounding box center [209, 133] width 184 height 26
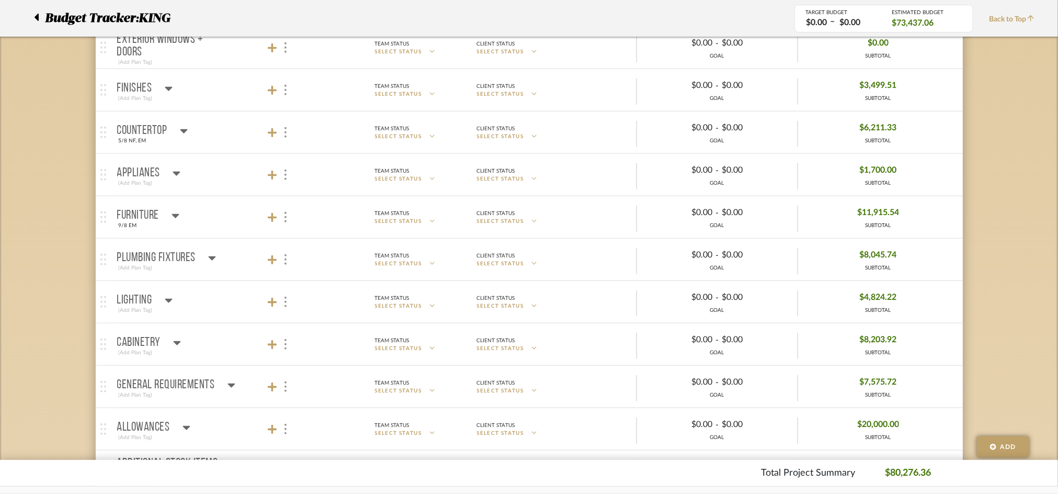
click at [238, 249] on mat-panel-title "Plumbing Fixtures (Add Plan Tag)" at bounding box center [209, 260] width 184 height 26
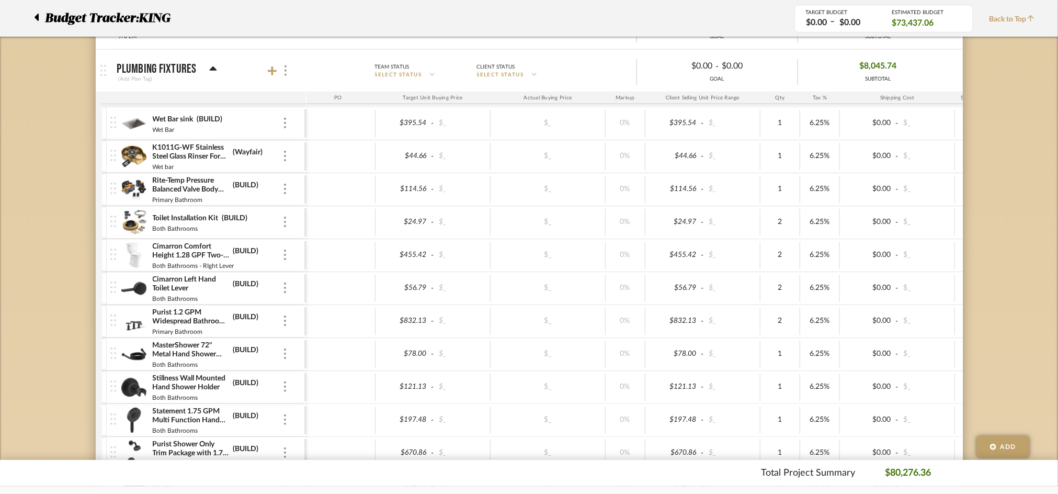
scroll to position [418, 0]
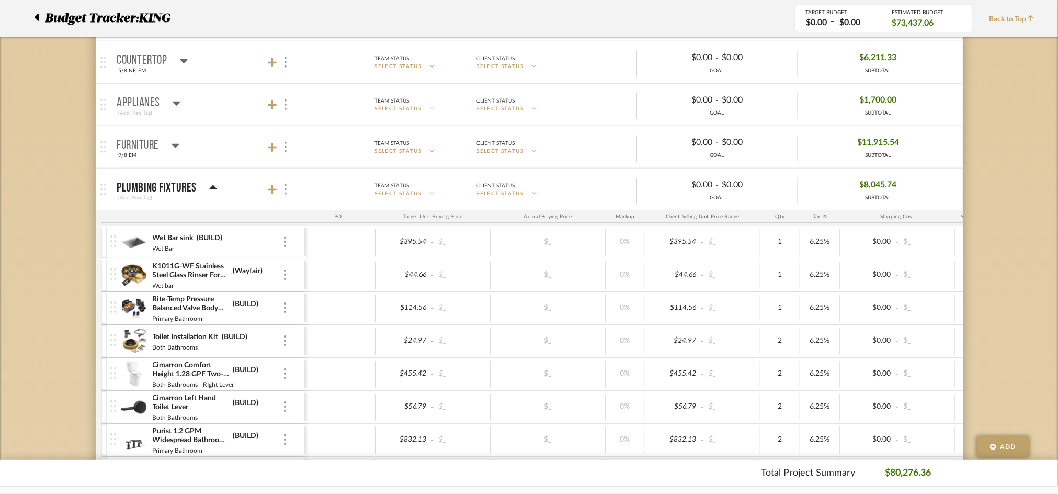
click at [238, 188] on mat-panel-title "Plumbing Fixtures (Add Plan Tag)" at bounding box center [209, 190] width 184 height 26
